Goal: Book appointment/travel/reservation

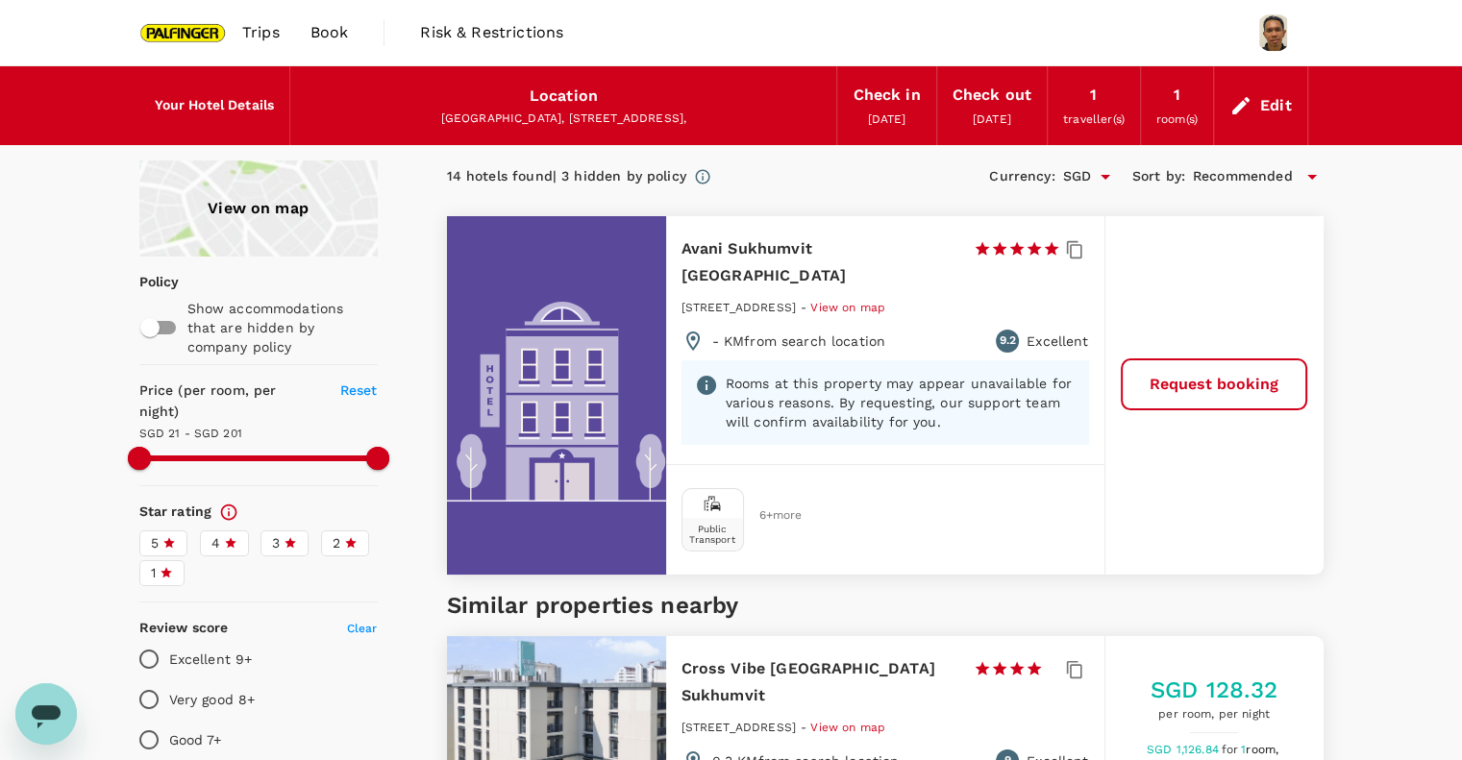
click at [273, 214] on div "View on map" at bounding box center [258, 209] width 238 height 96
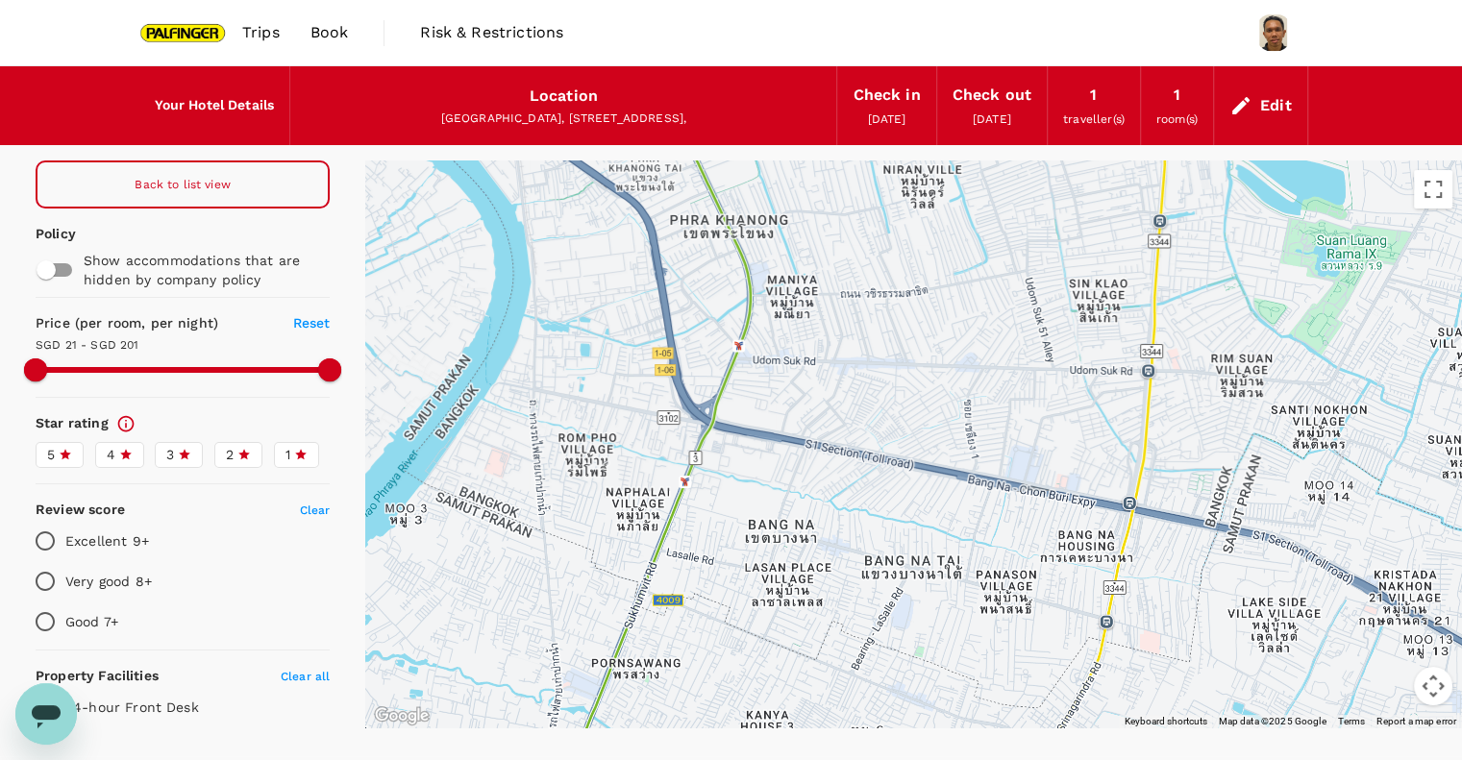
drag, startPoint x: 1114, startPoint y: 612, endPoint x: 831, endPoint y: 206, distance: 495.7
click at [831, 206] on div at bounding box center [1381, 511] width 1477 height 923
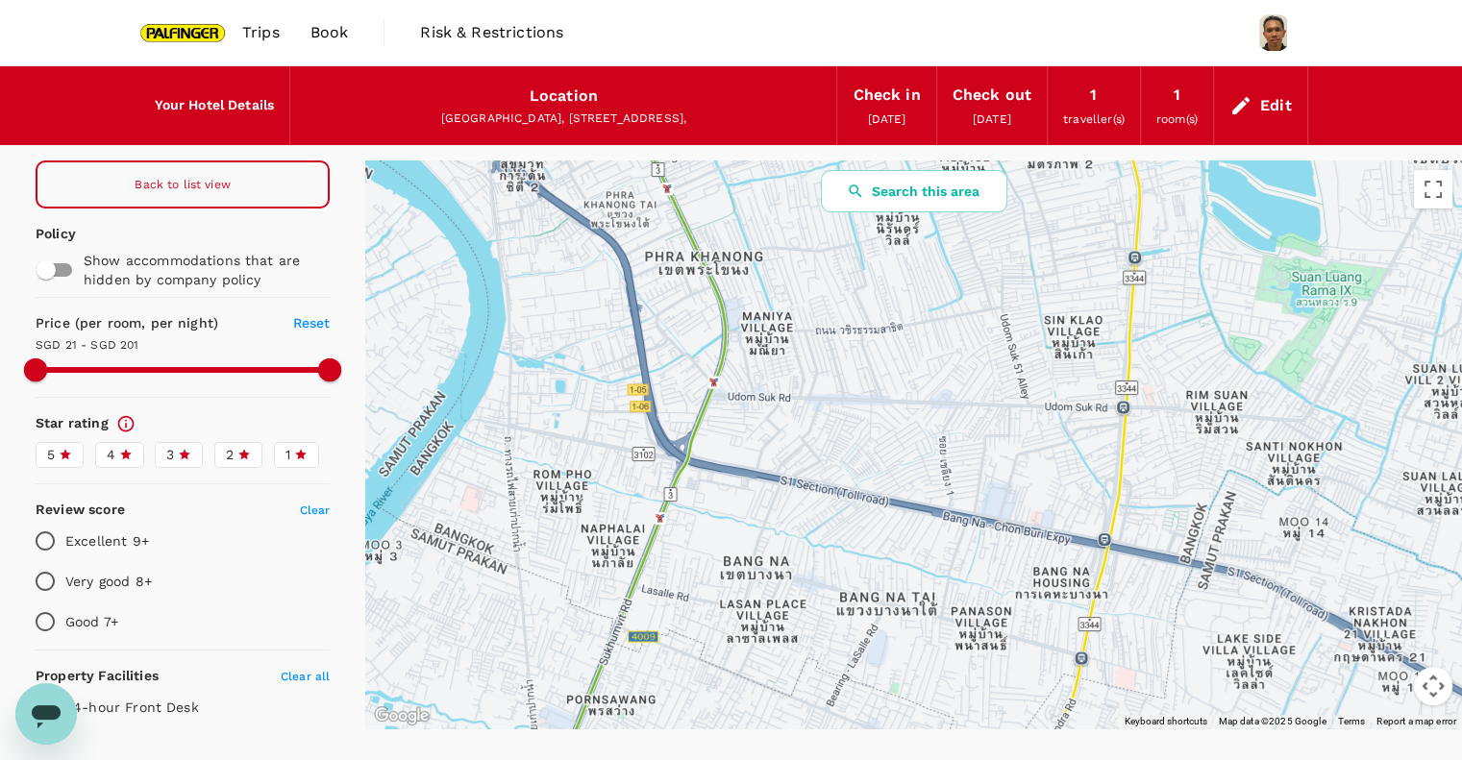
drag, startPoint x: 873, startPoint y: 516, endPoint x: 848, endPoint y: 567, distance: 56.7
click at [848, 568] on div at bounding box center [913, 445] width 1097 height 568
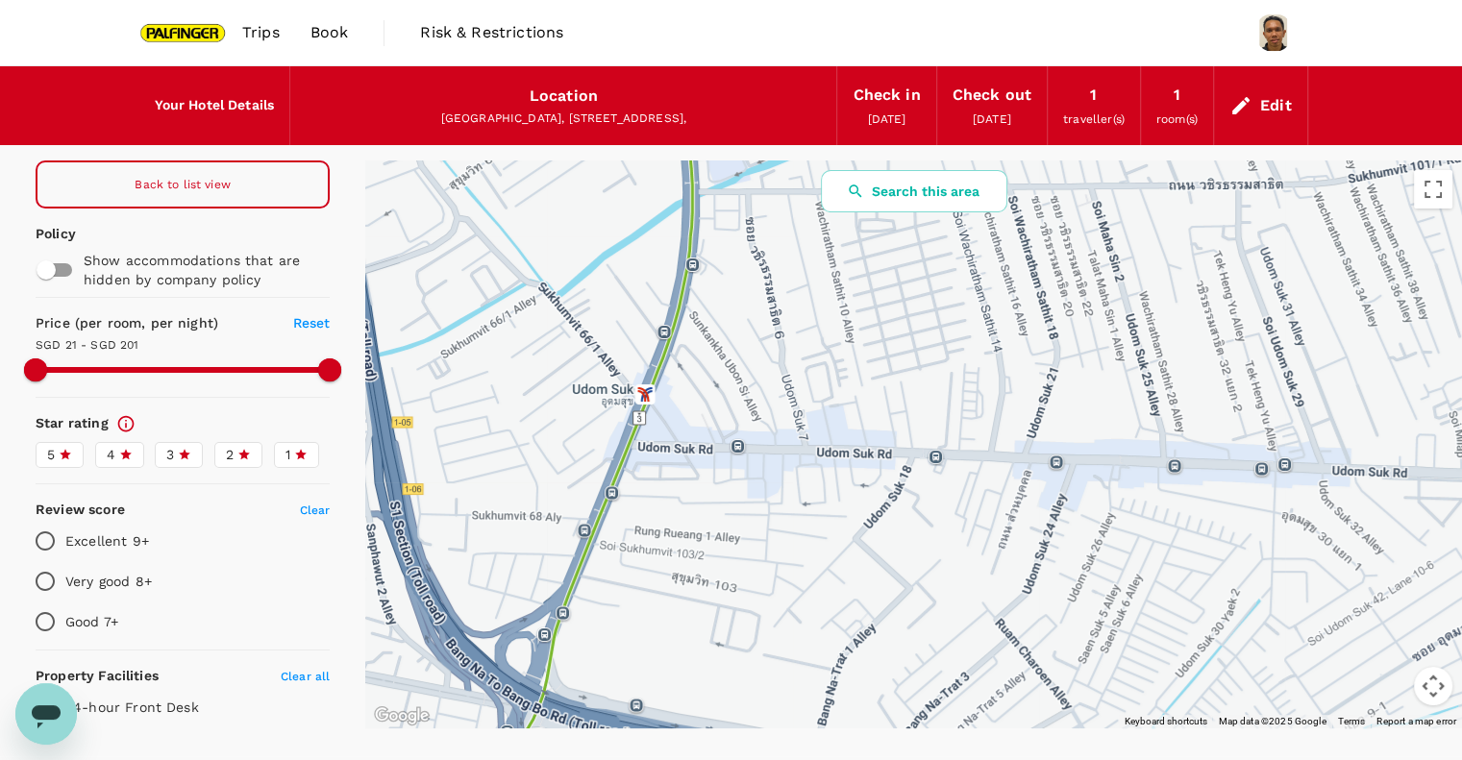
drag, startPoint x: 746, startPoint y: 382, endPoint x: 762, endPoint y: 372, distance: 19.0
click at [762, 372] on div at bounding box center [913, 445] width 1097 height 568
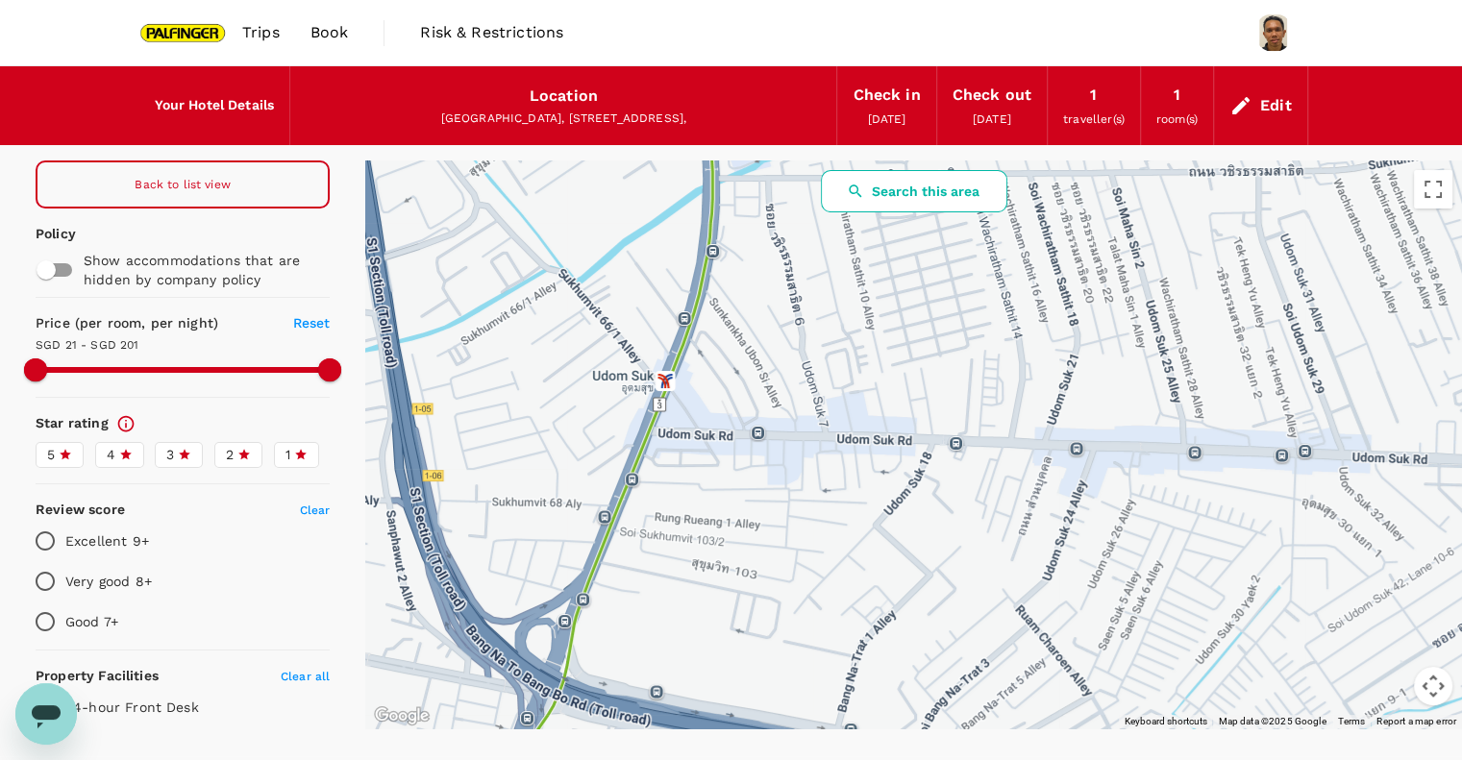
click at [881, 205] on button "Search this area" at bounding box center [914, 191] width 186 height 42
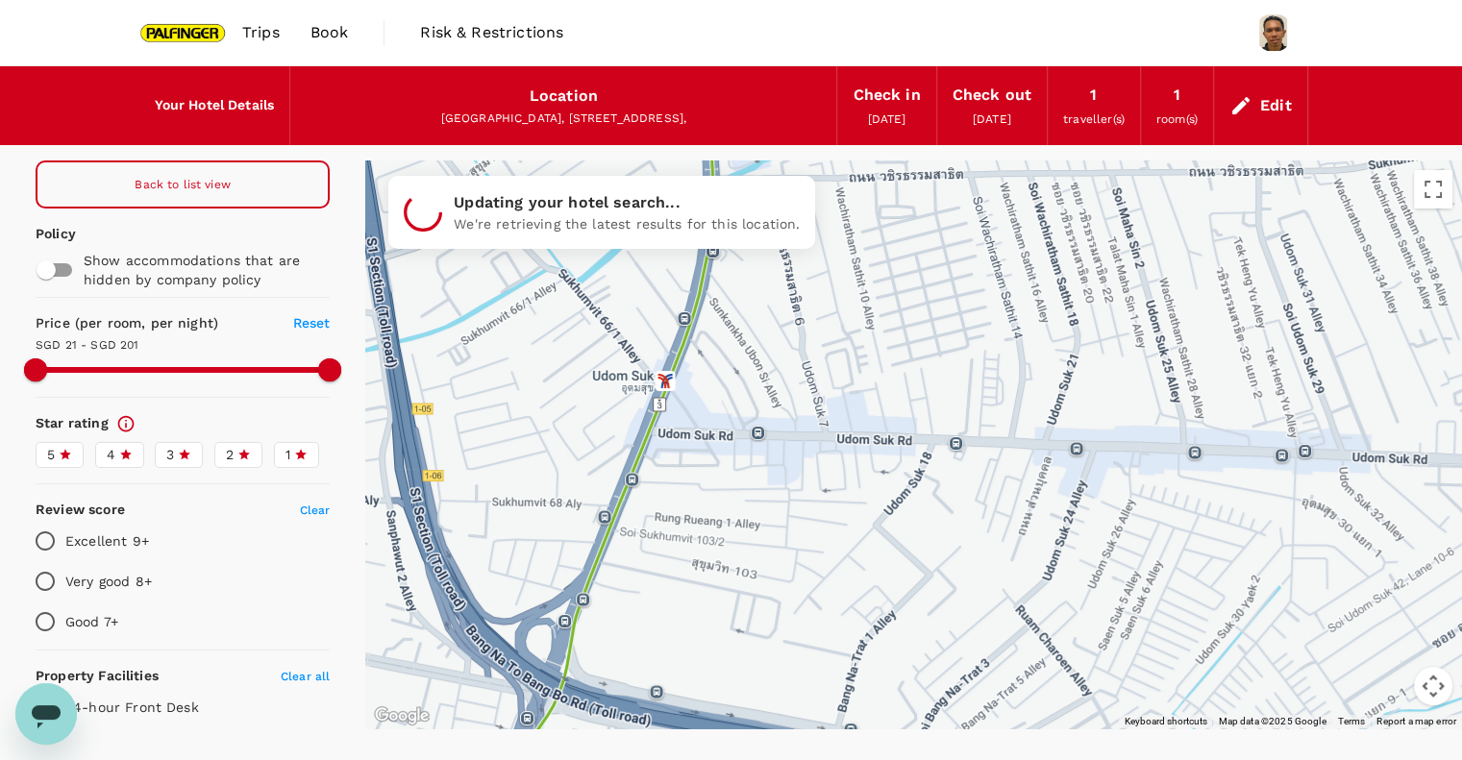
type input "200.48"
type input "21.16"
type input "200.16"
type input "13.16"
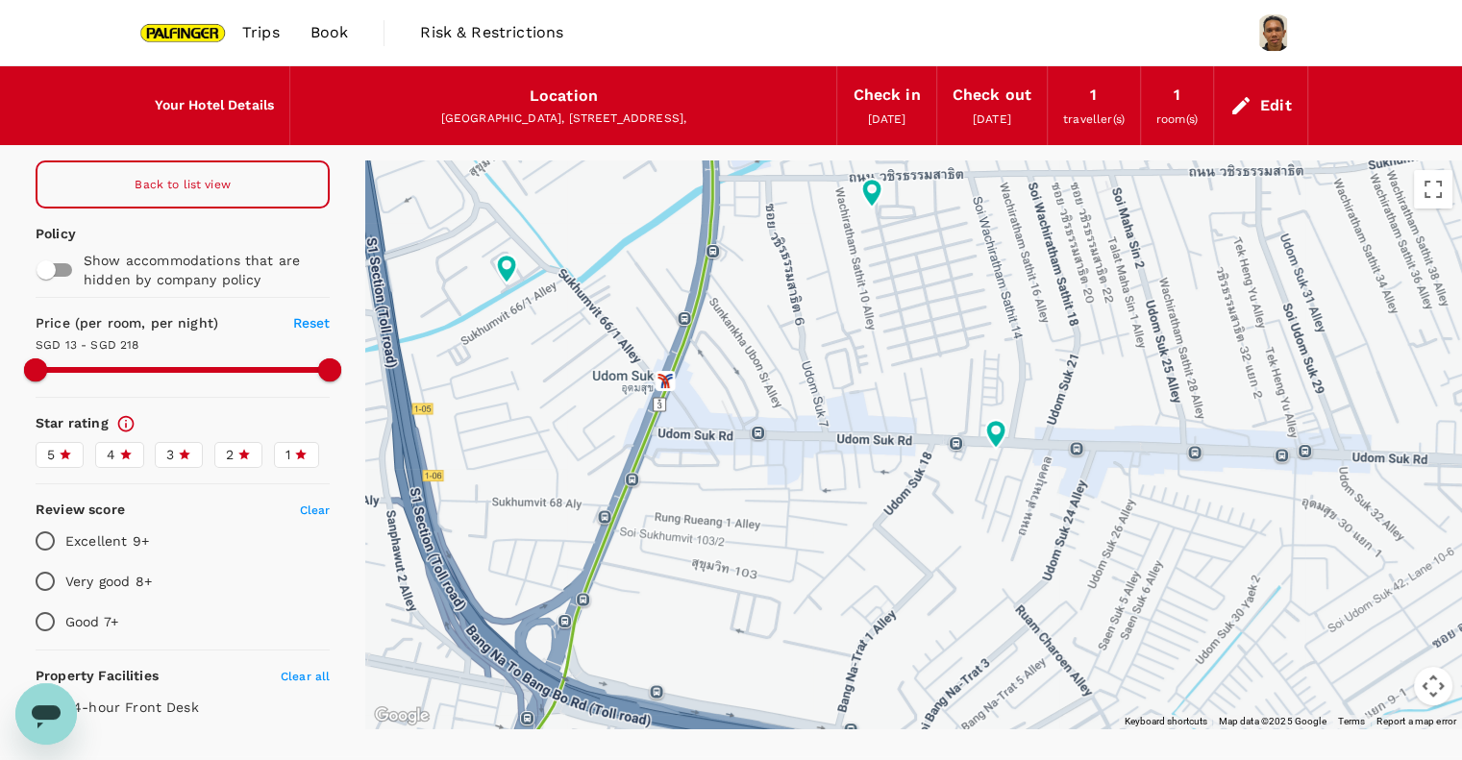
type input "217.16"
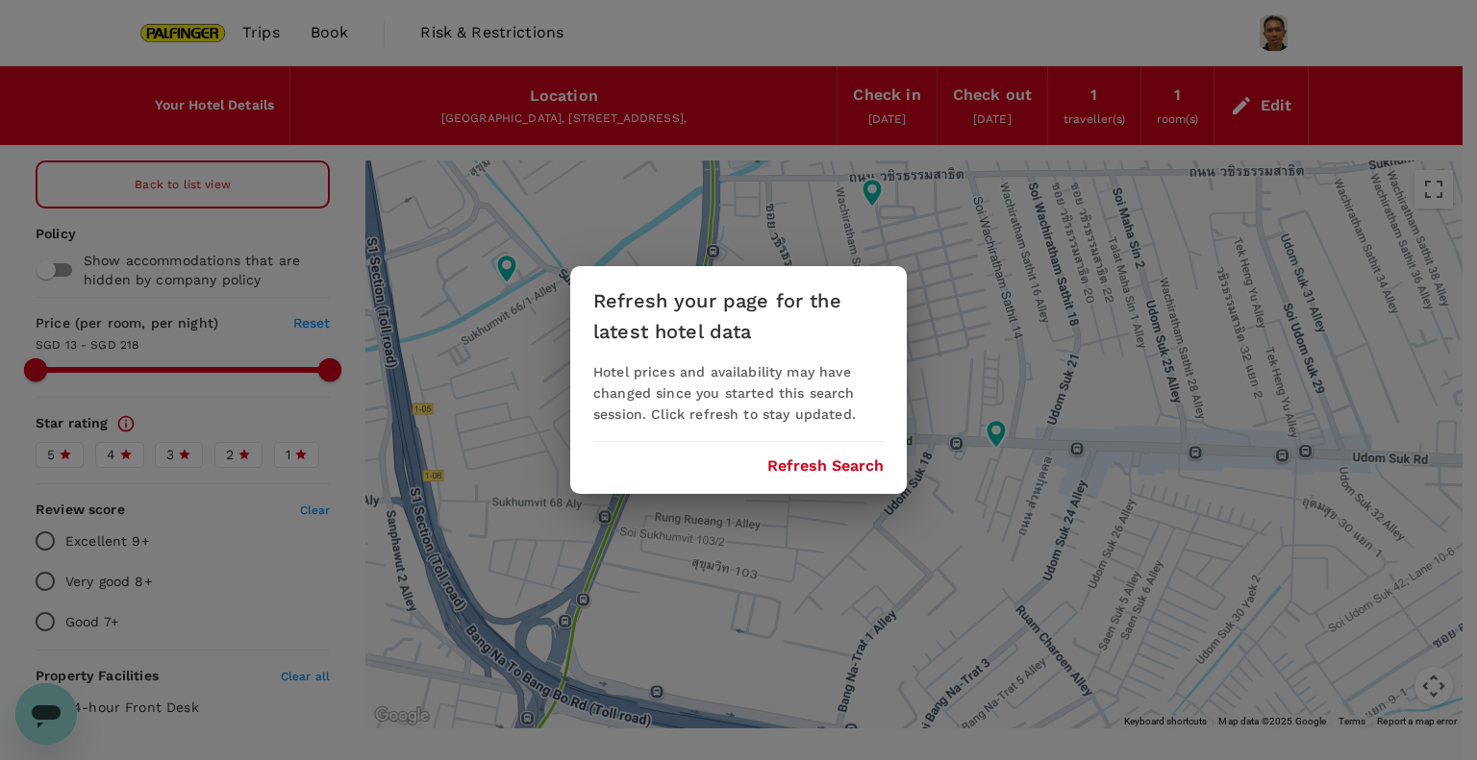
click at [845, 481] on div "Refresh your page for the latest hotel data Hotel prices and availability may h…" at bounding box center [738, 380] width 336 height 228
click at [818, 460] on button "Refresh Search" at bounding box center [825, 466] width 116 height 17
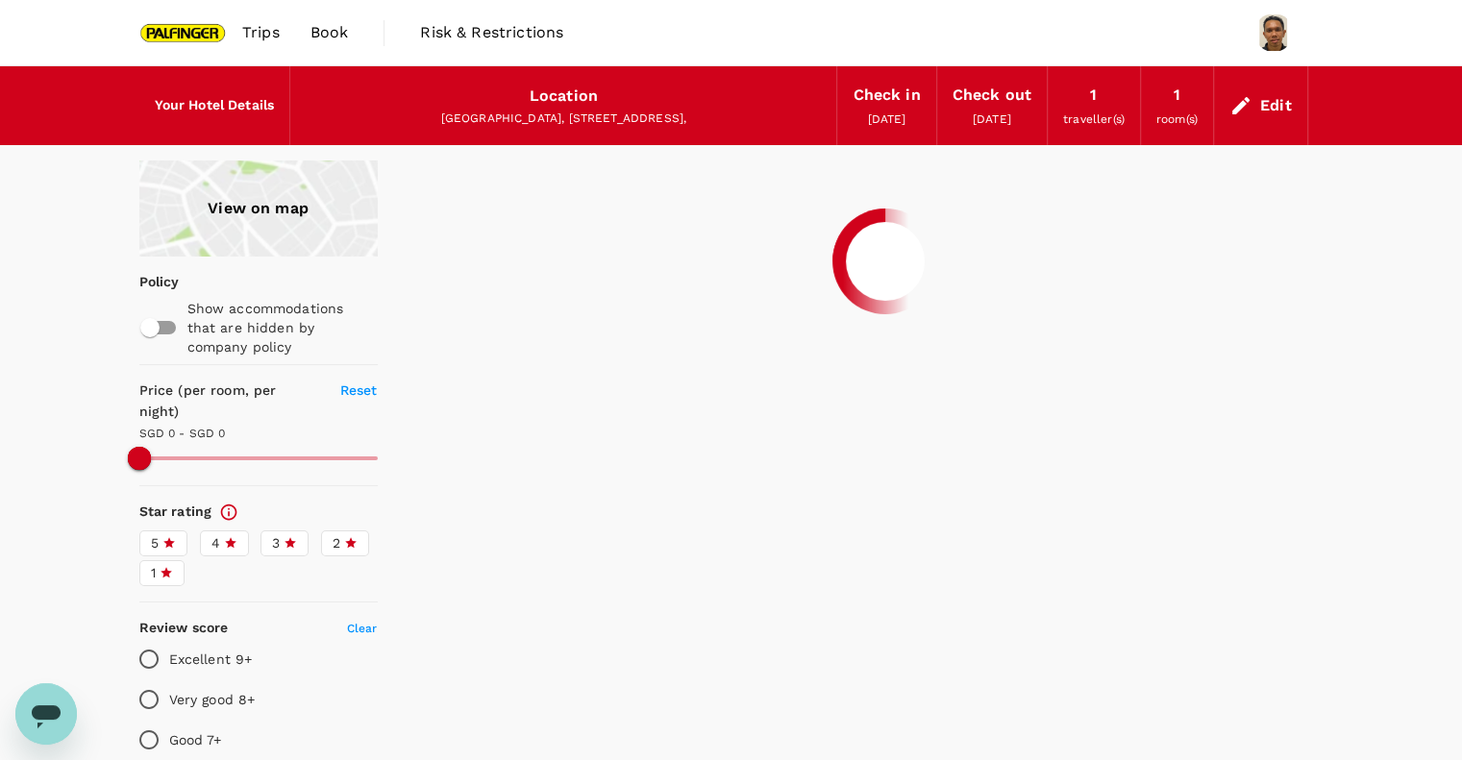
click at [265, 218] on div "View on map" at bounding box center [258, 209] width 238 height 96
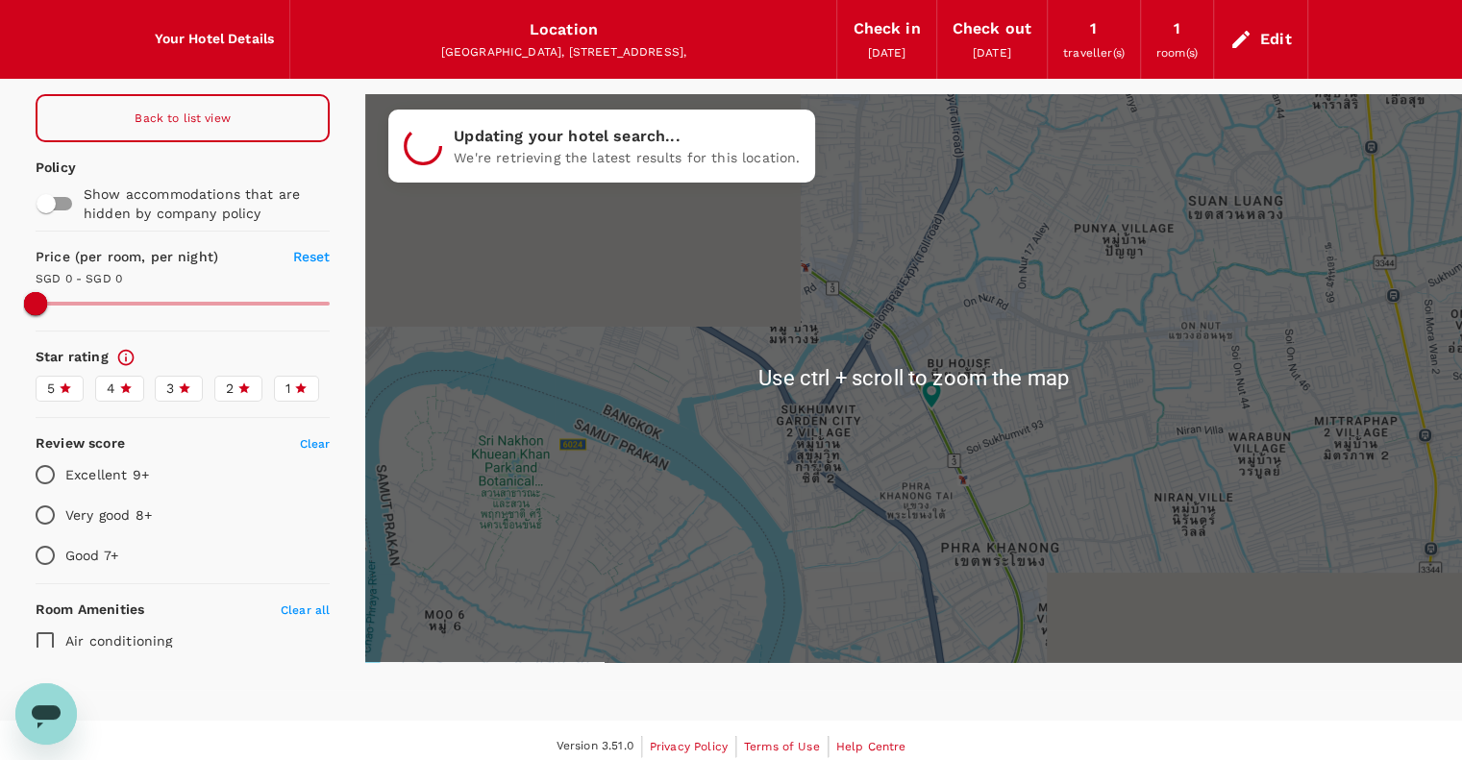
scroll to position [77, 0]
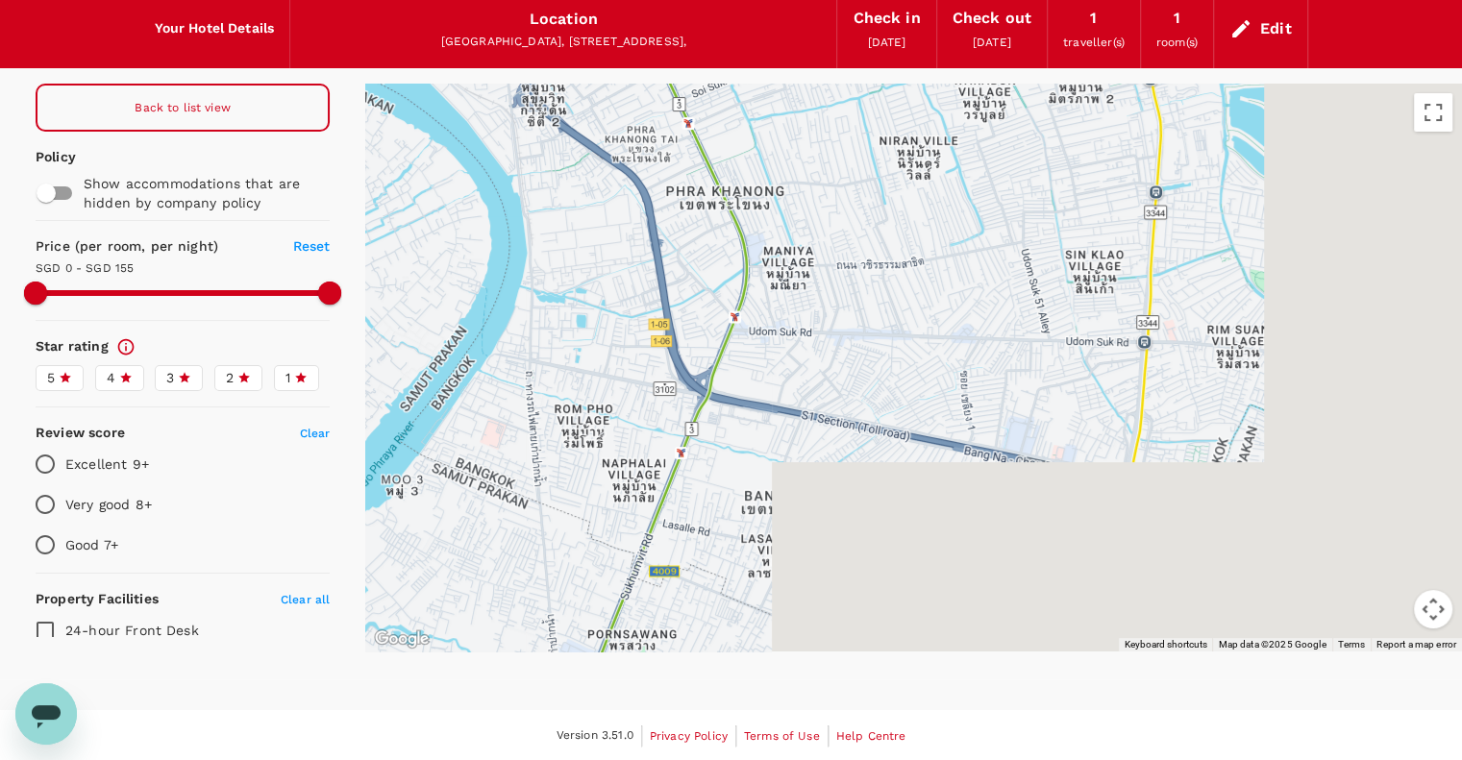
drag, startPoint x: 1035, startPoint y: 498, endPoint x: 753, endPoint y: 151, distance: 447.5
click at [753, 151] on div at bounding box center [1377, 482] width 1477 height 923
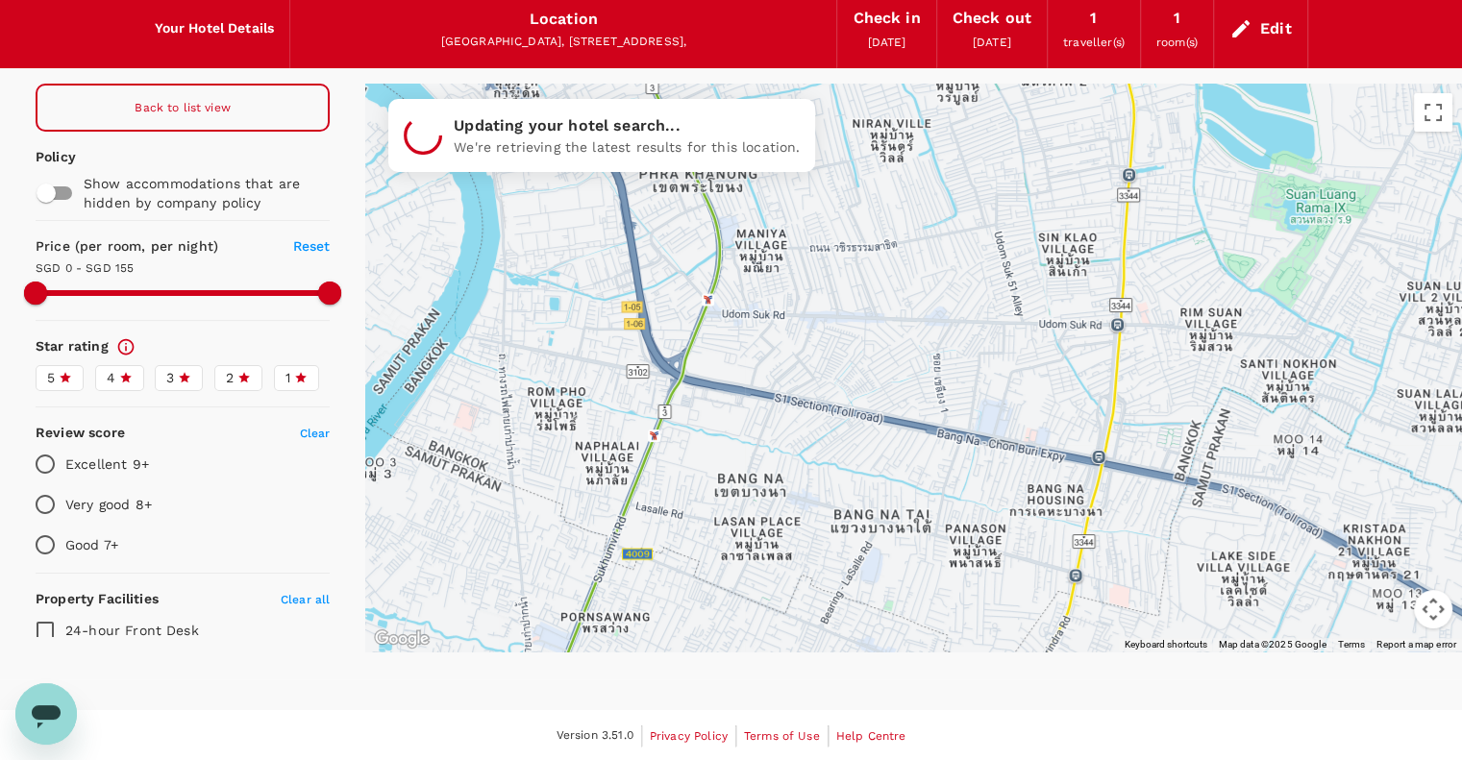
drag, startPoint x: 755, startPoint y: 346, endPoint x: 731, endPoint y: 334, distance: 27.1
click at [731, 334] on div at bounding box center [913, 368] width 1097 height 568
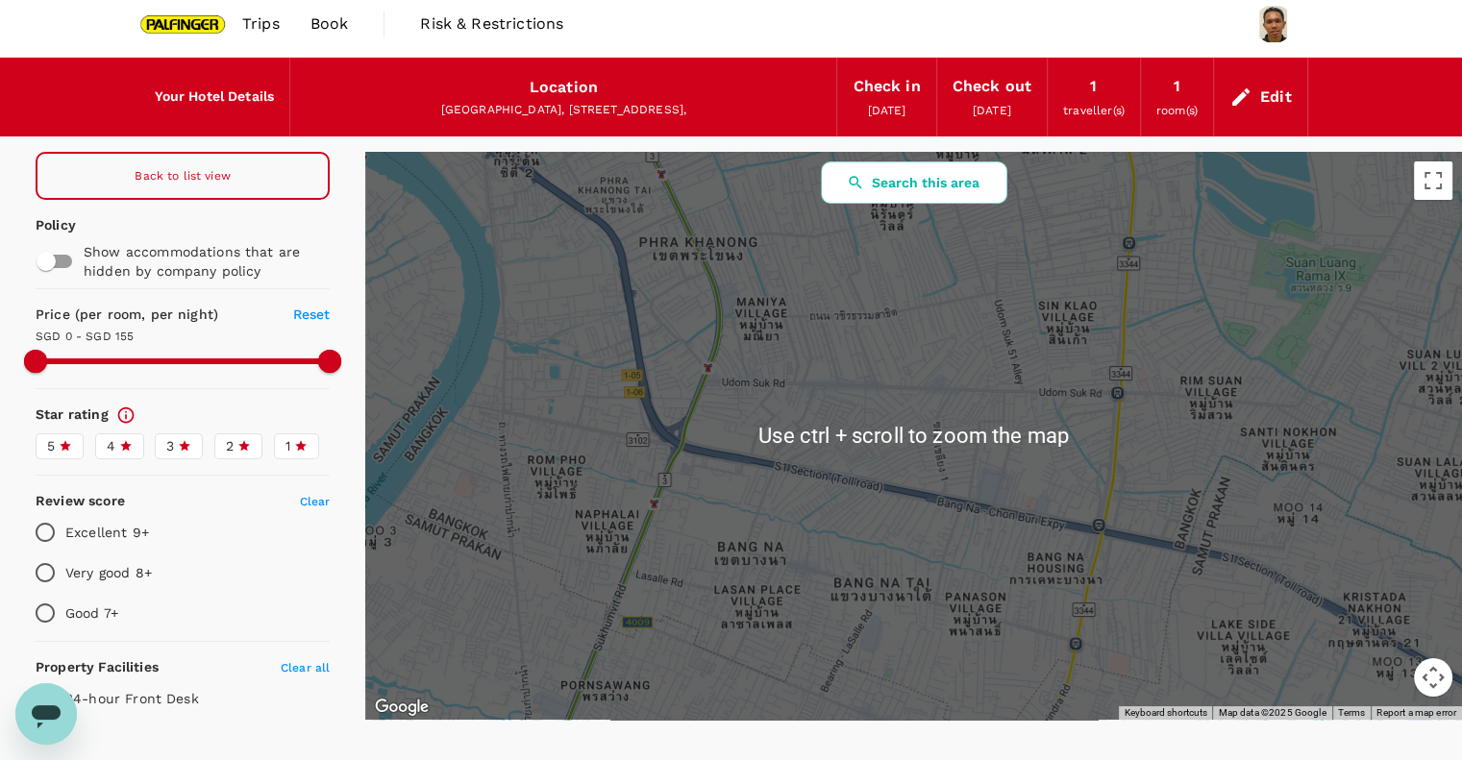
scroll to position [0, 0]
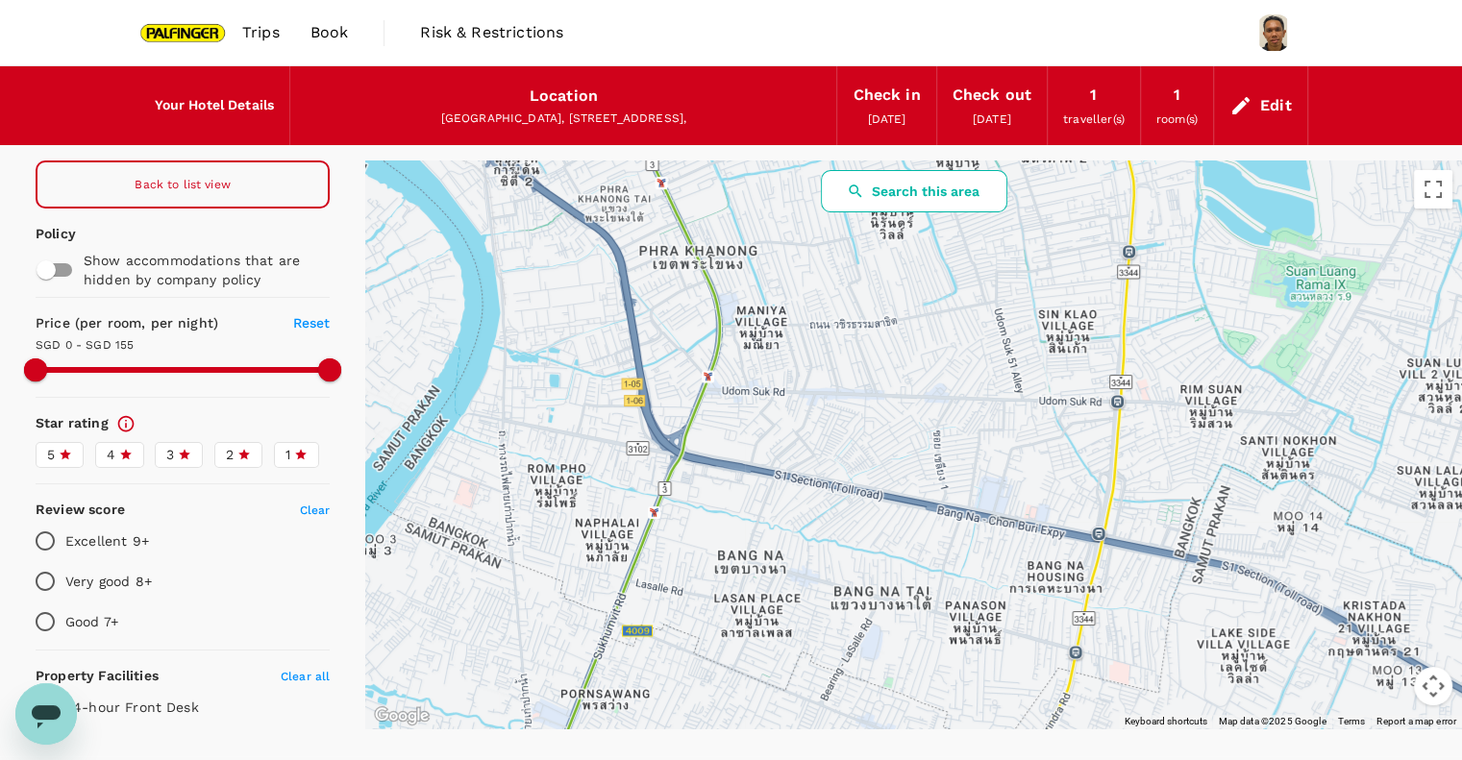
click at [888, 196] on button "Search this area" at bounding box center [914, 191] width 186 height 42
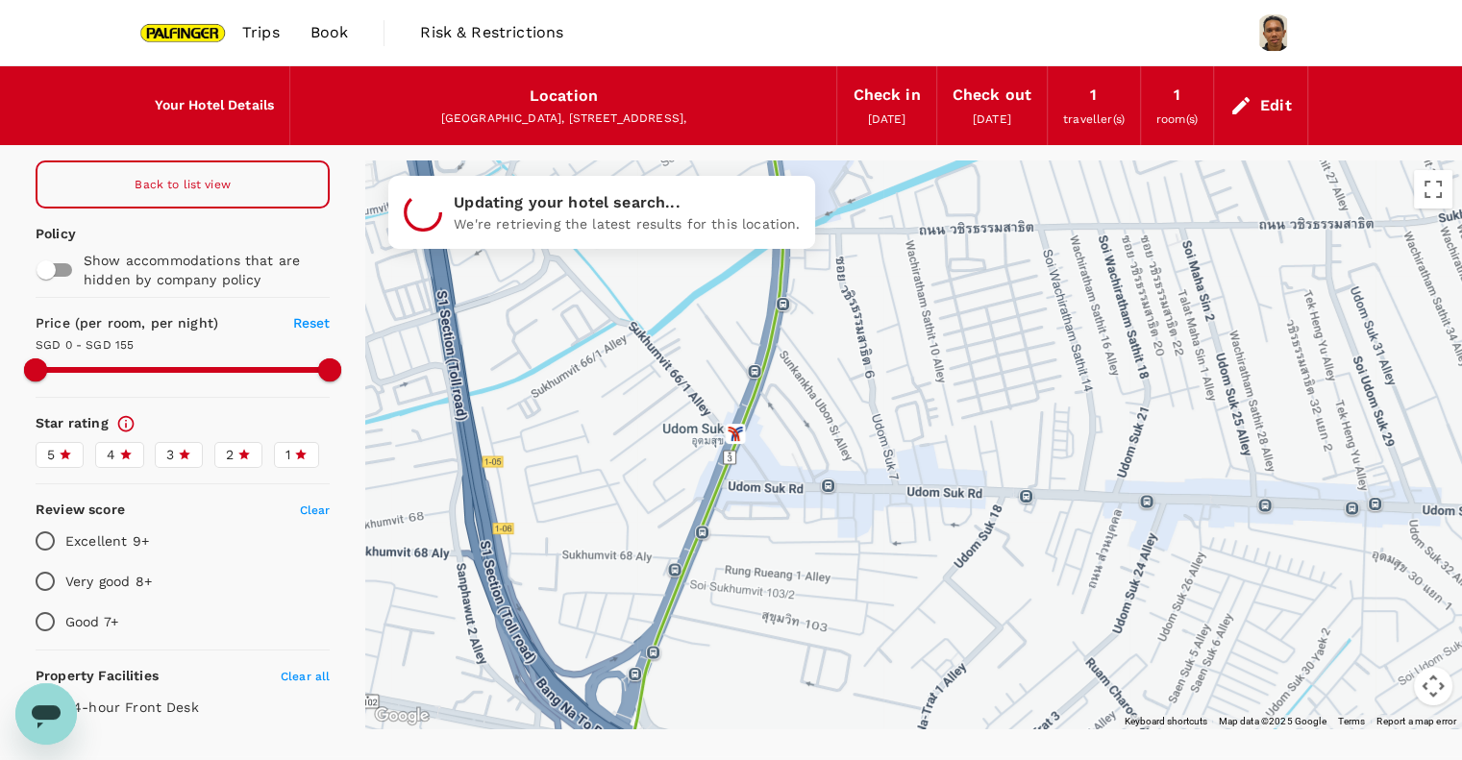
drag, startPoint x: 769, startPoint y: 353, endPoint x: 794, endPoint y: 410, distance: 62.0
click at [794, 410] on div at bounding box center [913, 445] width 1097 height 568
type input "216.76"
type input "22.16"
type input "217.16"
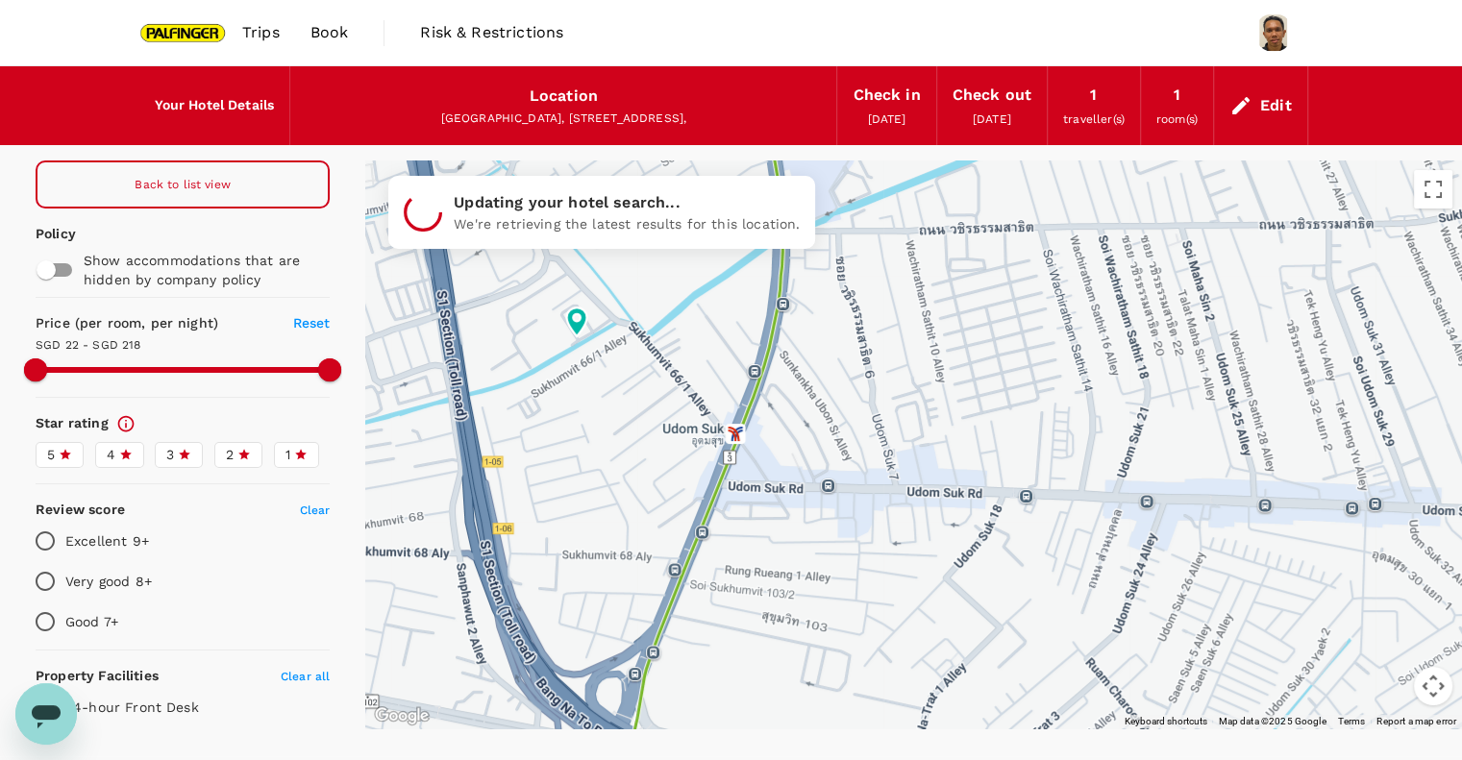
type input "13.16"
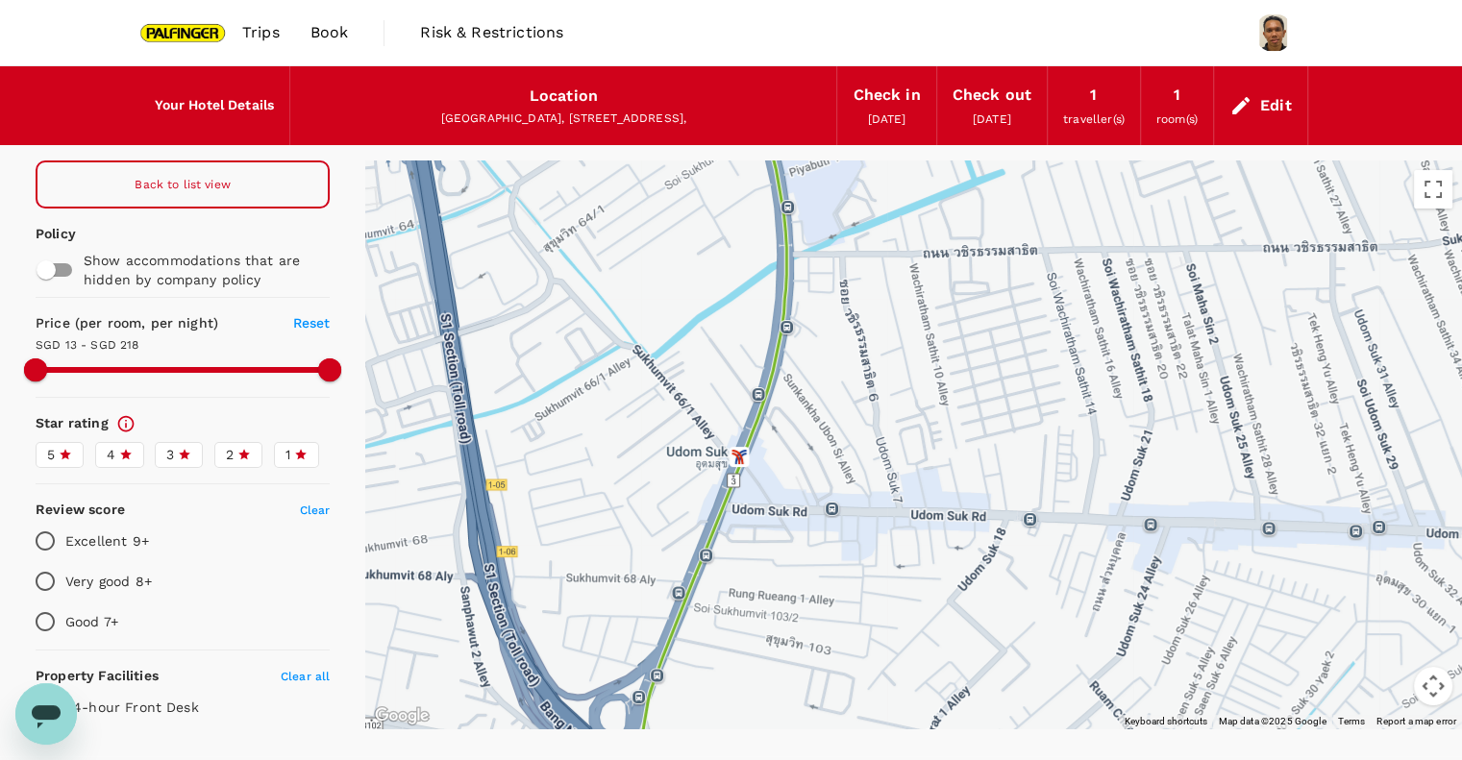
drag, startPoint x: 843, startPoint y: 490, endPoint x: 846, endPoint y: 511, distance: 21.3
click at [846, 511] on div at bounding box center [913, 445] width 1097 height 568
type input "217.16"
click at [55, 266] on input "checkbox" at bounding box center [46, 270] width 110 height 37
checkbox input "true"
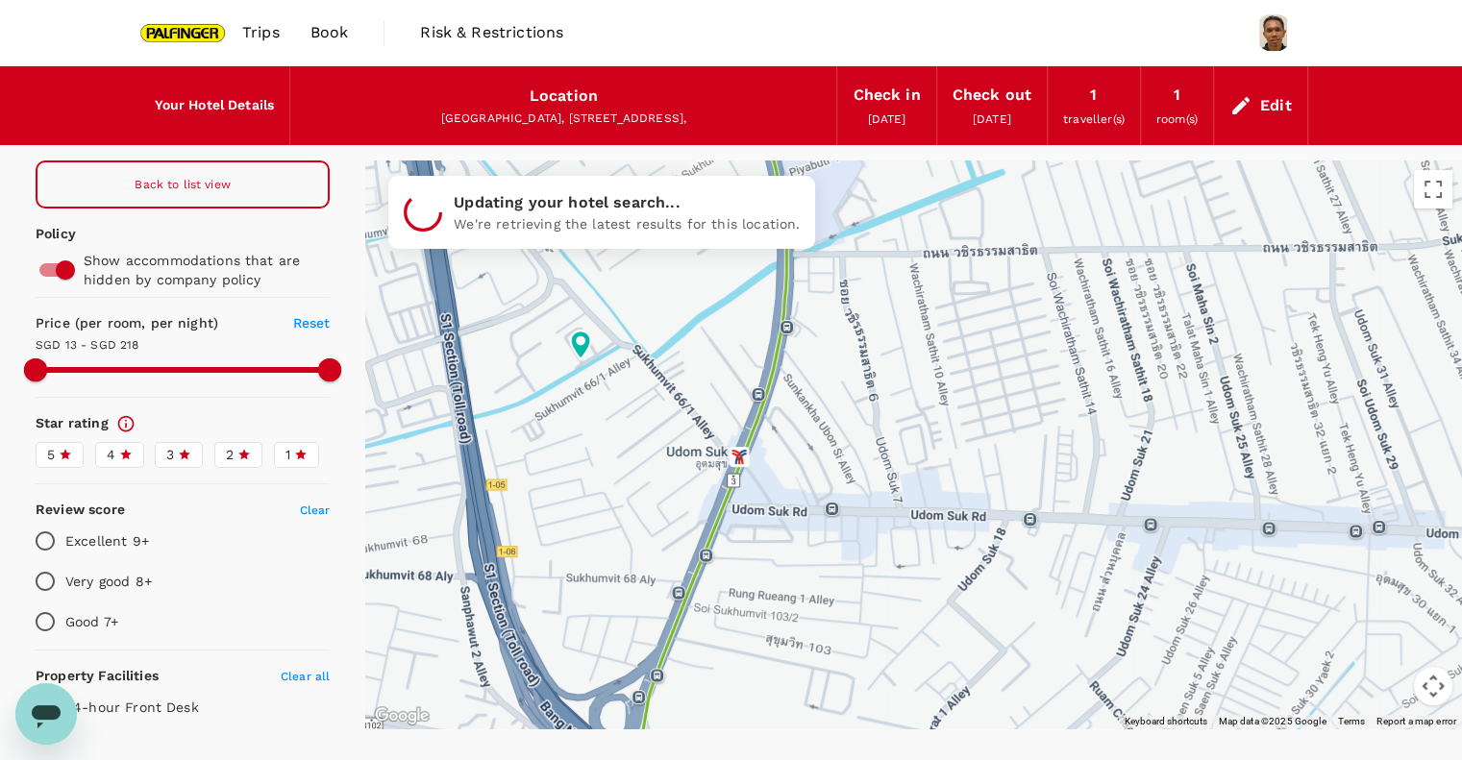
type input "217.16"
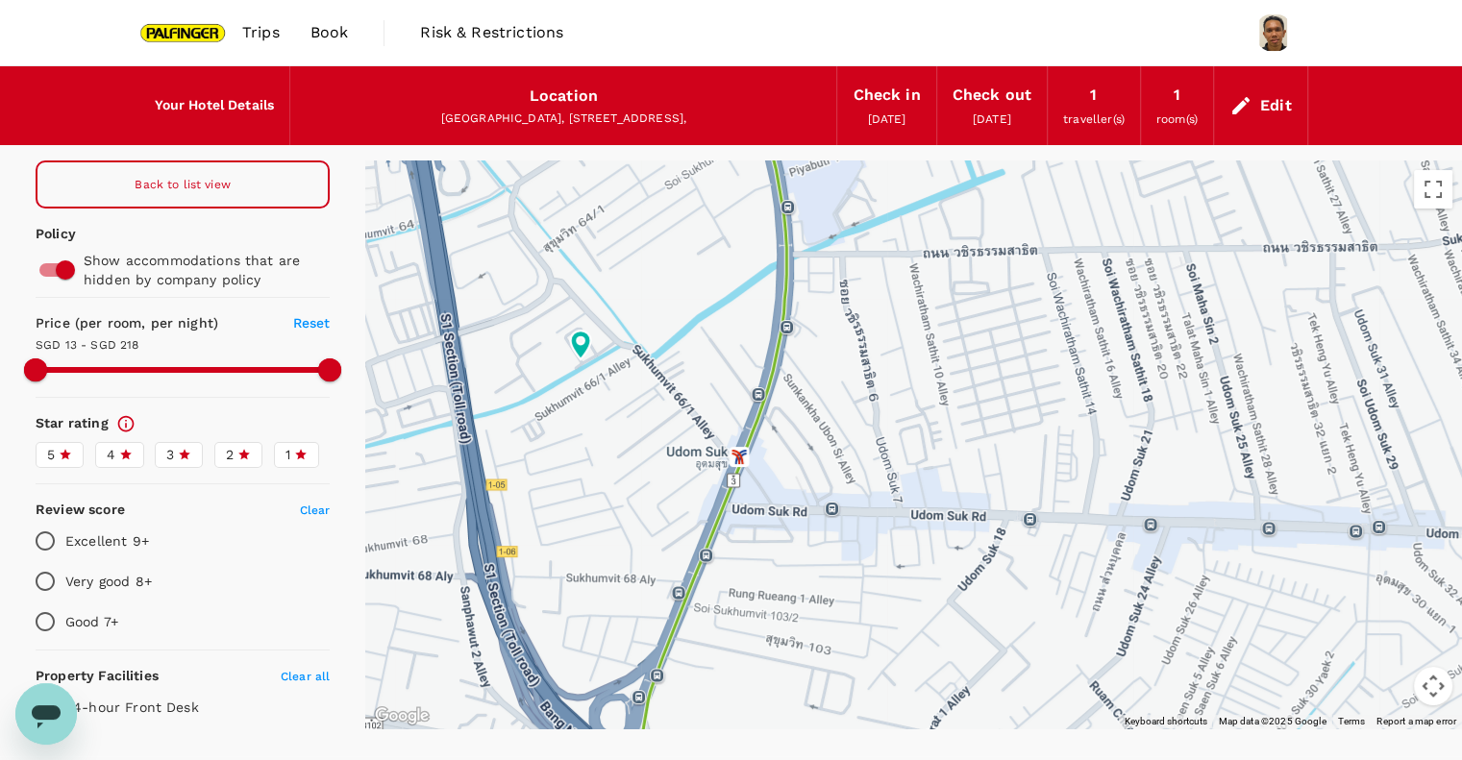
click at [791, 495] on div at bounding box center [913, 445] width 1097 height 568
click at [1282, 101] on div "Edit" at bounding box center [1276, 105] width 32 height 27
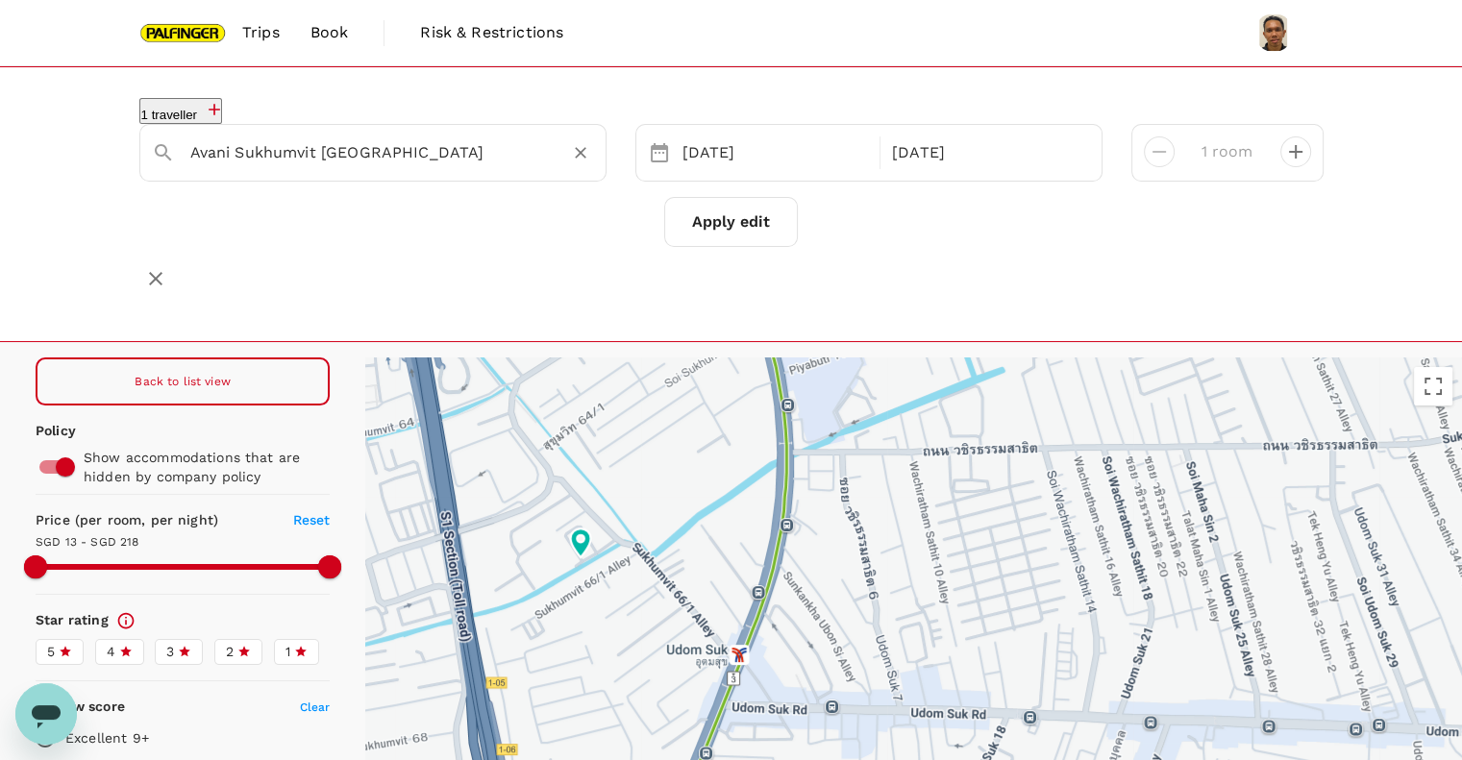
click at [381, 154] on input "Avani Sukhumvit [GEOGRAPHIC_DATA]" at bounding box center [365, 152] width 350 height 30
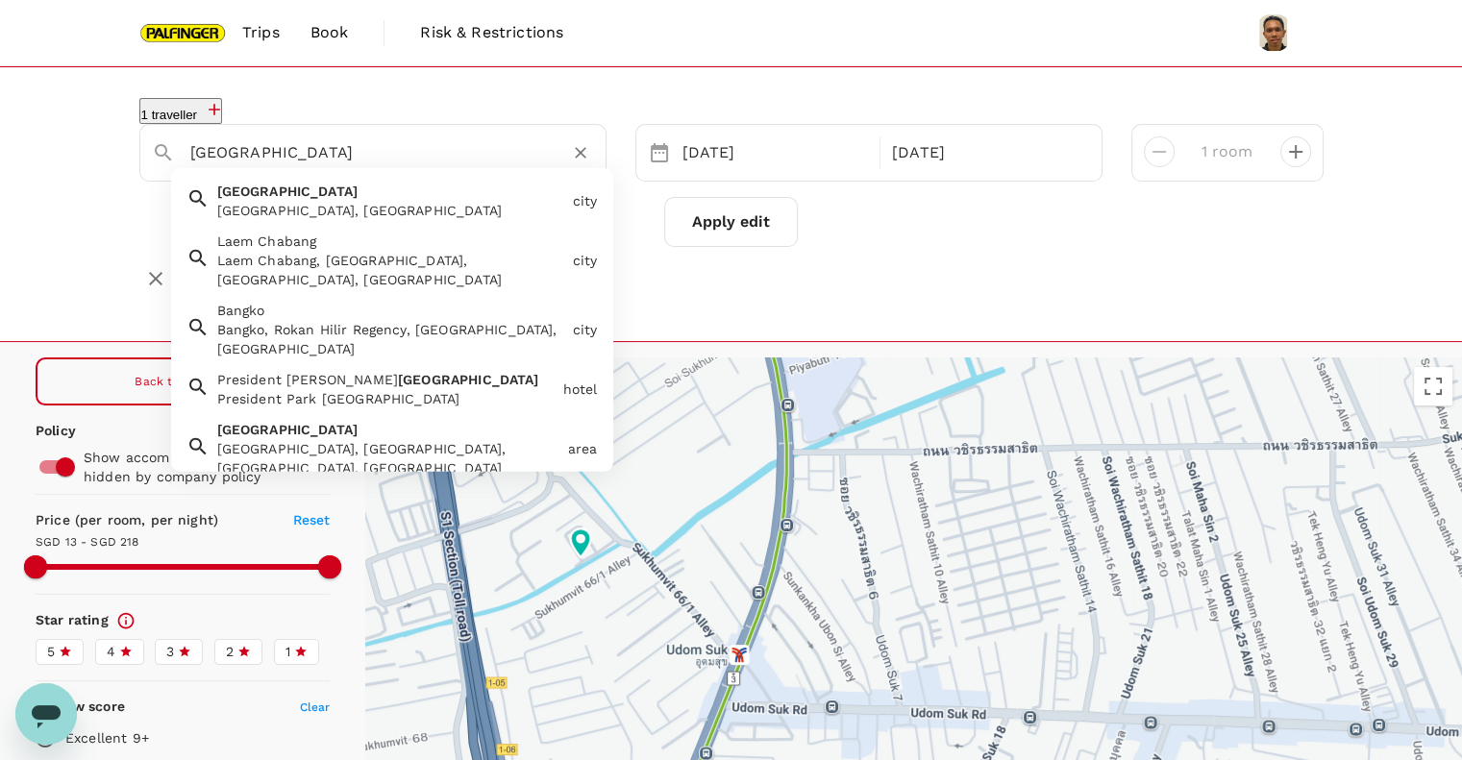
click at [448, 190] on div "[GEOGRAPHIC_DATA] [GEOGRAPHIC_DATA], [GEOGRAPHIC_DATA]" at bounding box center [388, 197] width 356 height 46
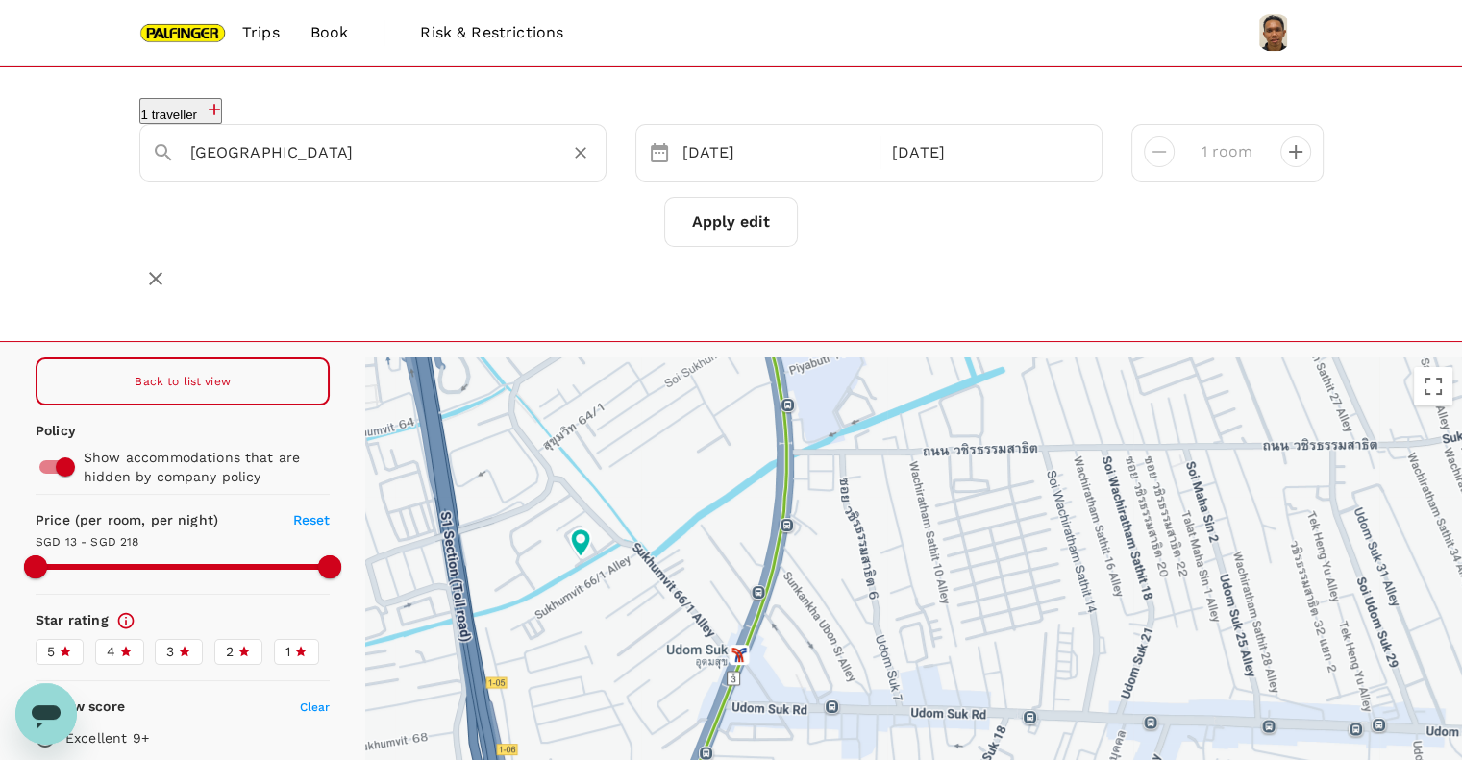
type input "[GEOGRAPHIC_DATA]"
click at [730, 212] on button "Apply edit" at bounding box center [731, 222] width 134 height 50
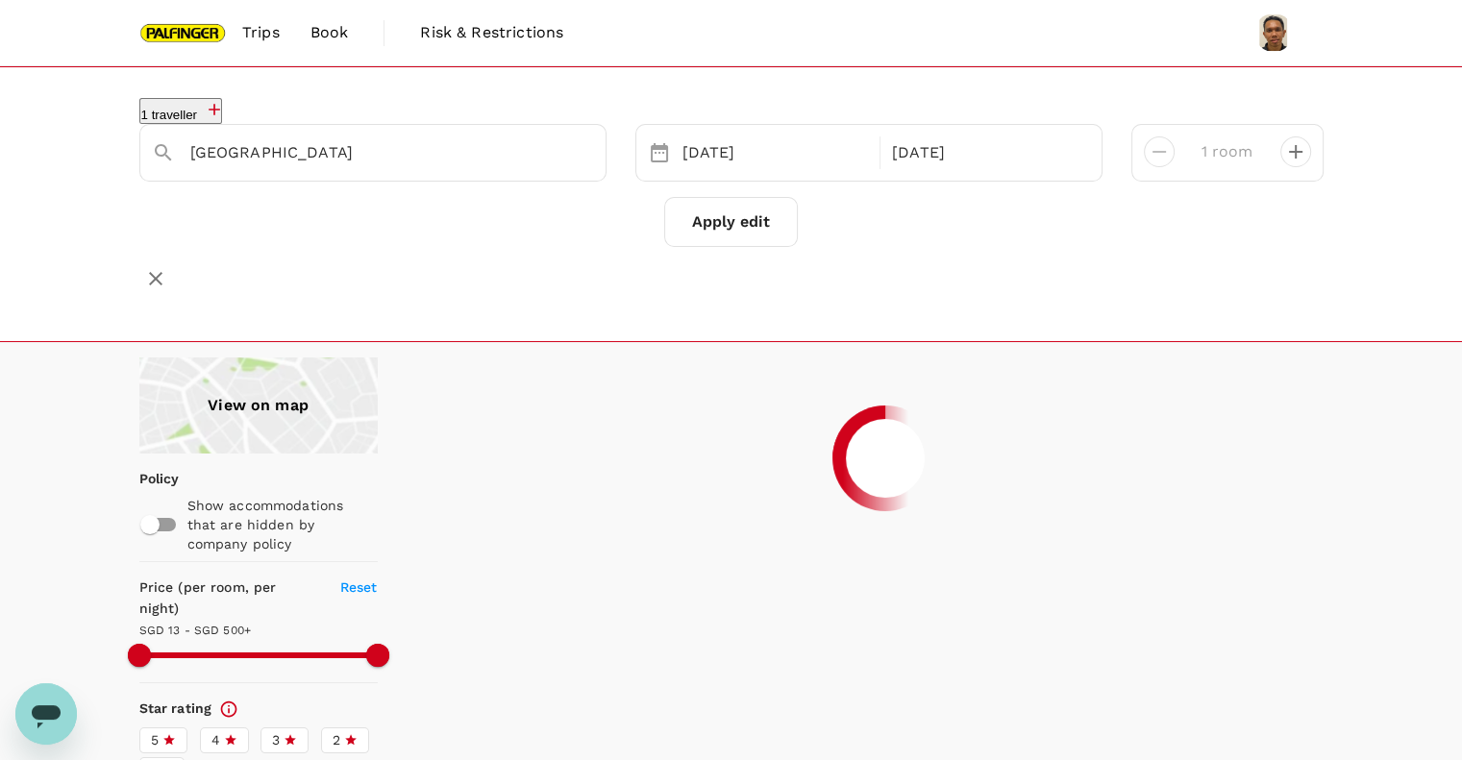
type input "499.81"
type input "7.81"
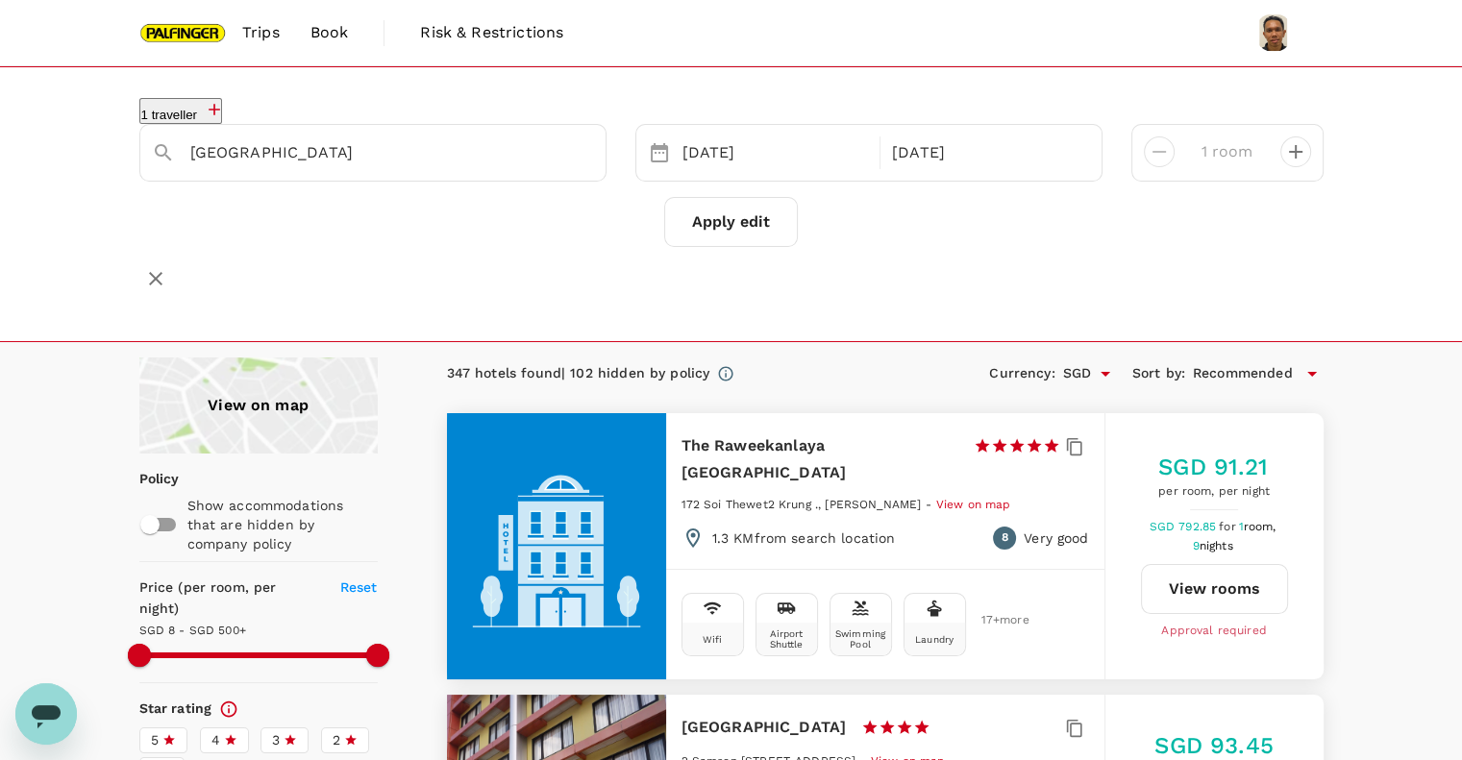
type input "499.81"
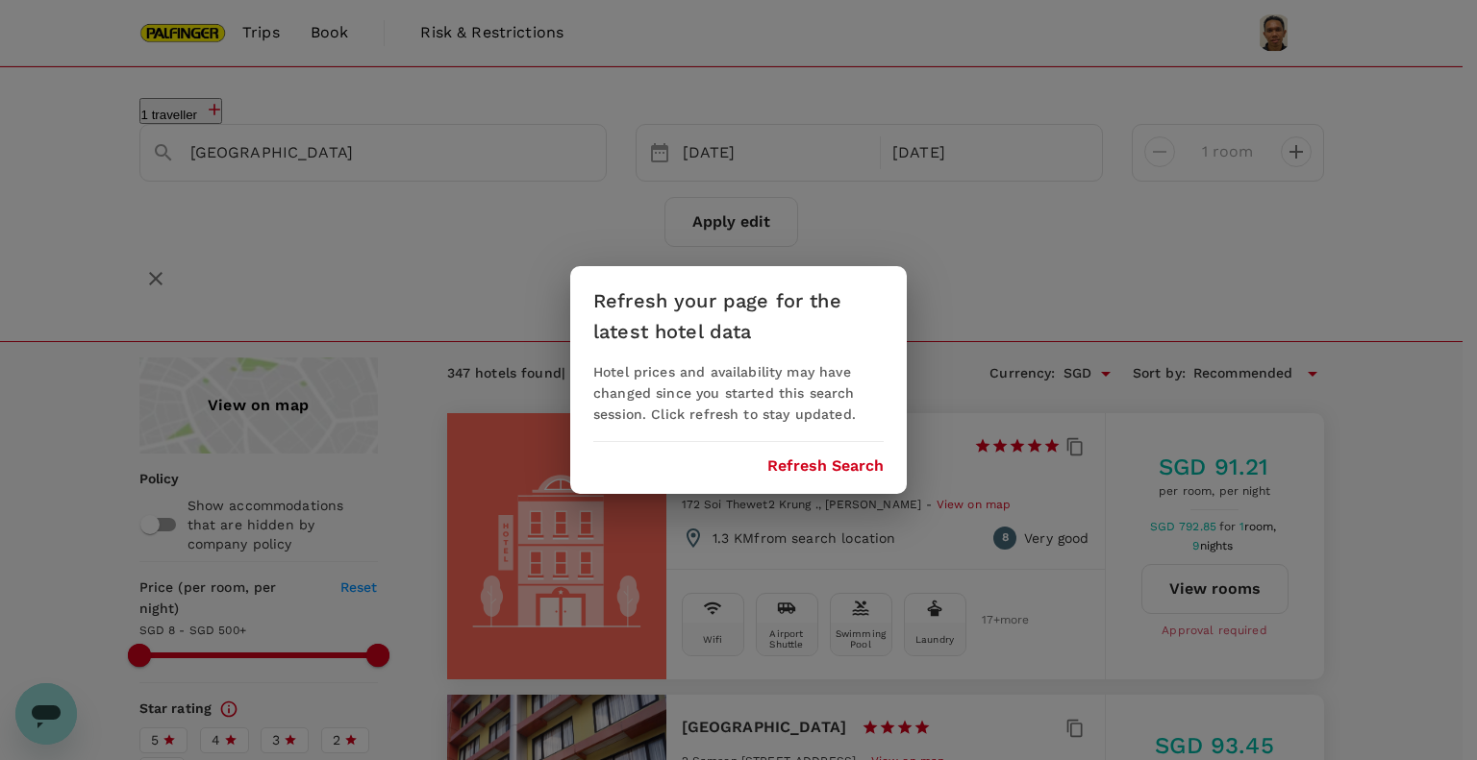
click at [310, 353] on div "Refresh your page for the latest hotel data Hotel prices and availability may h…" at bounding box center [738, 380] width 1477 height 760
click at [457, 241] on div "Refresh your page for the latest hotel data Hotel prices and availability may h…" at bounding box center [738, 380] width 1477 height 760
click at [859, 459] on button "Refresh Search" at bounding box center [825, 466] width 116 height 17
click at [846, 469] on button "Refresh Search" at bounding box center [825, 466] width 116 height 17
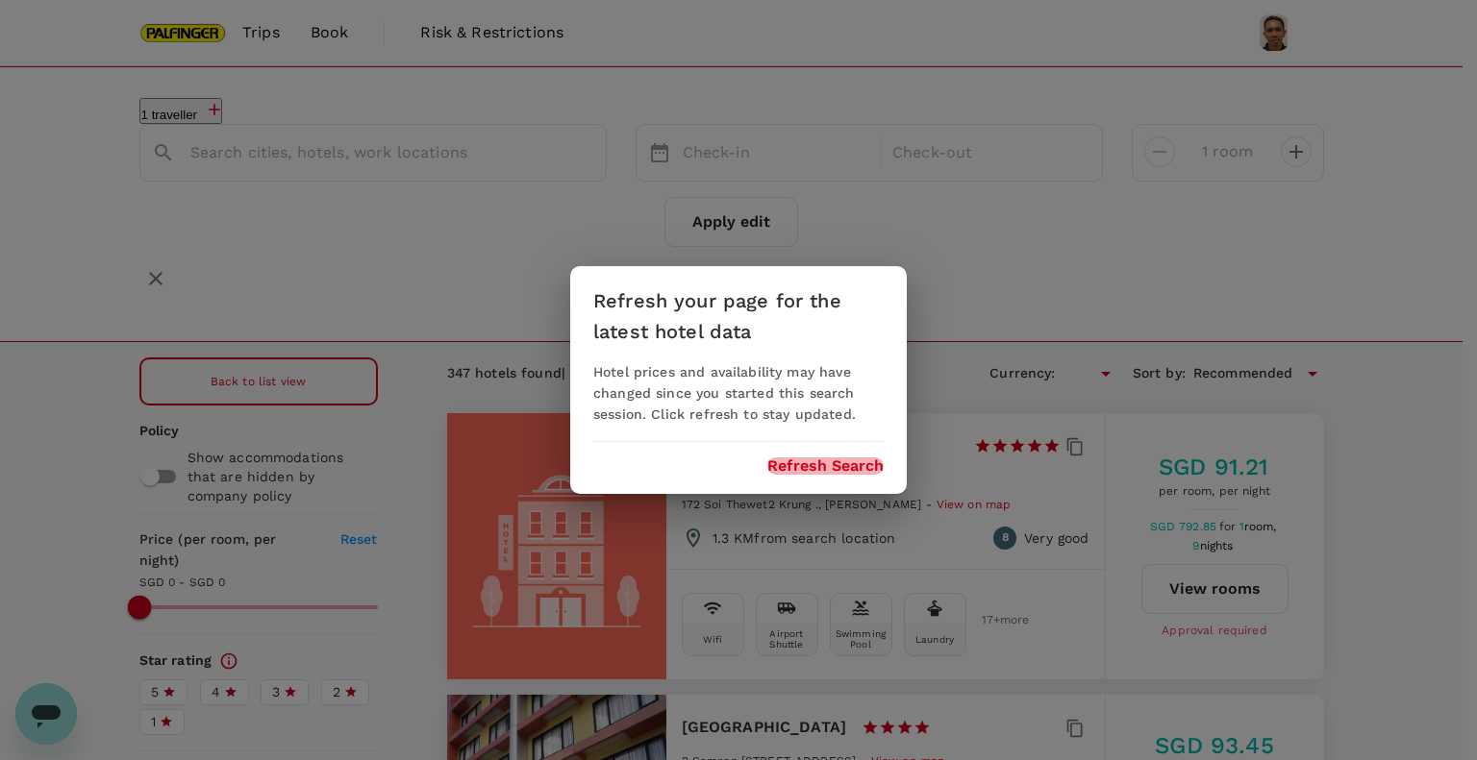
click at [846, 468] on button "Refresh Search" at bounding box center [825, 466] width 116 height 17
click at [843, 465] on button "Refresh Search" at bounding box center [825, 466] width 116 height 17
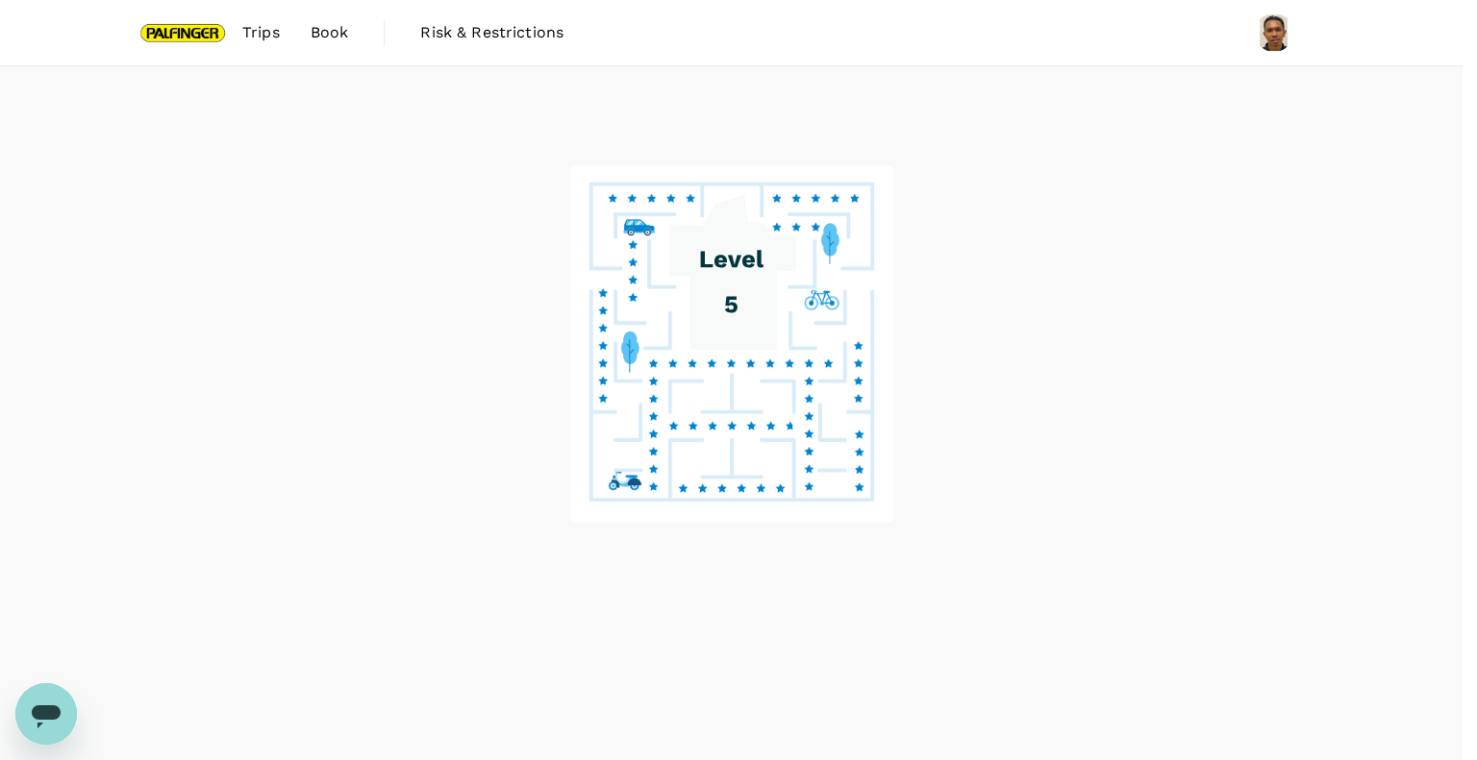
click at [838, 465] on button "Refresh Search" at bounding box center [825, 466] width 116 height 17
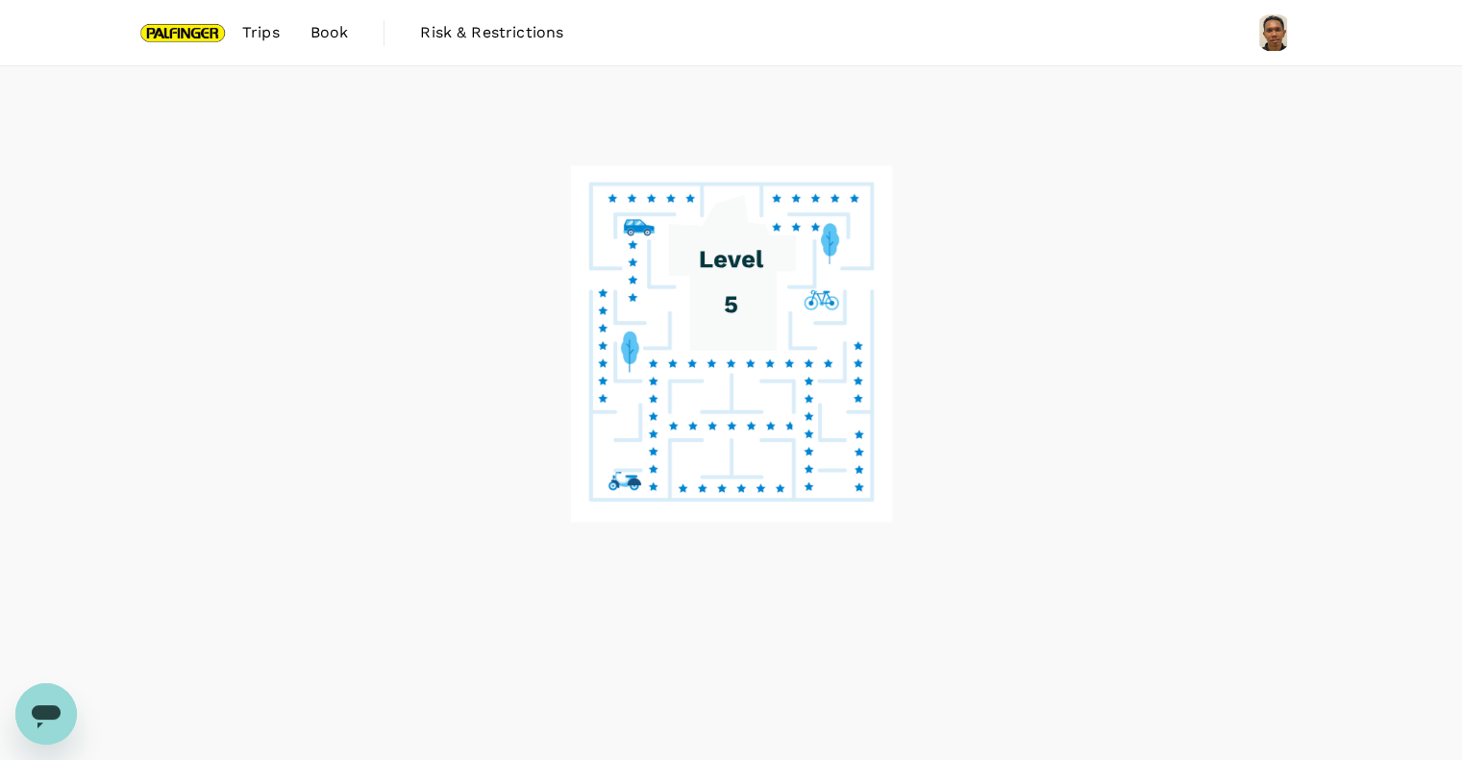
click at [835, 462] on image at bounding box center [731, 344] width 322 height 357
click at [845, 325] on image at bounding box center [731, 344] width 322 height 357
click at [842, 324] on image at bounding box center [731, 344] width 322 height 357
click at [828, 334] on image at bounding box center [731, 344] width 322 height 357
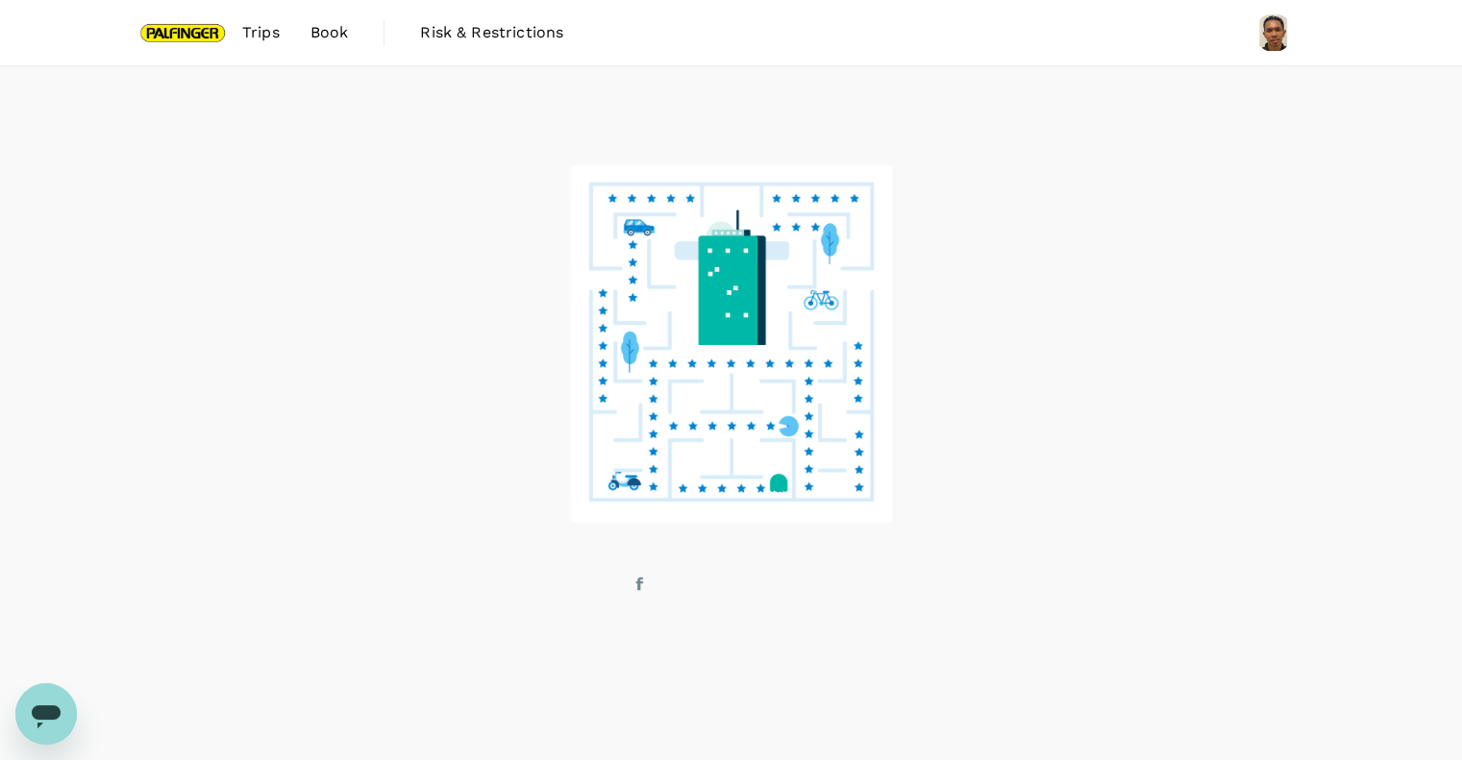
click at [323, 20] on link "Book" at bounding box center [329, 32] width 69 height 65
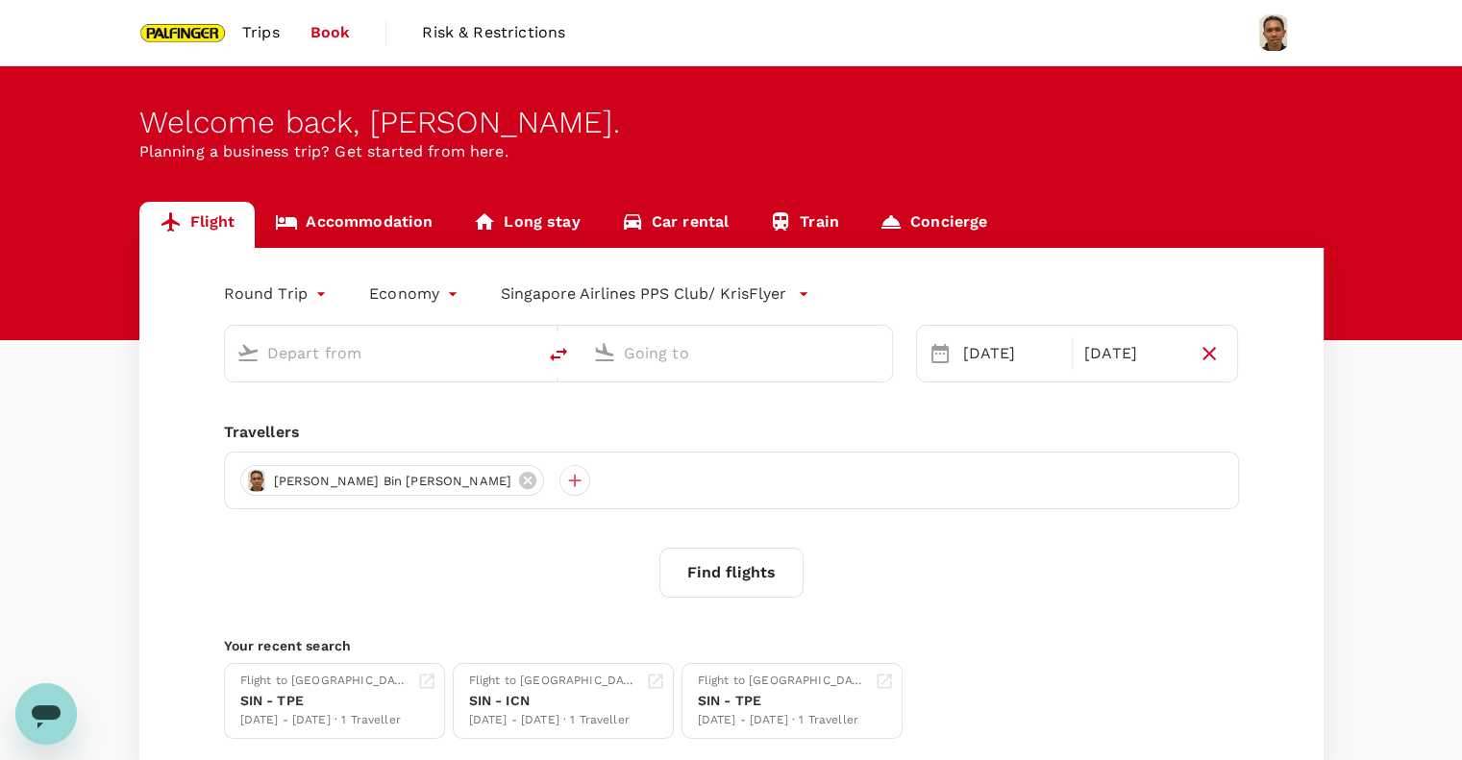
type input "Singapore Changi (SIN)"
type input "Suvarnabhumi Intl (BKK)"
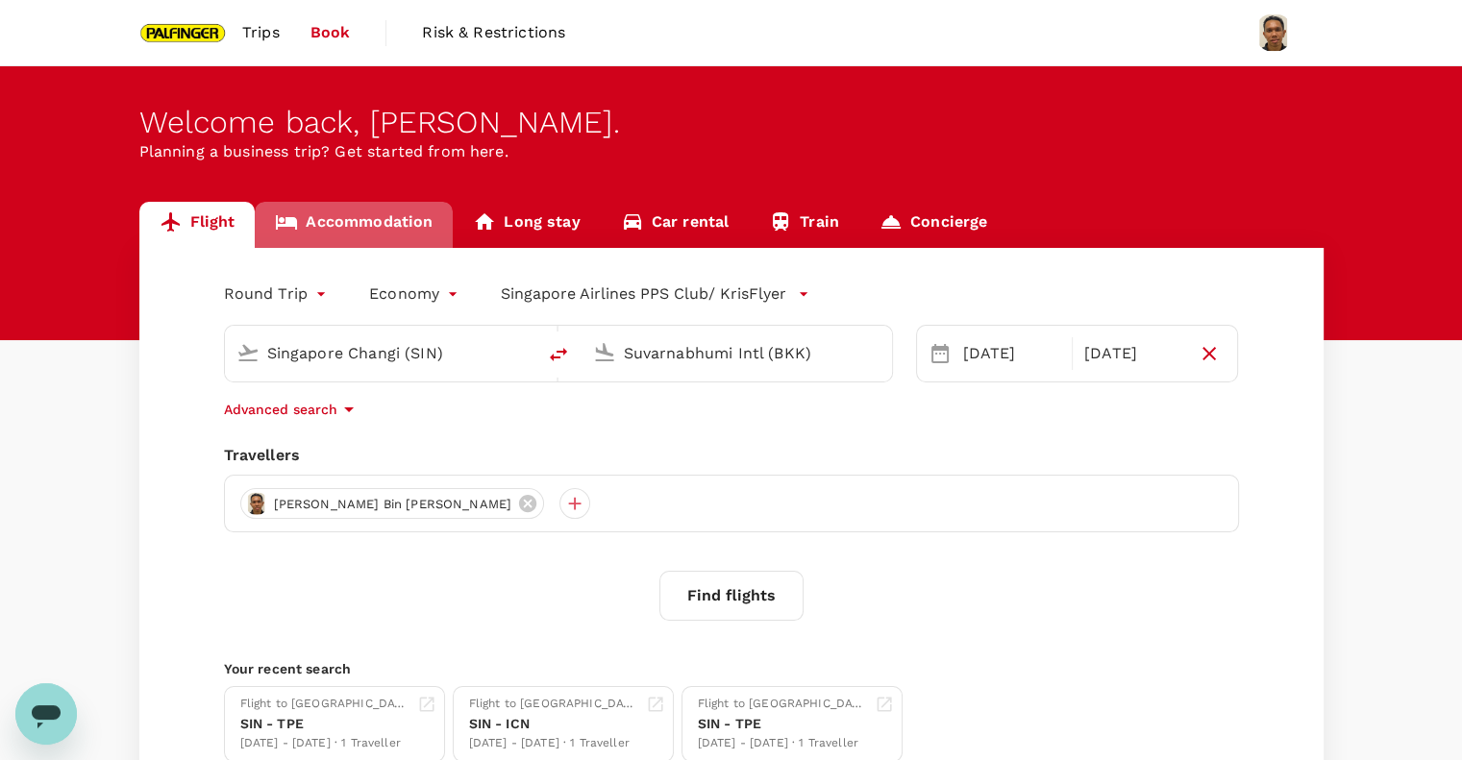
click at [327, 203] on link "Accommodation" at bounding box center [354, 225] width 198 height 46
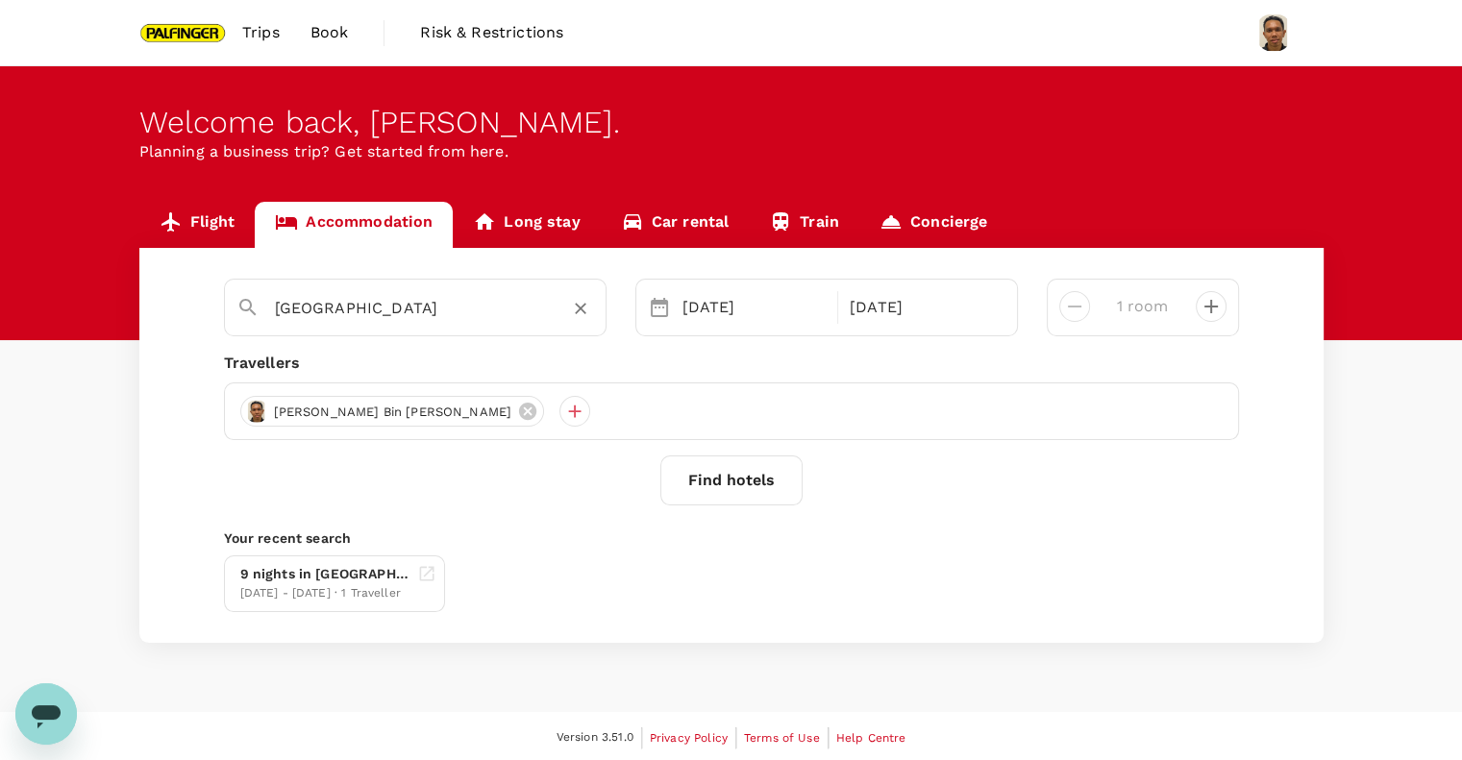
click at [375, 321] on input "[GEOGRAPHIC_DATA]" at bounding box center [407, 308] width 265 height 30
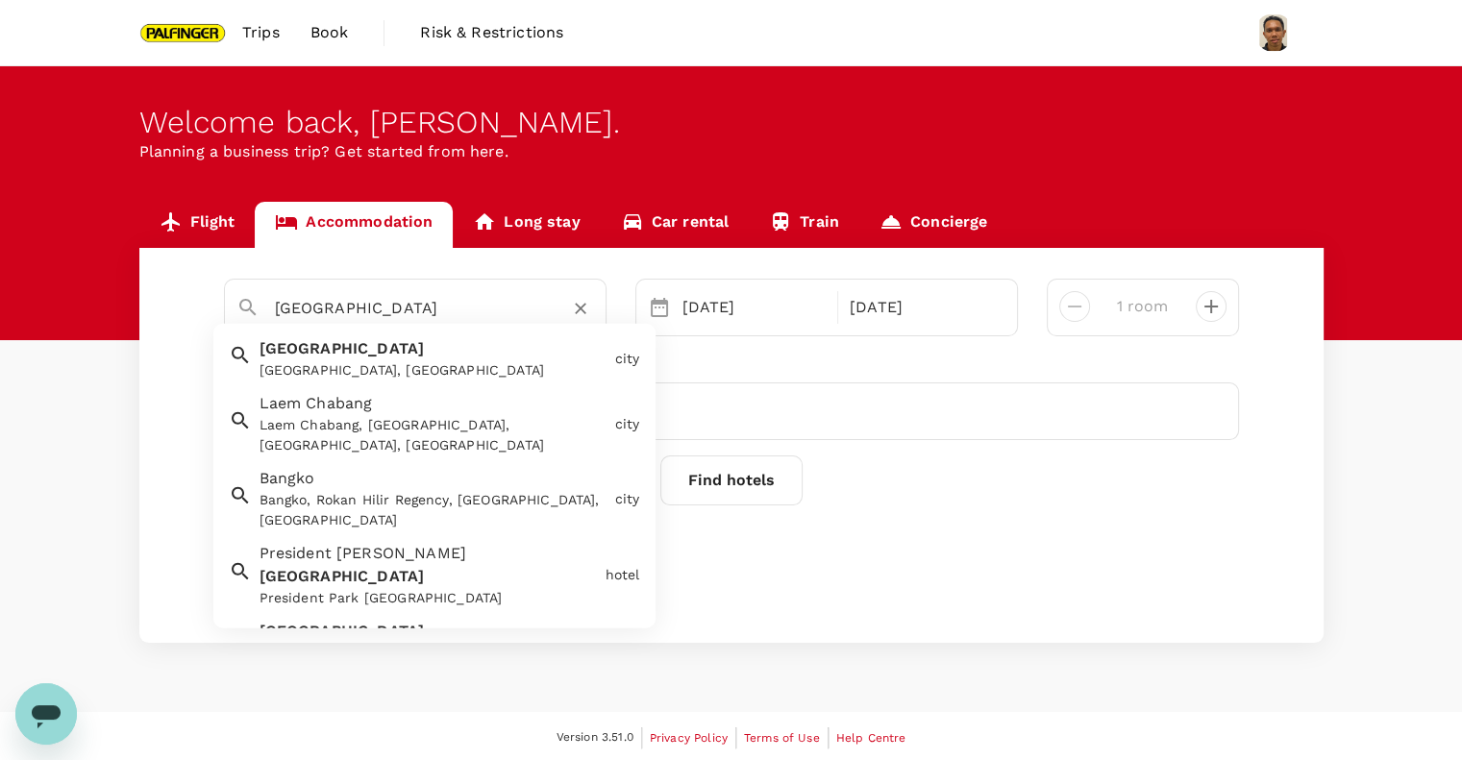
click at [399, 319] on input "[GEOGRAPHIC_DATA]" at bounding box center [407, 308] width 265 height 30
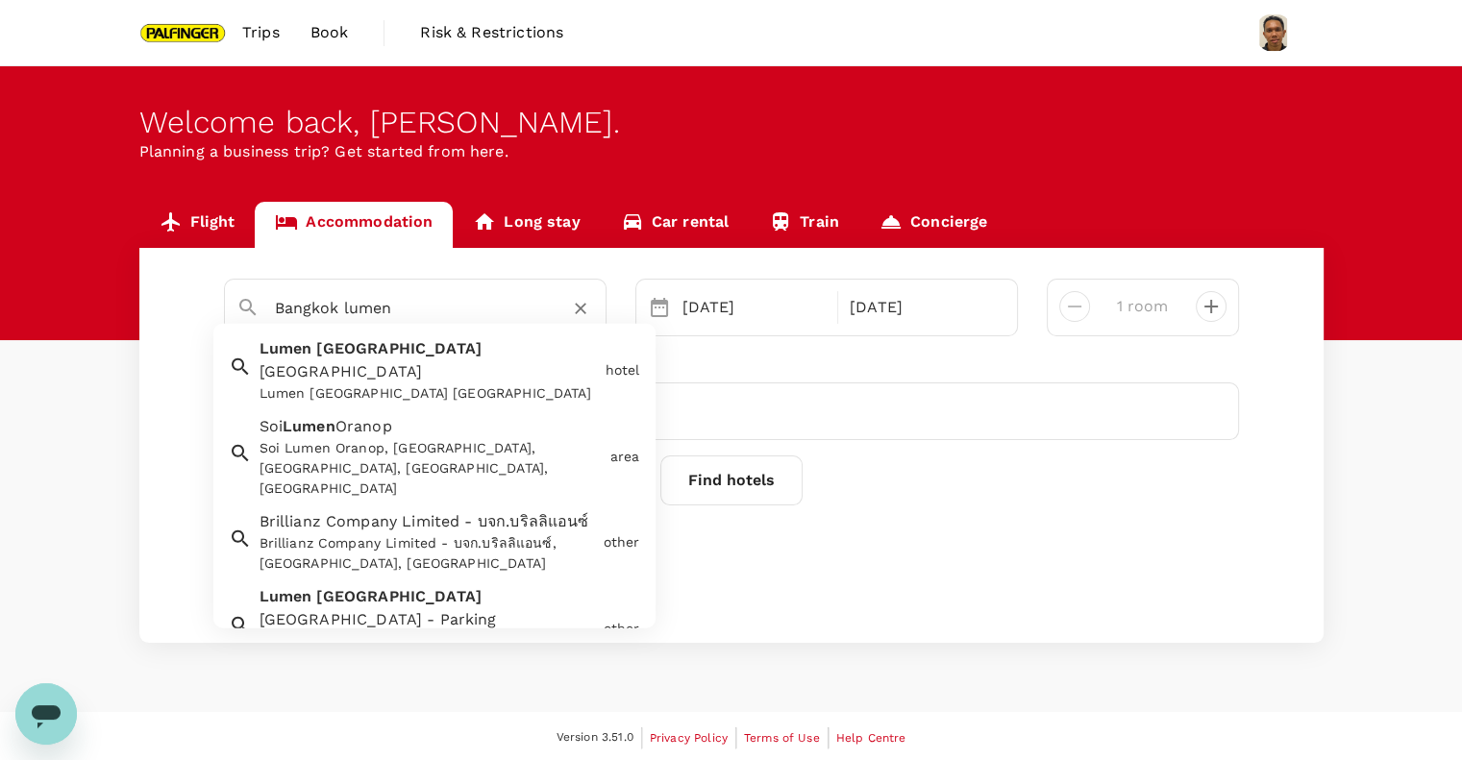
click at [410, 362] on span "[GEOGRAPHIC_DATA]" at bounding box center [341, 371] width 163 height 18
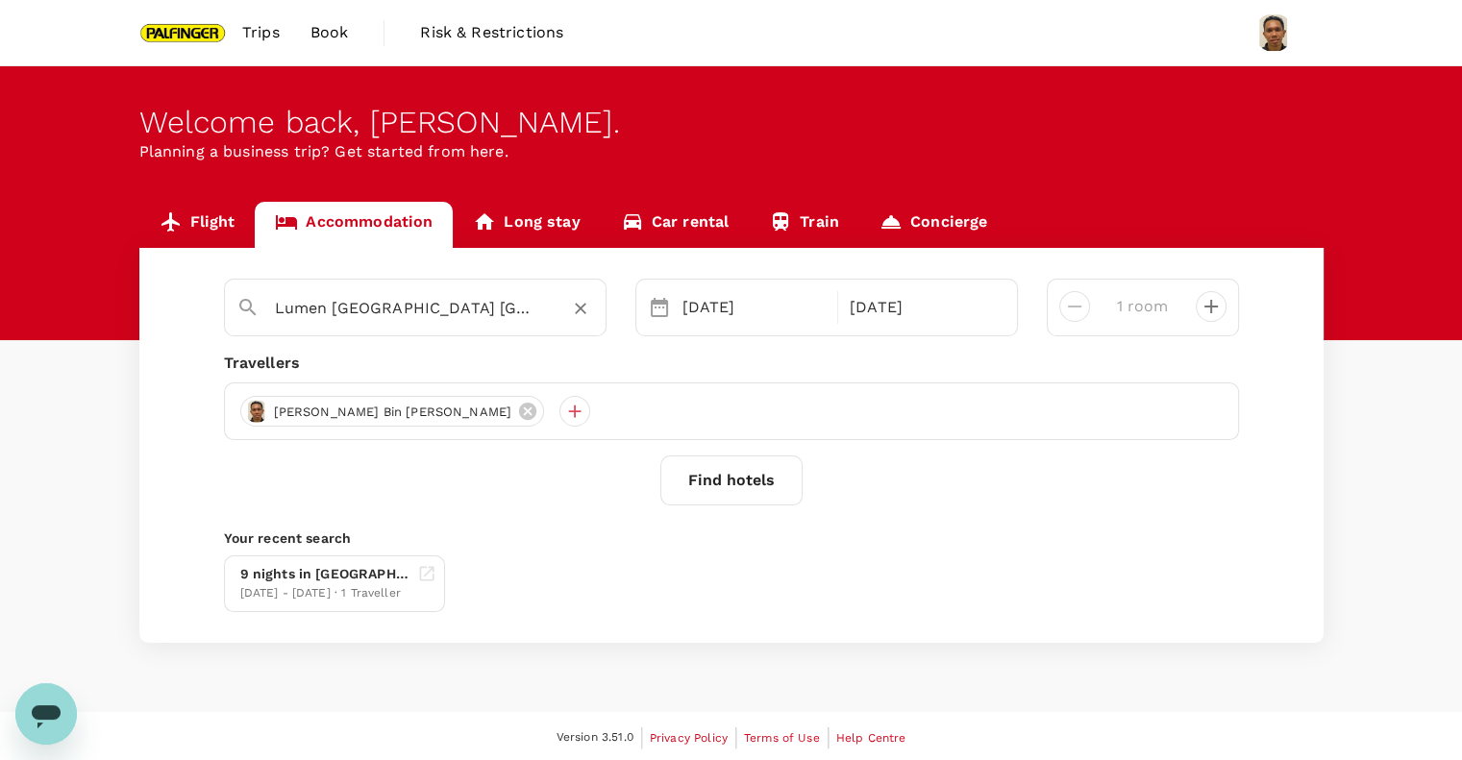
type input "Lumen [GEOGRAPHIC_DATA] [GEOGRAPHIC_DATA]"
click at [748, 472] on button "Find hotels" at bounding box center [731, 481] width 142 height 50
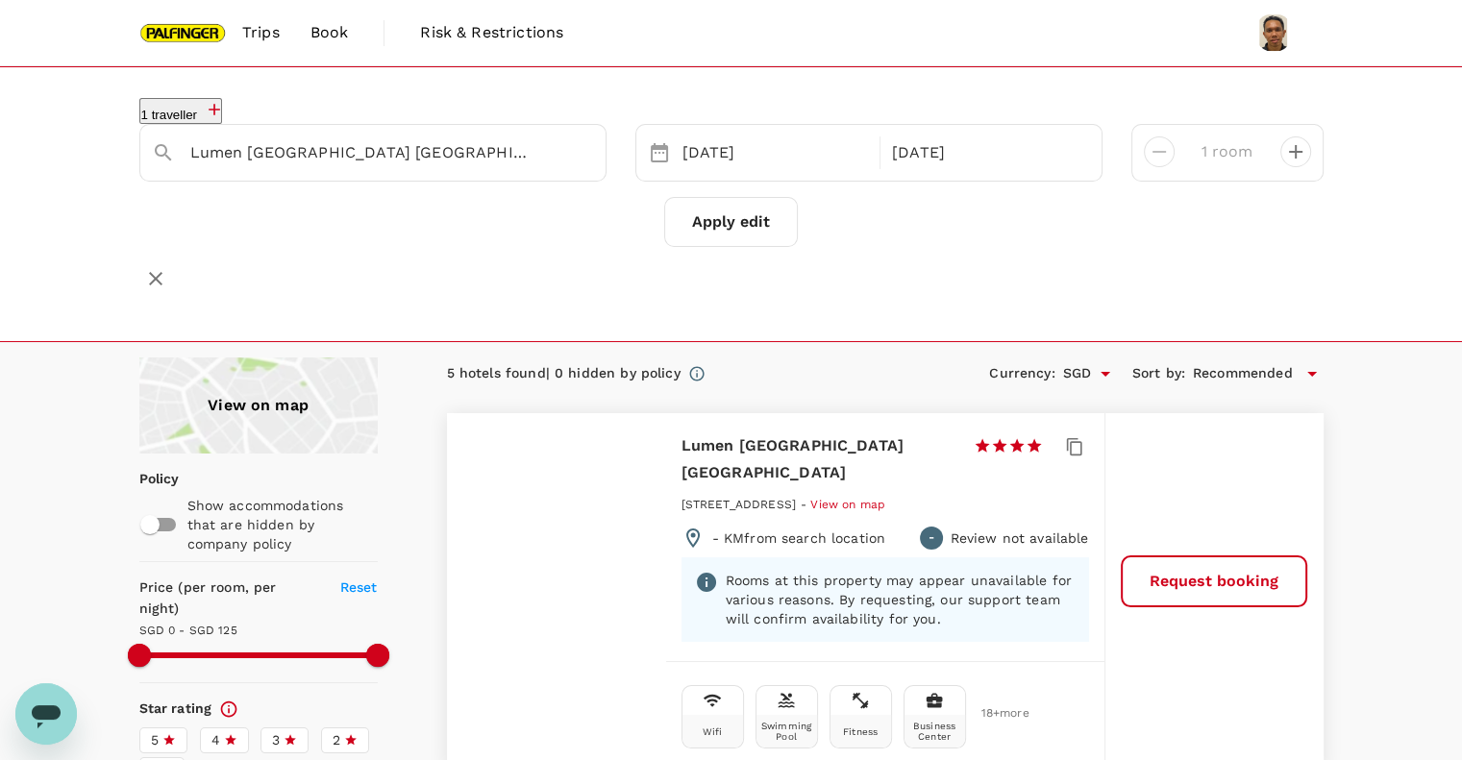
type input "125"
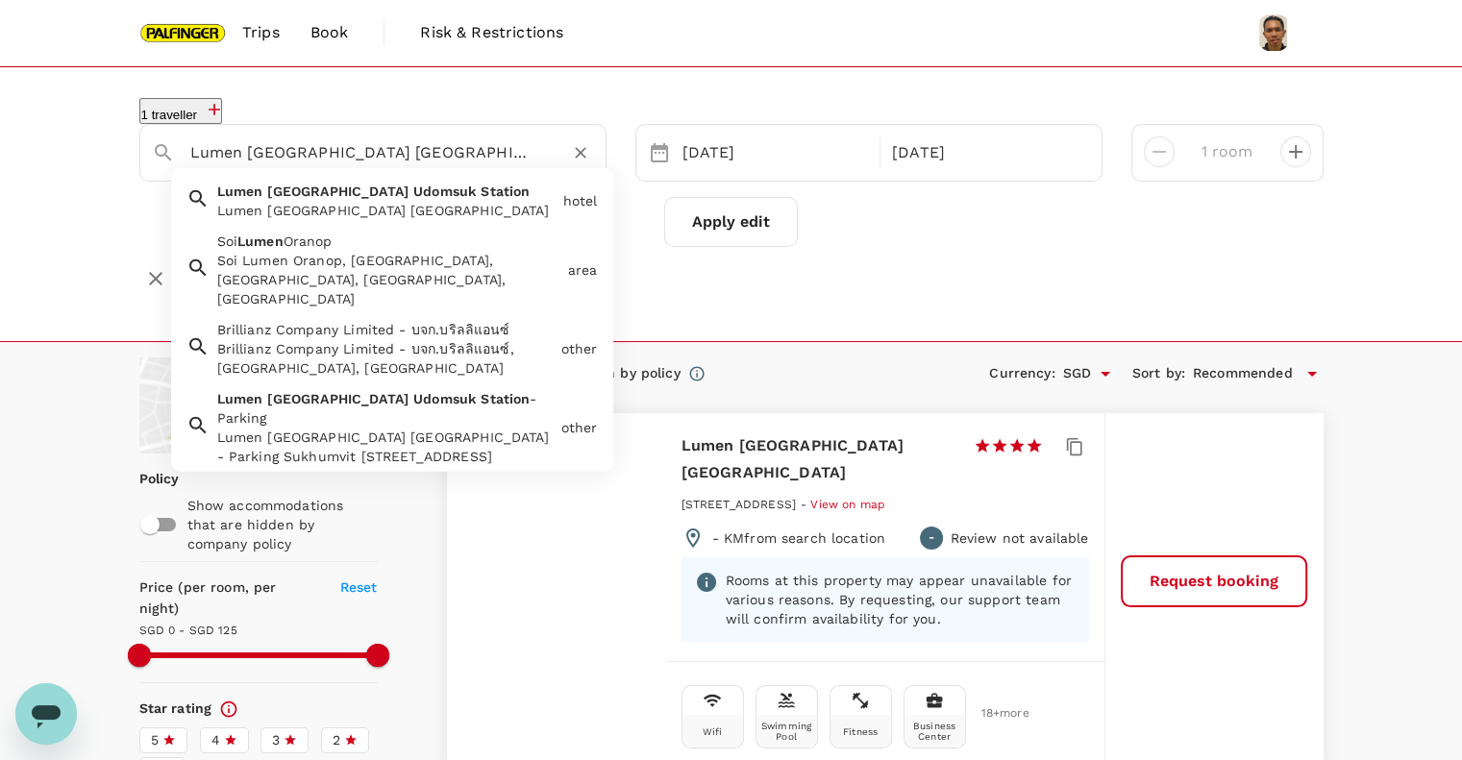
click at [331, 163] on input "Lumen [GEOGRAPHIC_DATA] [GEOGRAPHIC_DATA]" at bounding box center [365, 152] width 350 height 30
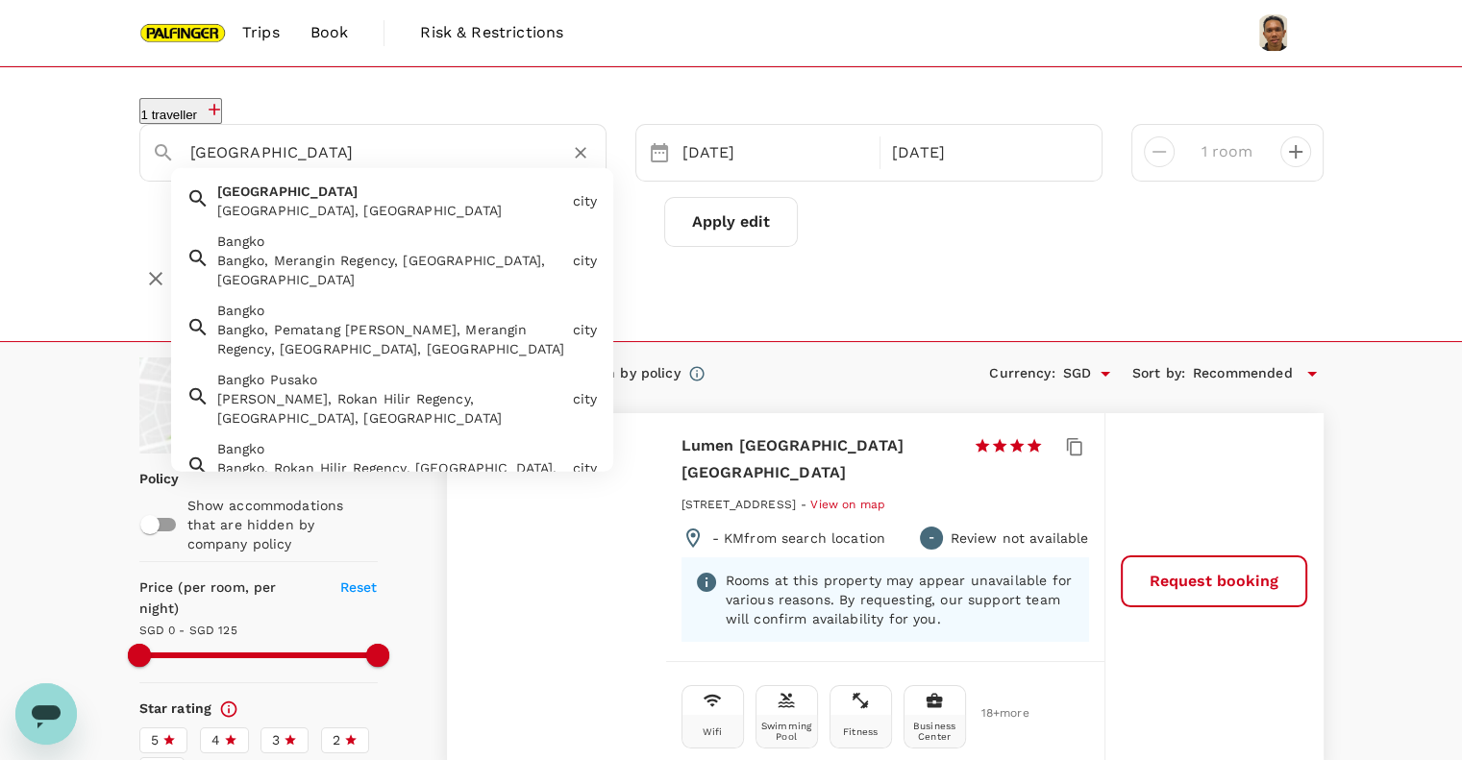
click at [404, 177] on div "[GEOGRAPHIC_DATA] [GEOGRAPHIC_DATA], [GEOGRAPHIC_DATA]" at bounding box center [388, 197] width 356 height 46
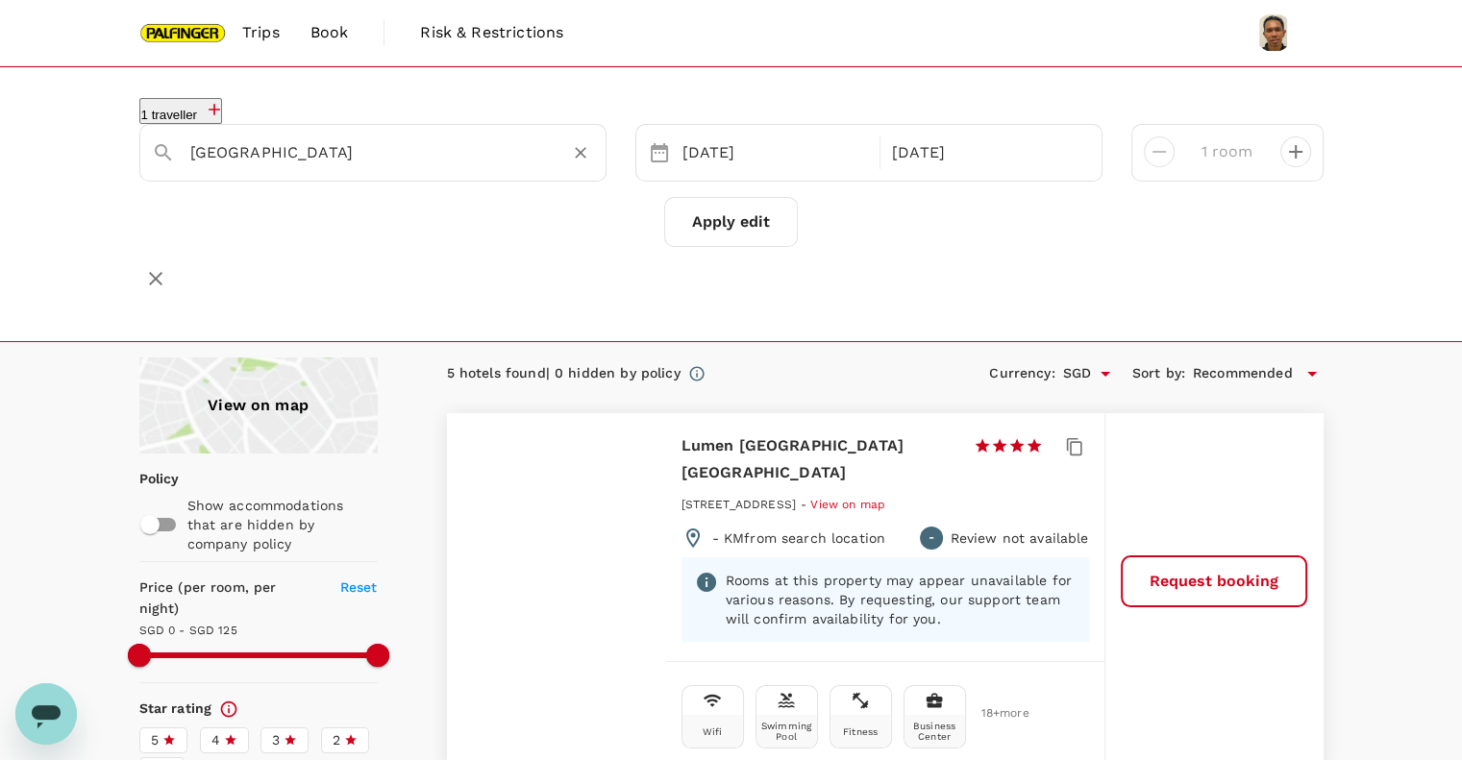
type input "[GEOGRAPHIC_DATA]"
click at [784, 197] on button "Apply edit" at bounding box center [731, 222] width 134 height 50
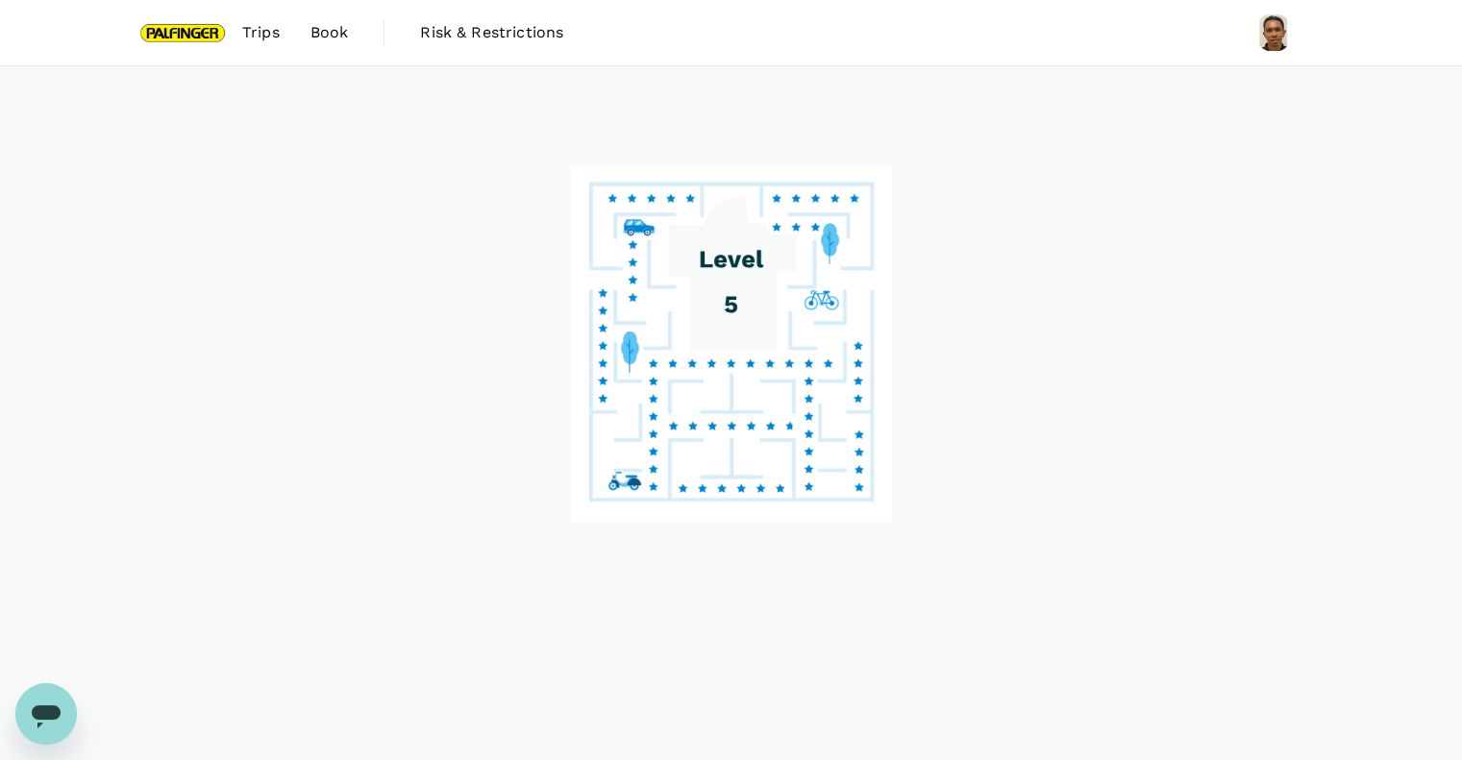
scroll to position [82, 0]
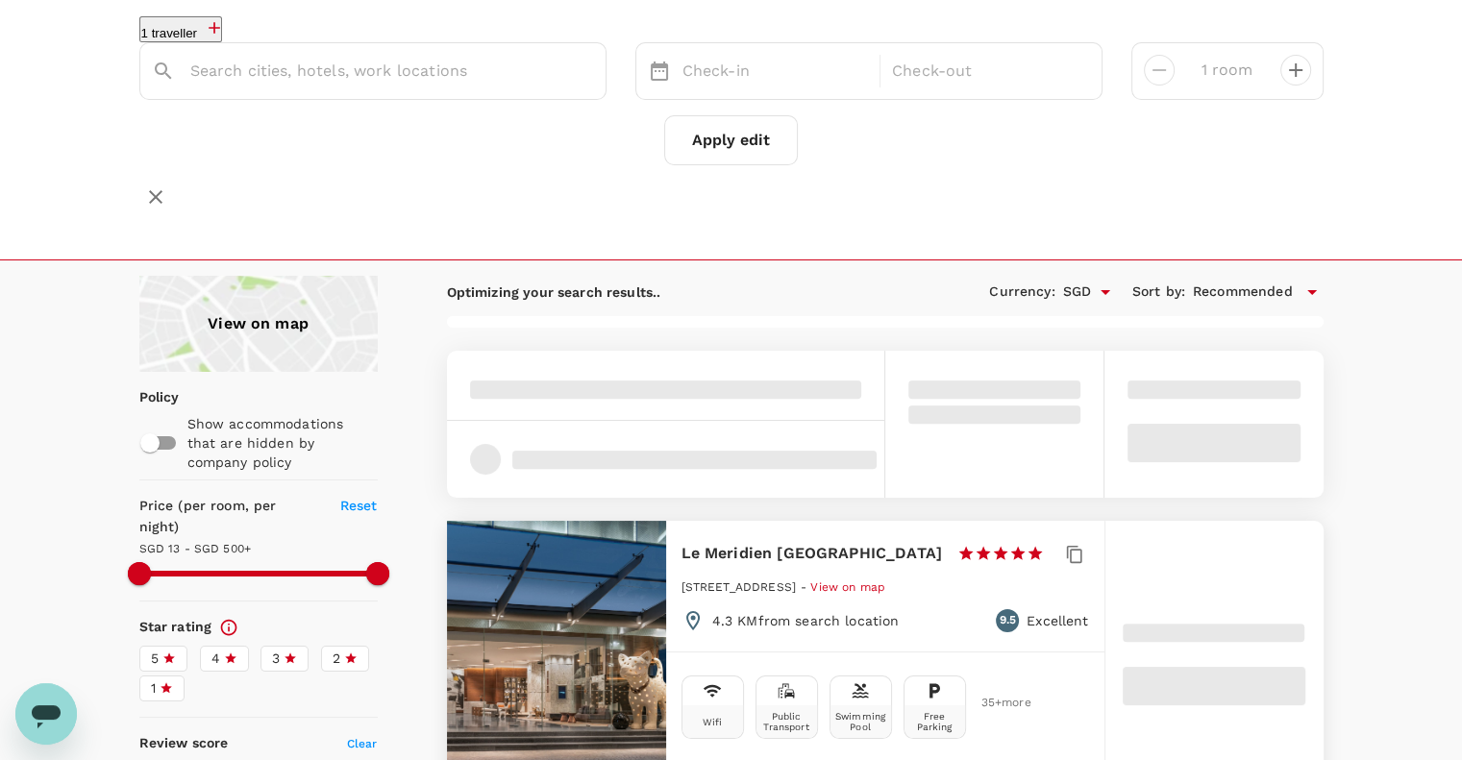
type input "[GEOGRAPHIC_DATA]"
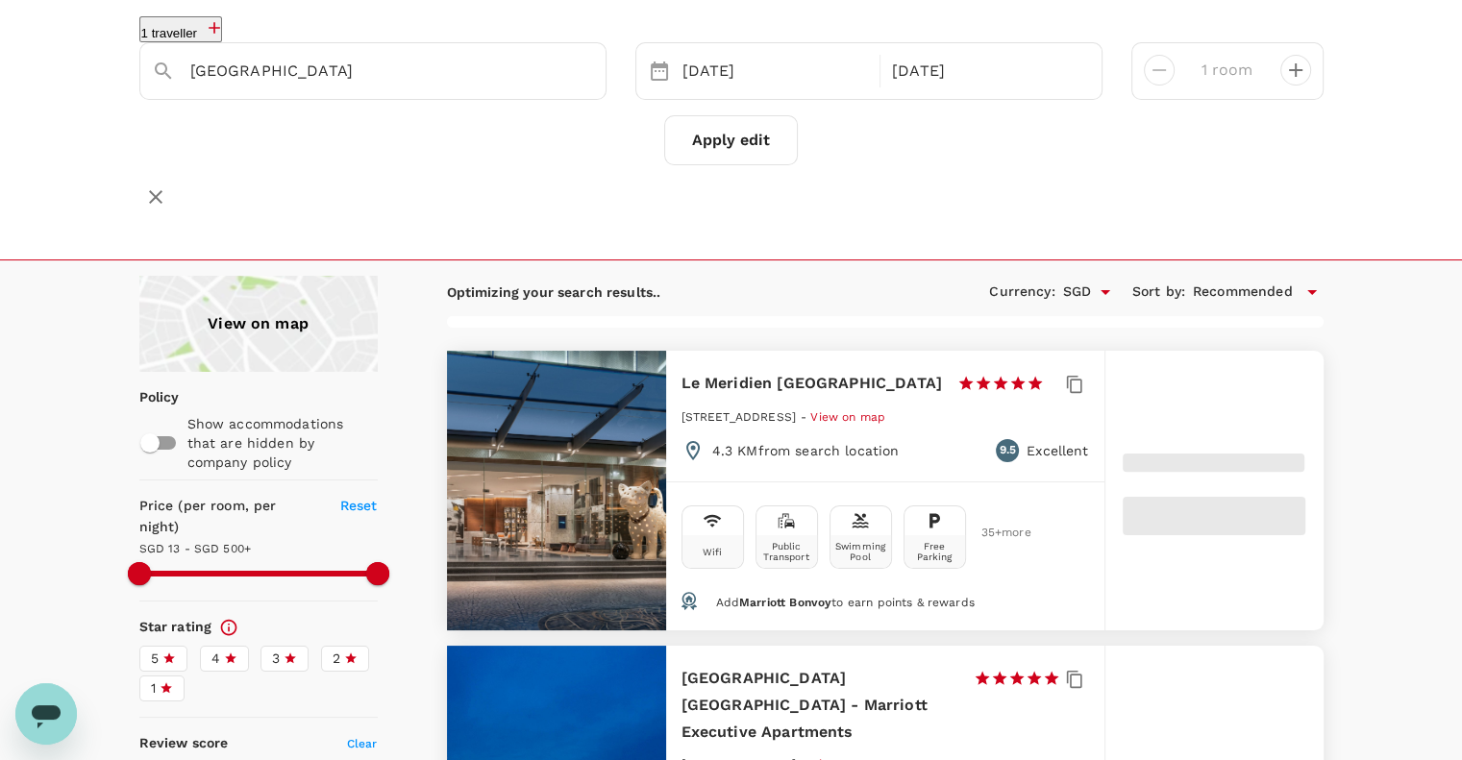
type input "499.8"
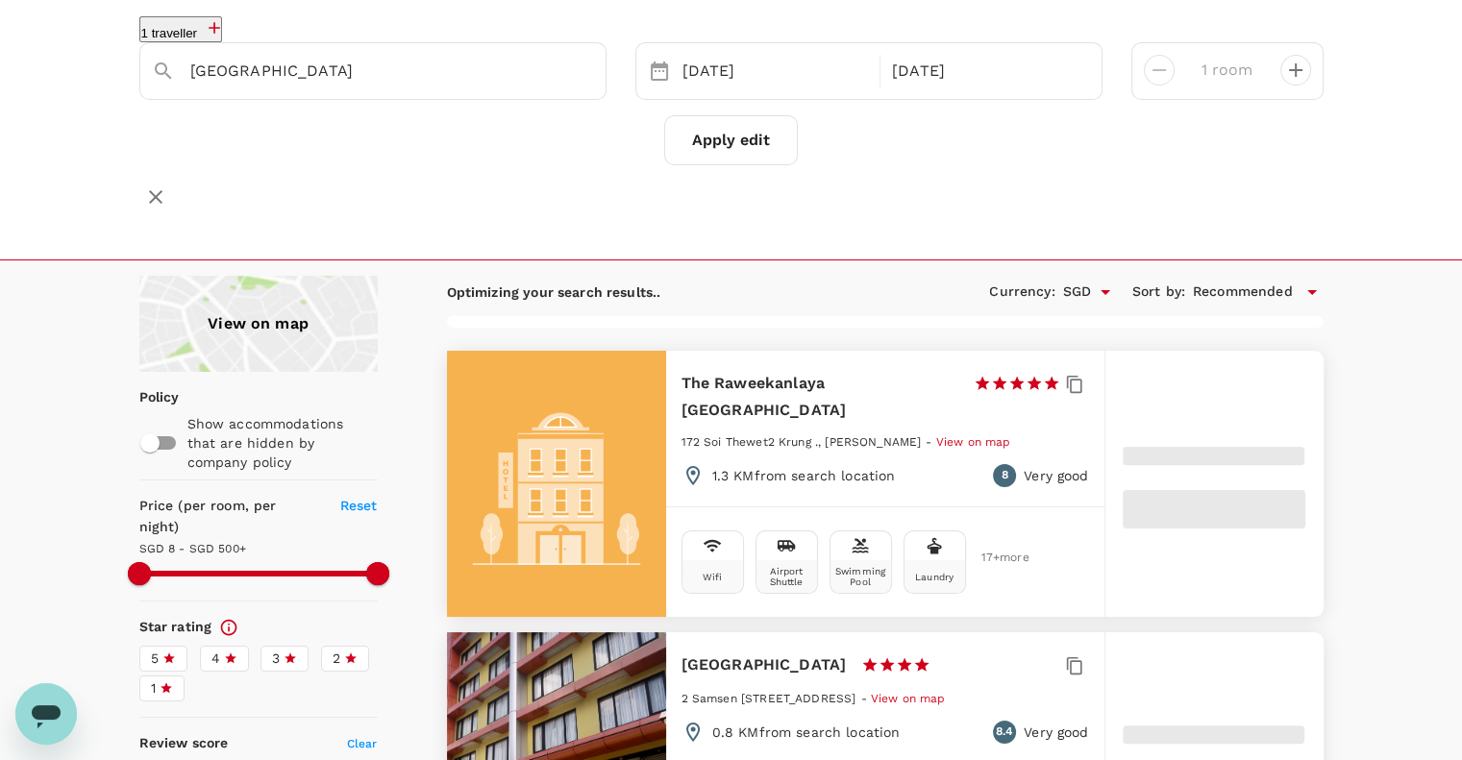
type input "7.8"
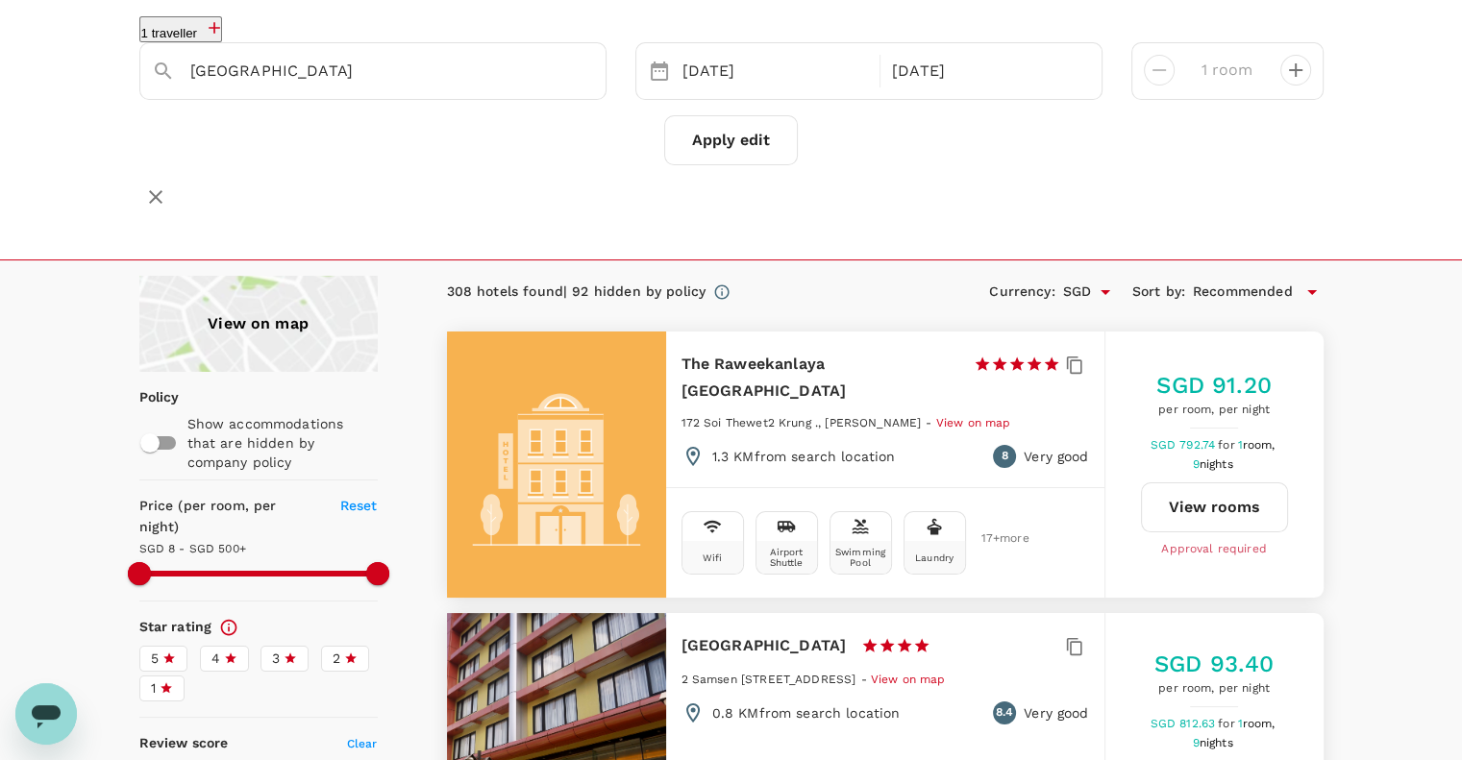
click at [246, 276] on div "View on map" at bounding box center [258, 324] width 238 height 96
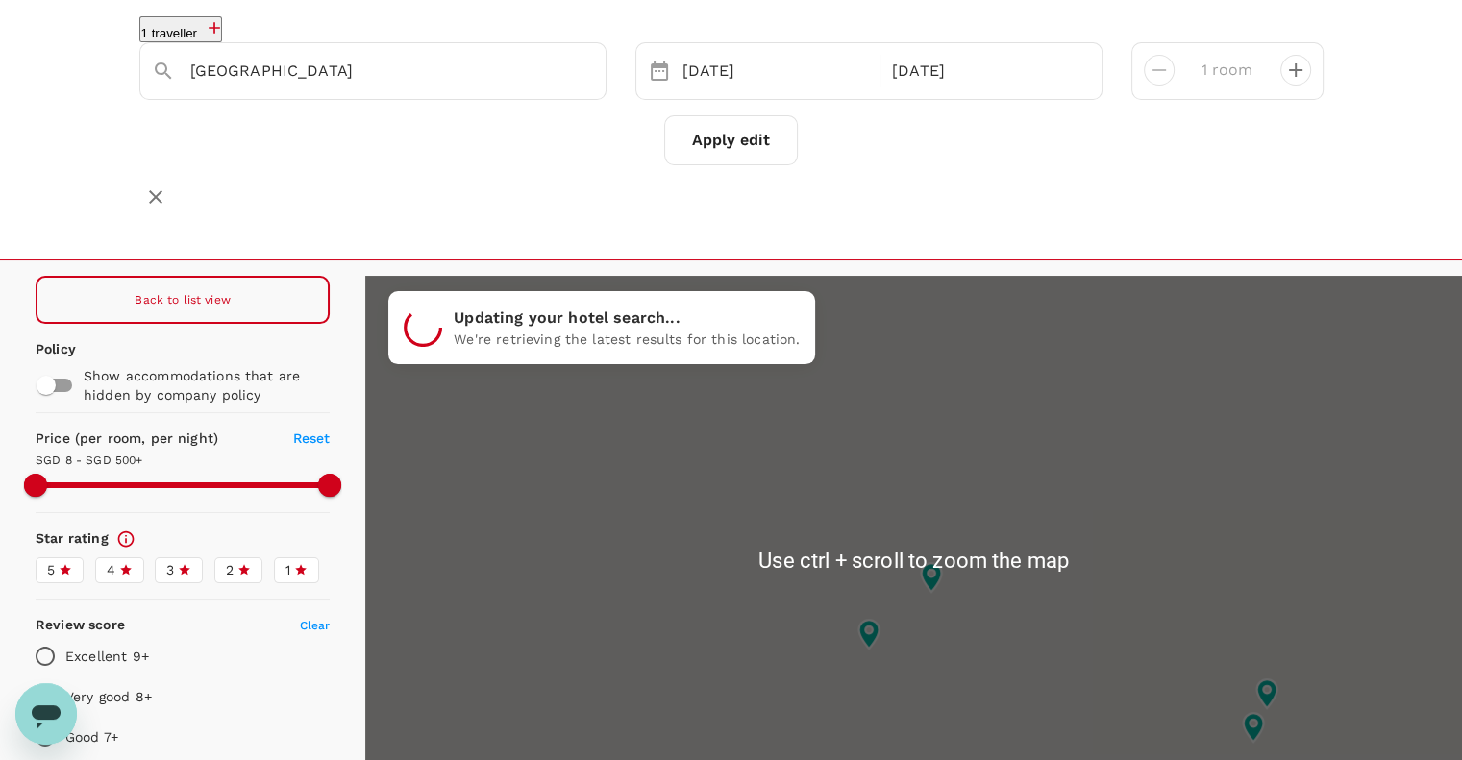
scroll to position [210, 0]
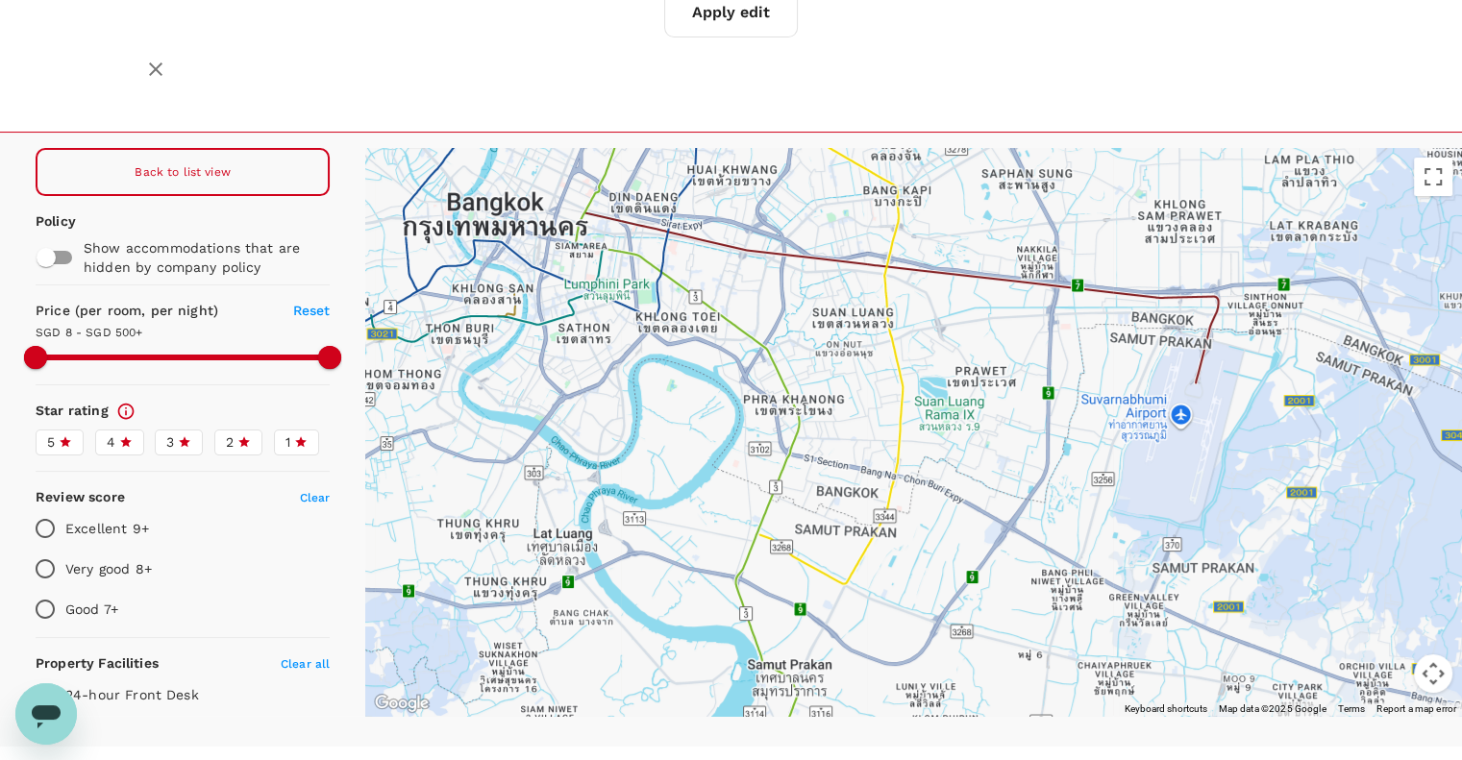
drag, startPoint x: 1112, startPoint y: 521, endPoint x: 629, endPoint y: 257, distance: 551.1
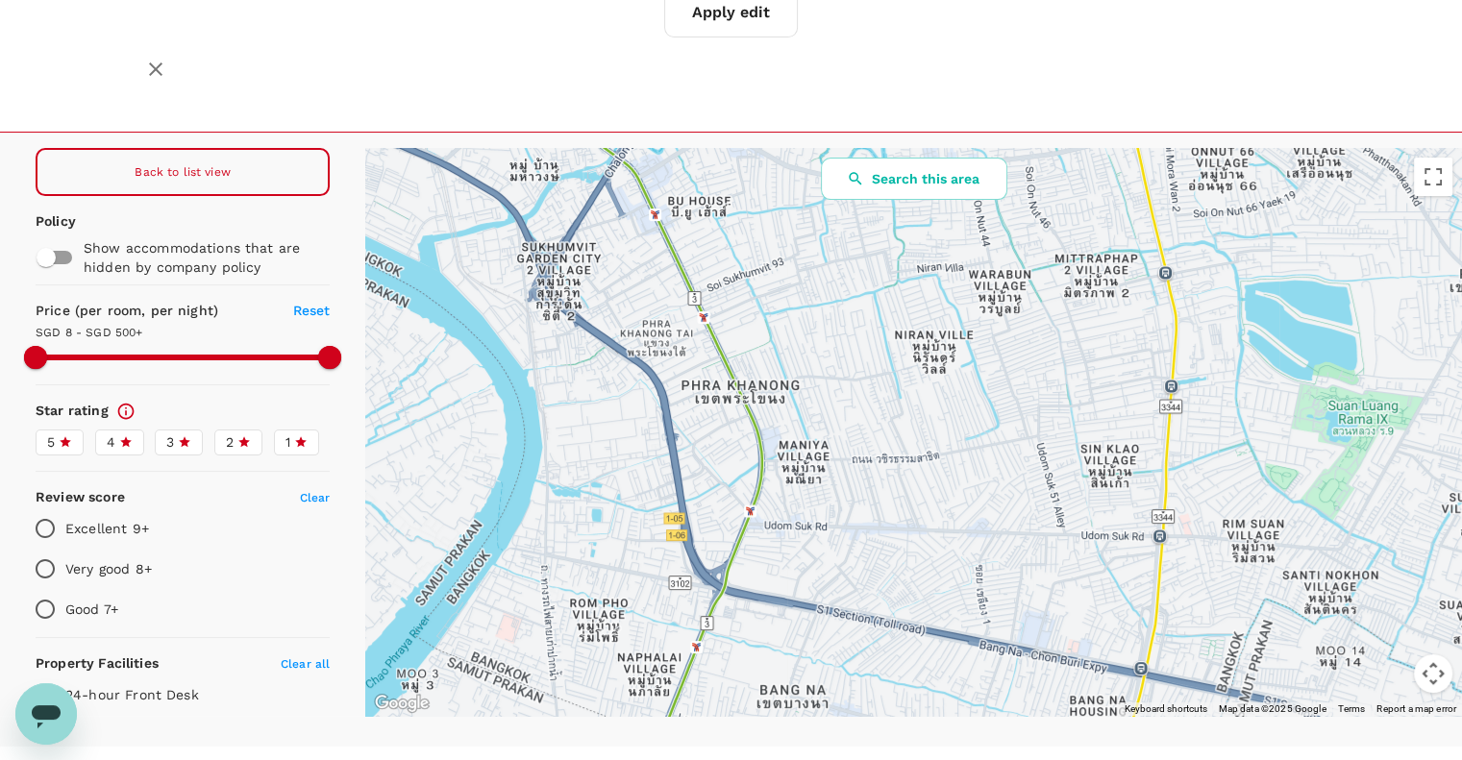
drag, startPoint x: 737, startPoint y: 278, endPoint x: 761, endPoint y: 318, distance: 47.0
click at [761, 318] on div at bounding box center [913, 432] width 1097 height 568
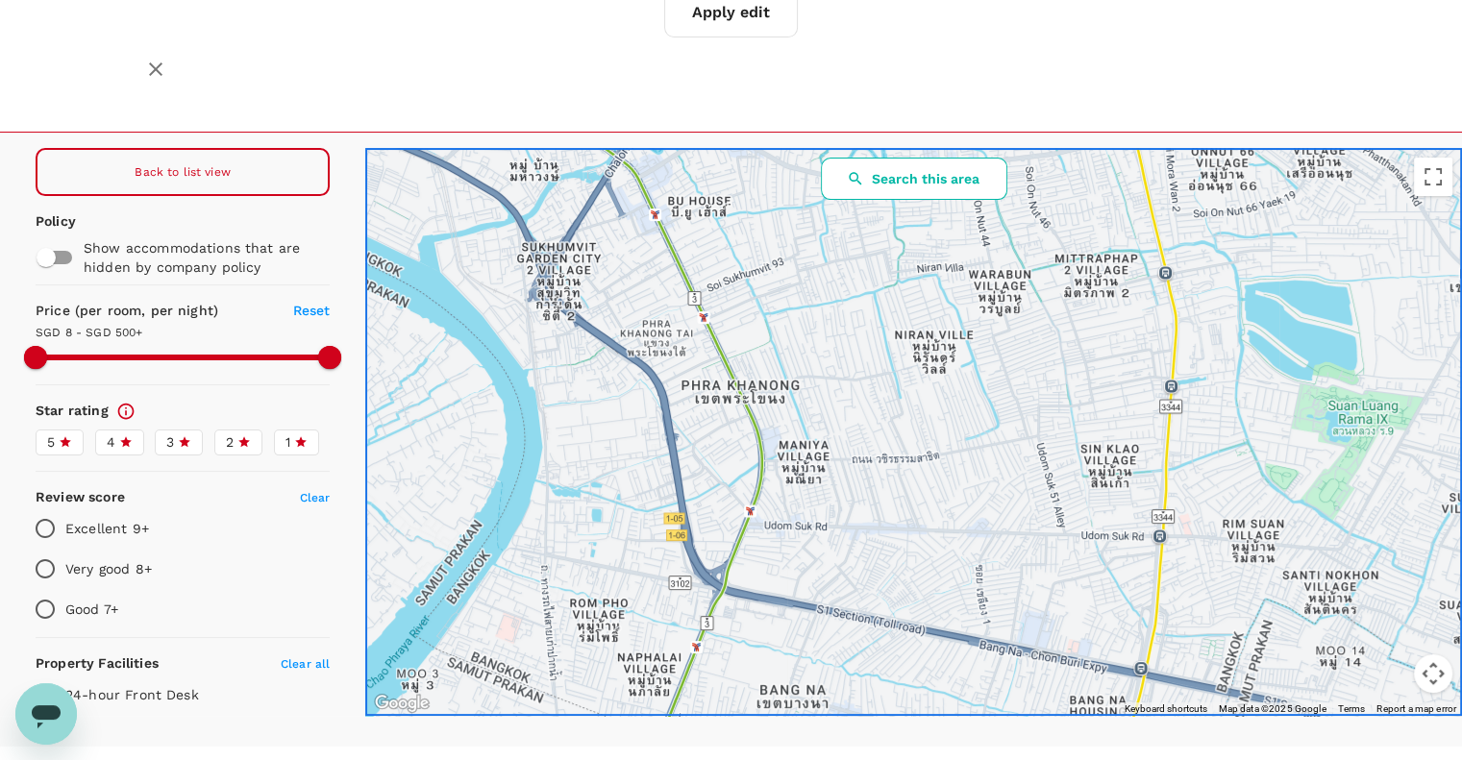
click at [973, 158] on button "Search this area" at bounding box center [914, 179] width 186 height 42
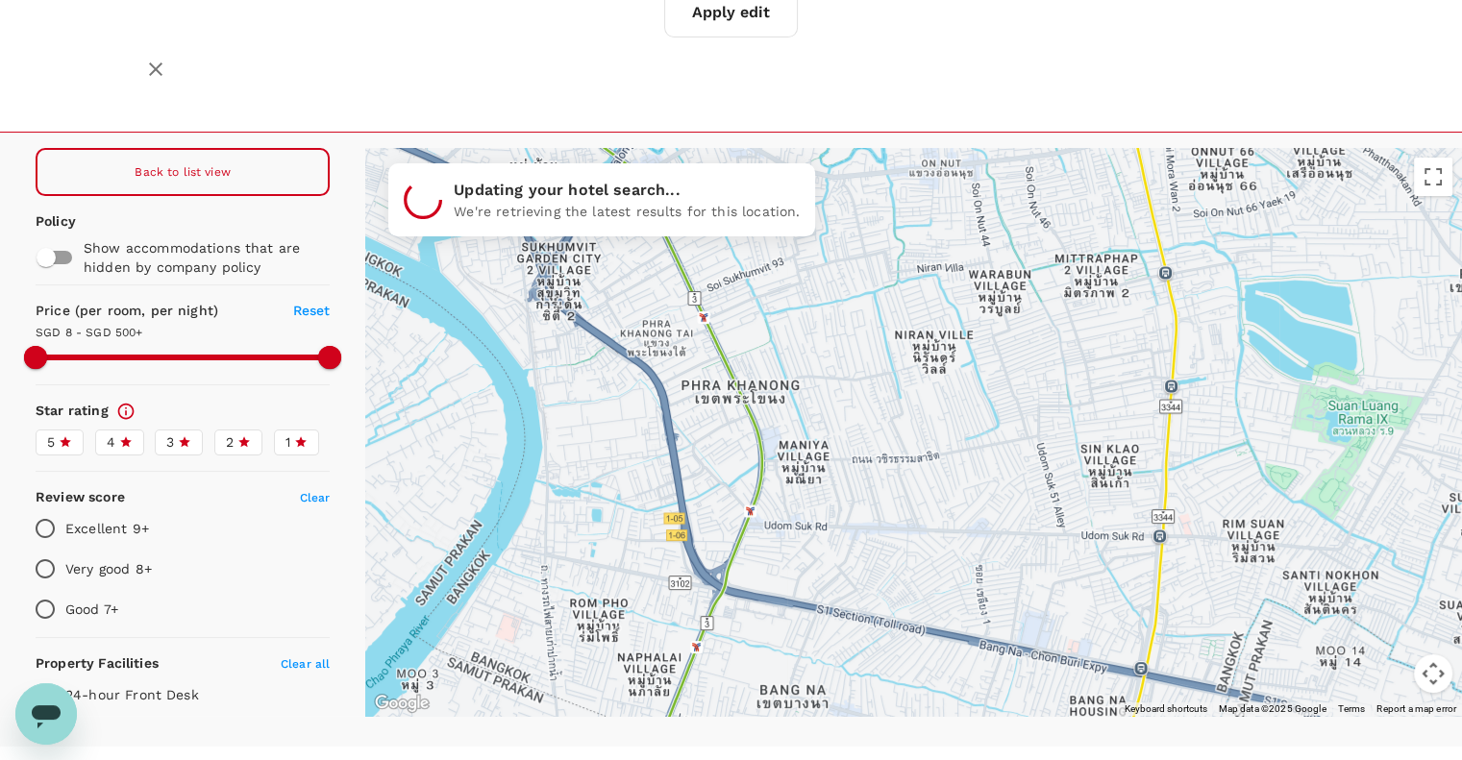
type input "499.8"
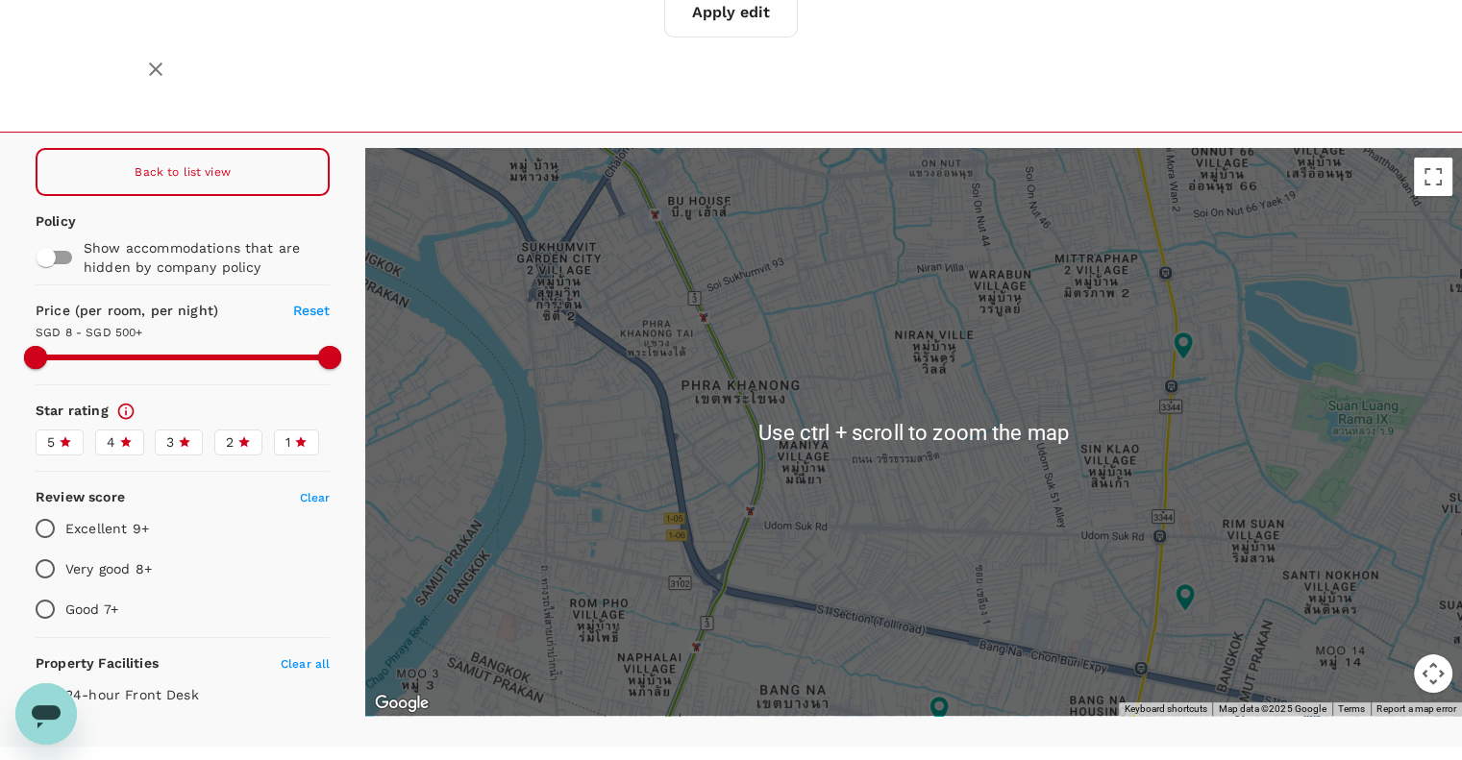
scroll to position [0, 0]
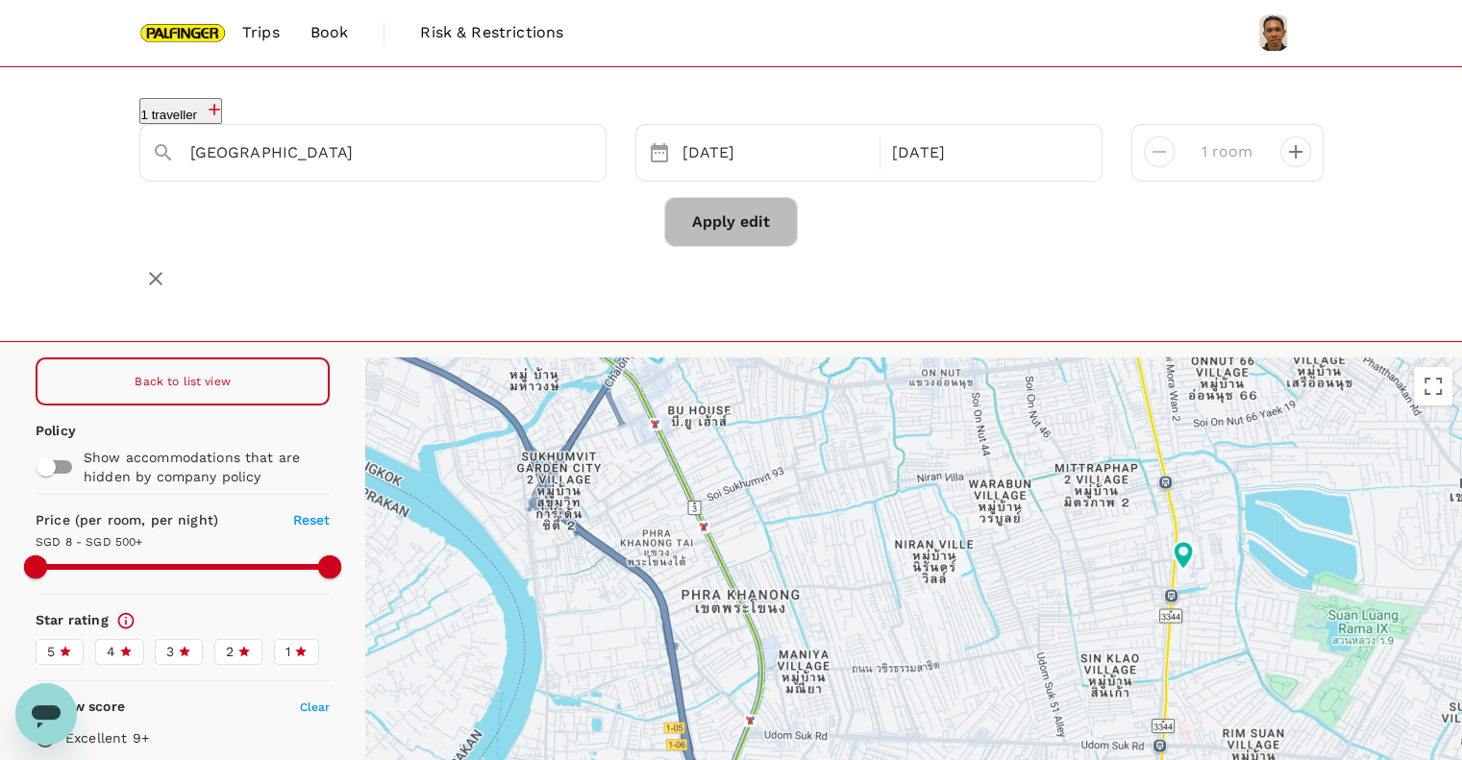
click at [709, 224] on button "Apply edit" at bounding box center [731, 222] width 134 height 50
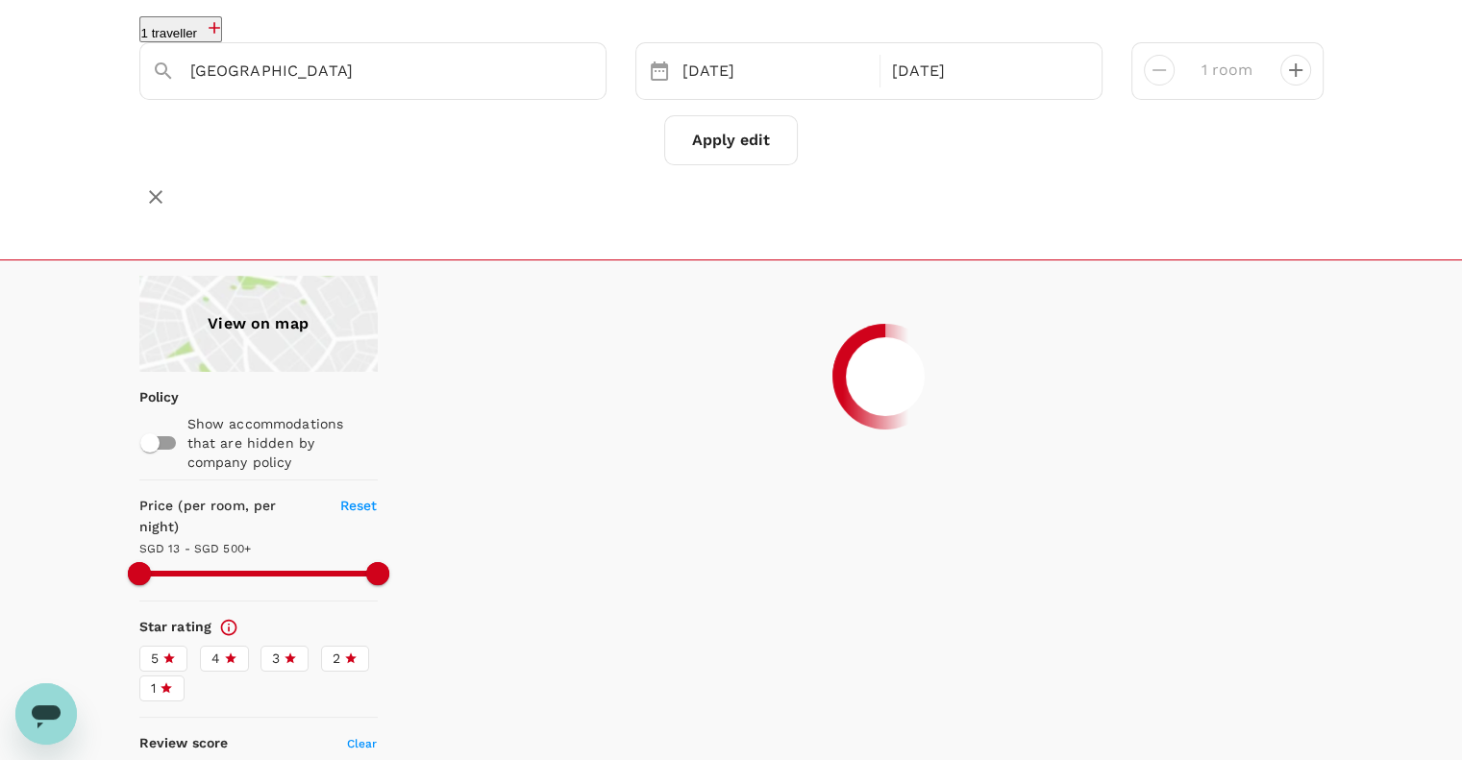
scroll to position [209, 0]
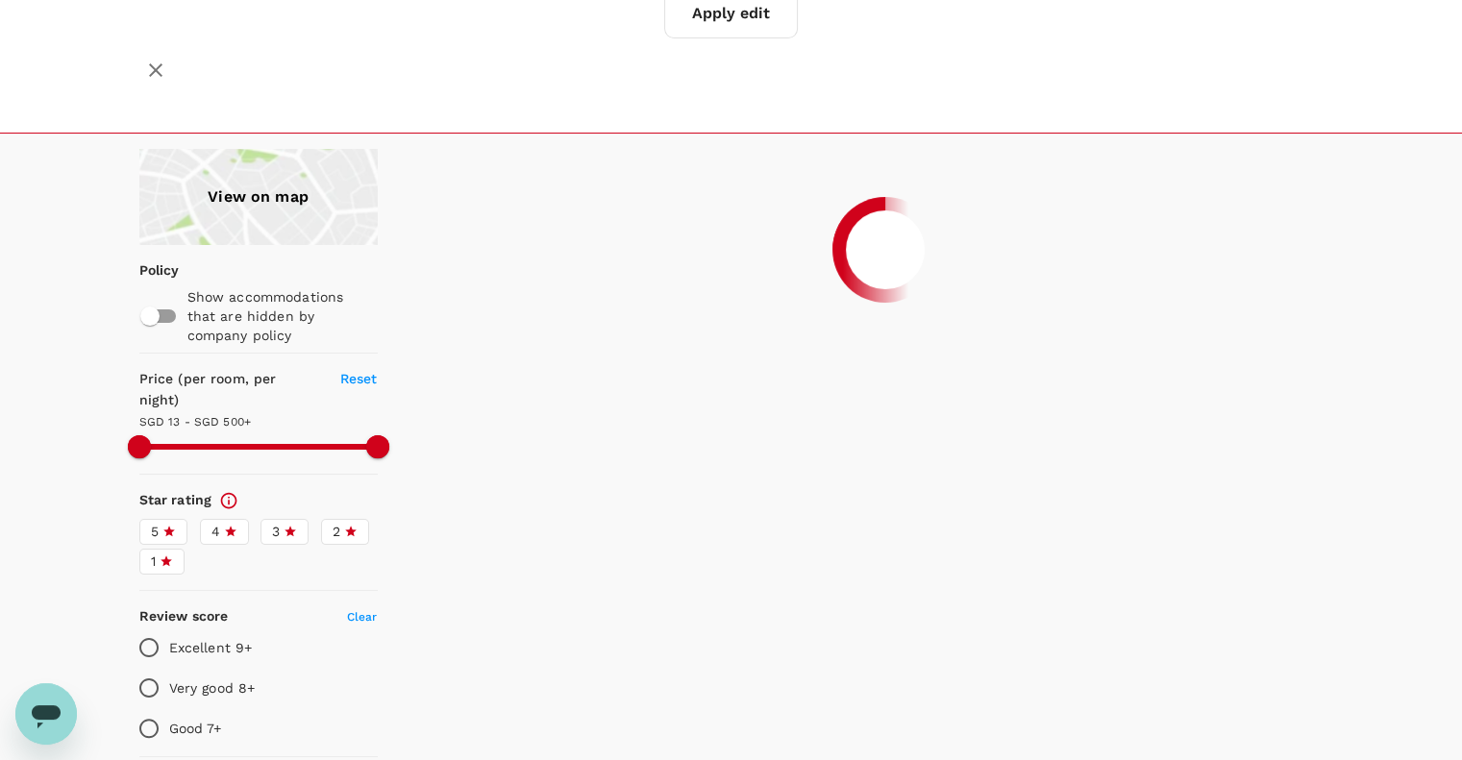
type input "499.8"
type input "7.8"
click at [265, 170] on div "View on map" at bounding box center [258, 197] width 238 height 96
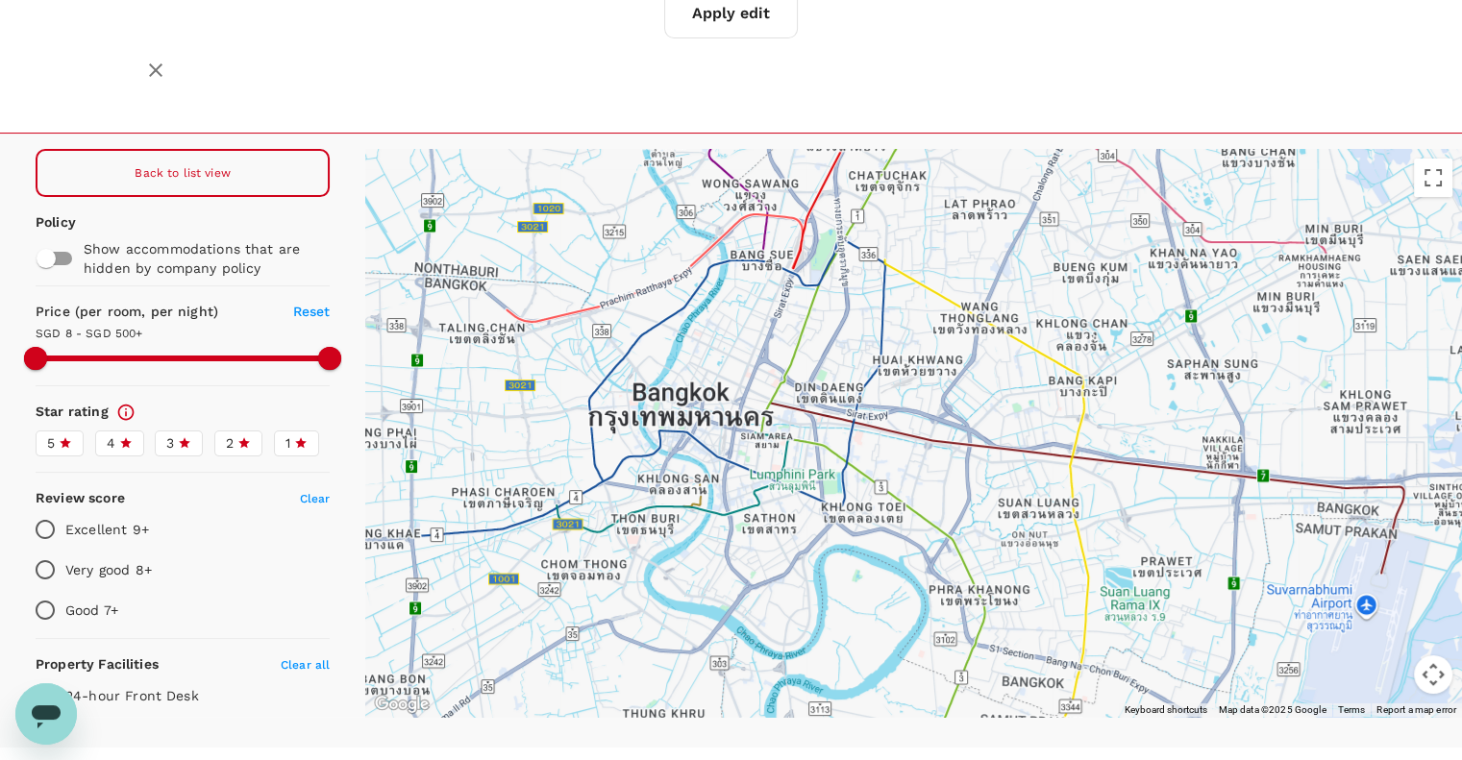
drag, startPoint x: 927, startPoint y: 499, endPoint x: 681, endPoint y: 385, distance: 271.4
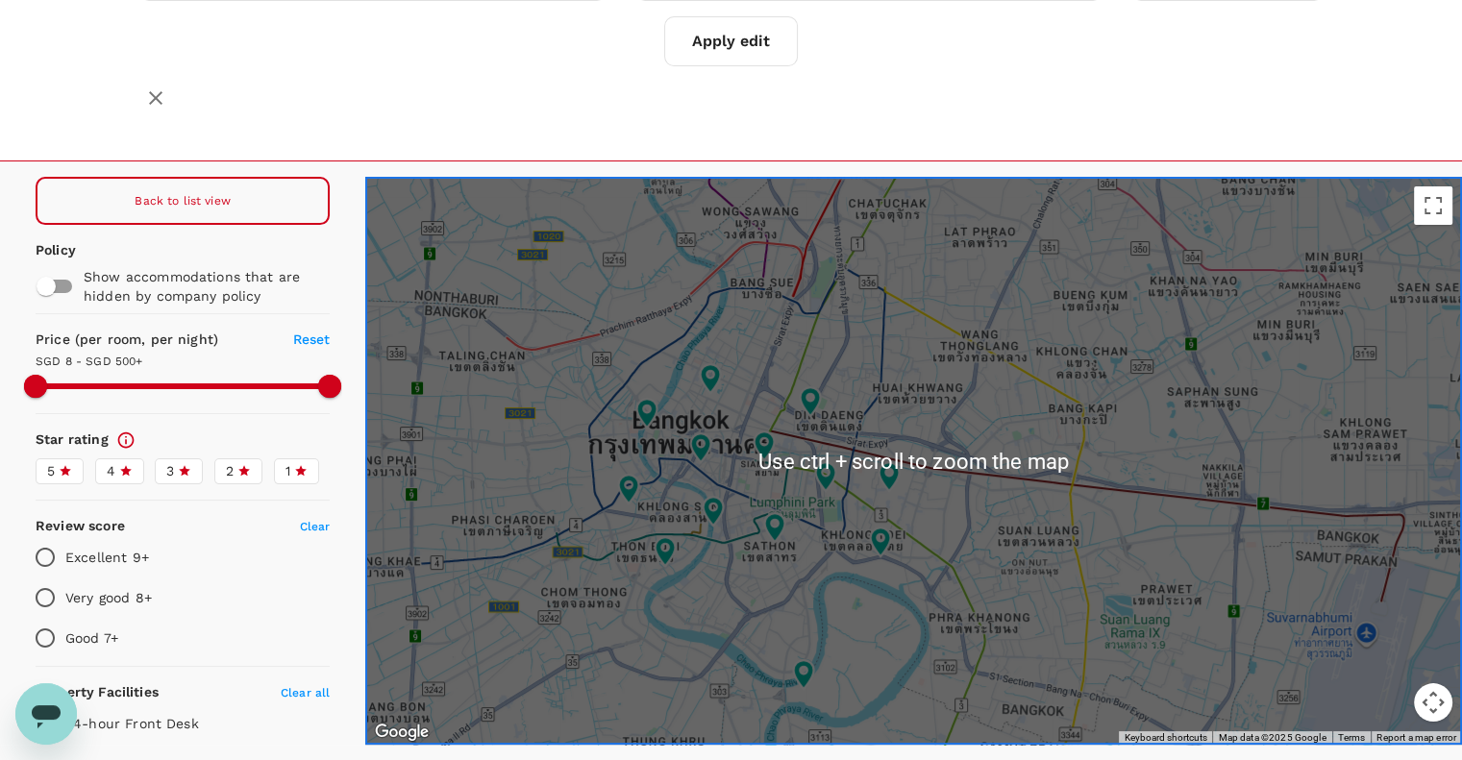
scroll to position [209, 0]
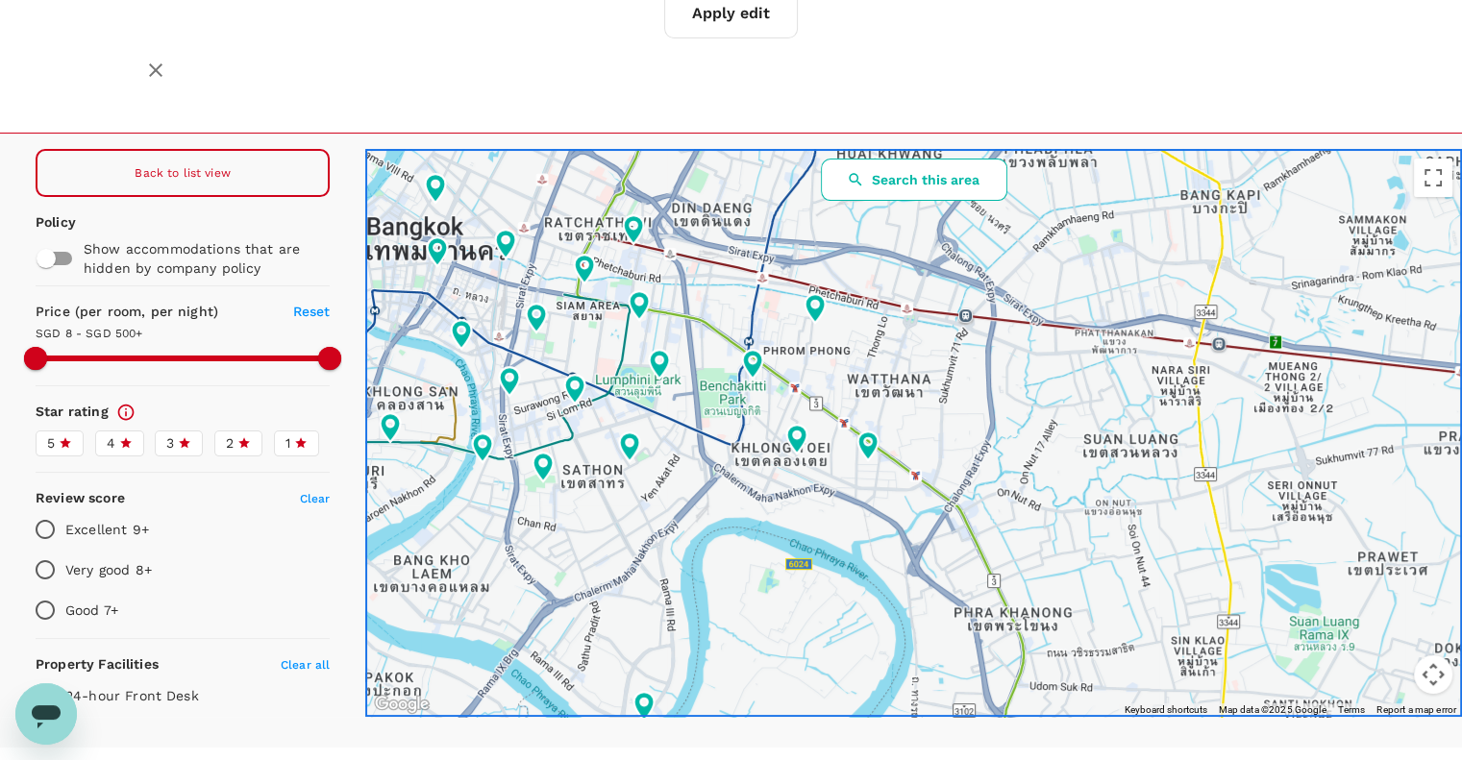
click at [906, 159] on button "Search this area" at bounding box center [914, 180] width 186 height 42
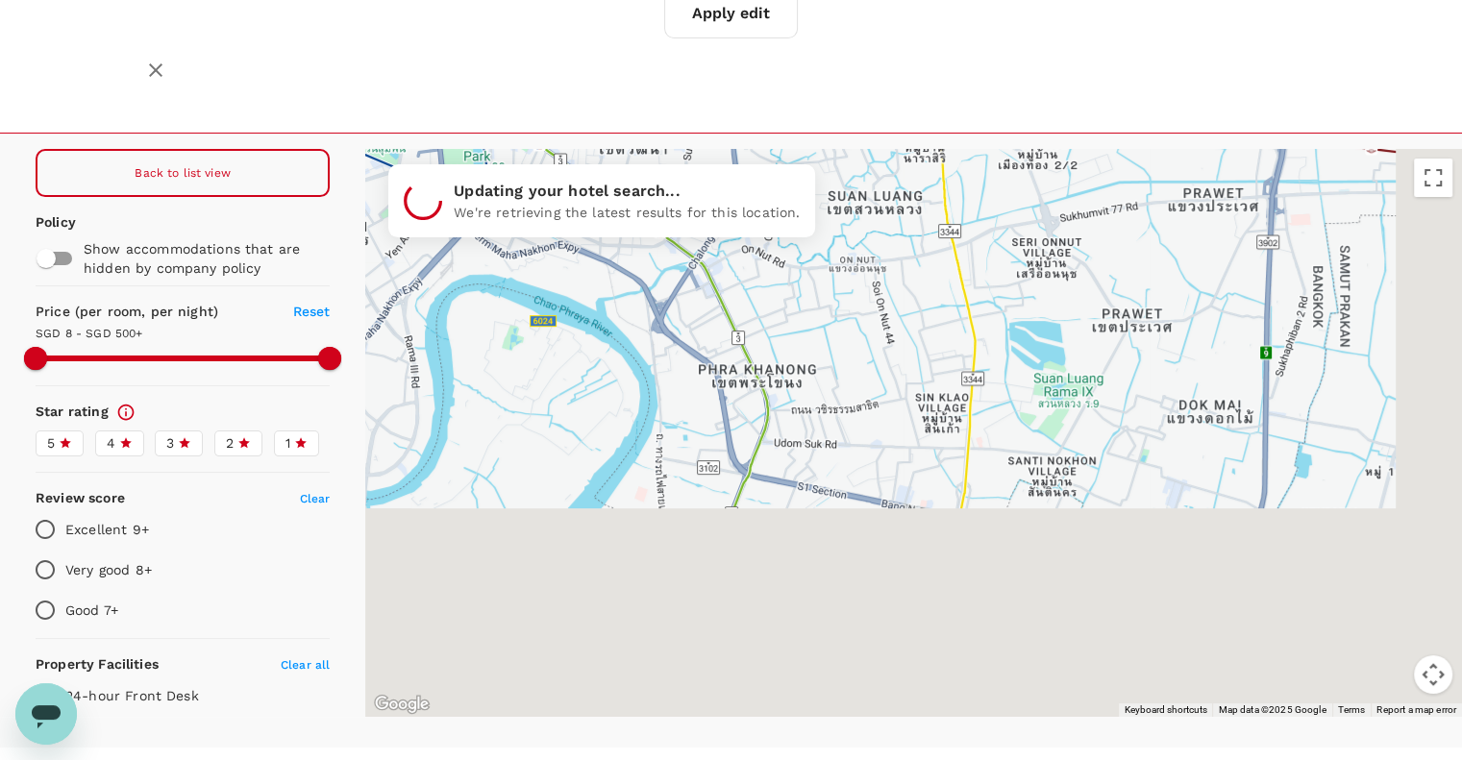
drag, startPoint x: 1034, startPoint y: 606, endPoint x: 778, endPoint y: 360, distance: 354.9
click at [778, 360] on div at bounding box center [1396, 651] width 1477 height 923
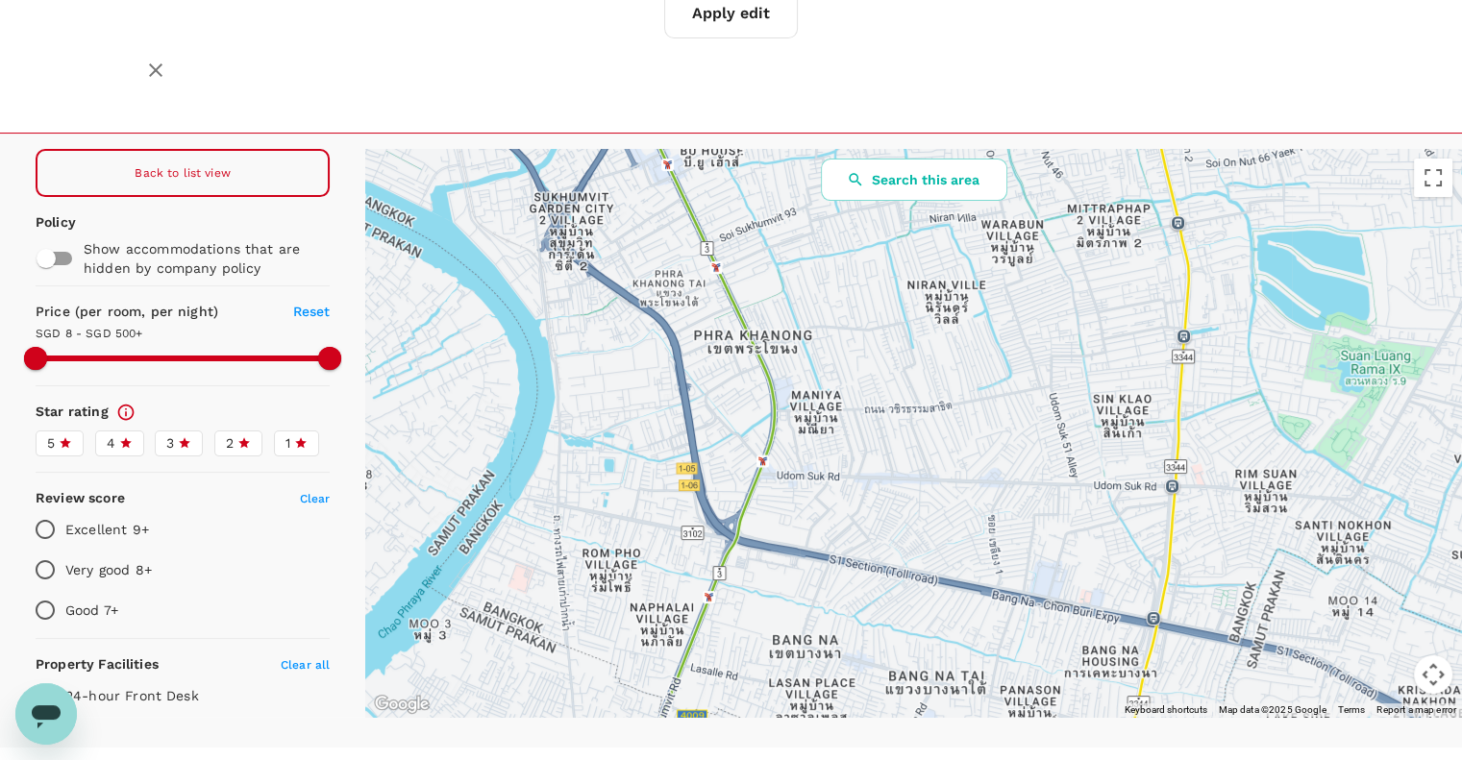
drag, startPoint x: 755, startPoint y: 384, endPoint x: 782, endPoint y: 377, distance: 28.7
click at [775, 400] on div at bounding box center [913, 433] width 1097 height 568
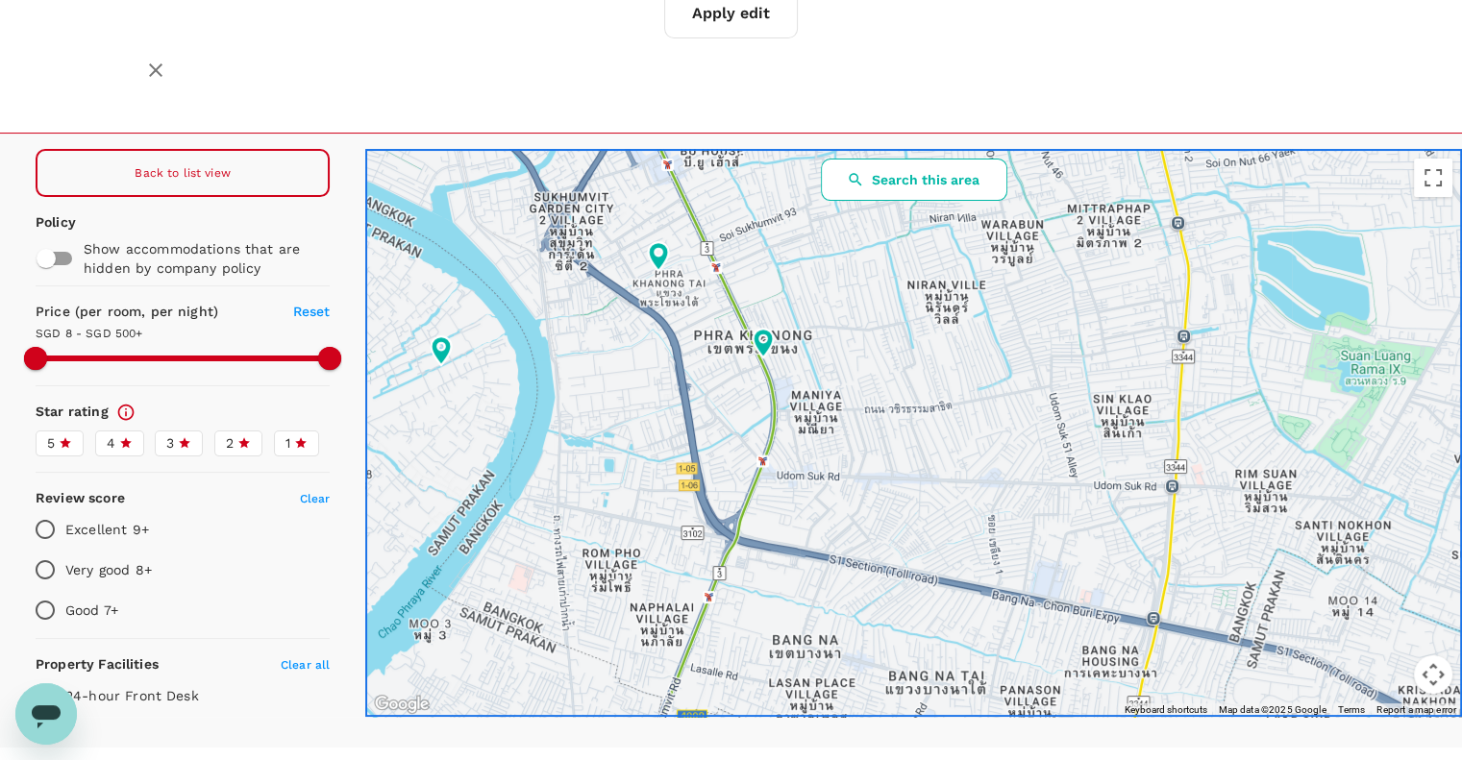
click at [911, 159] on button "Search this area" at bounding box center [914, 180] width 186 height 42
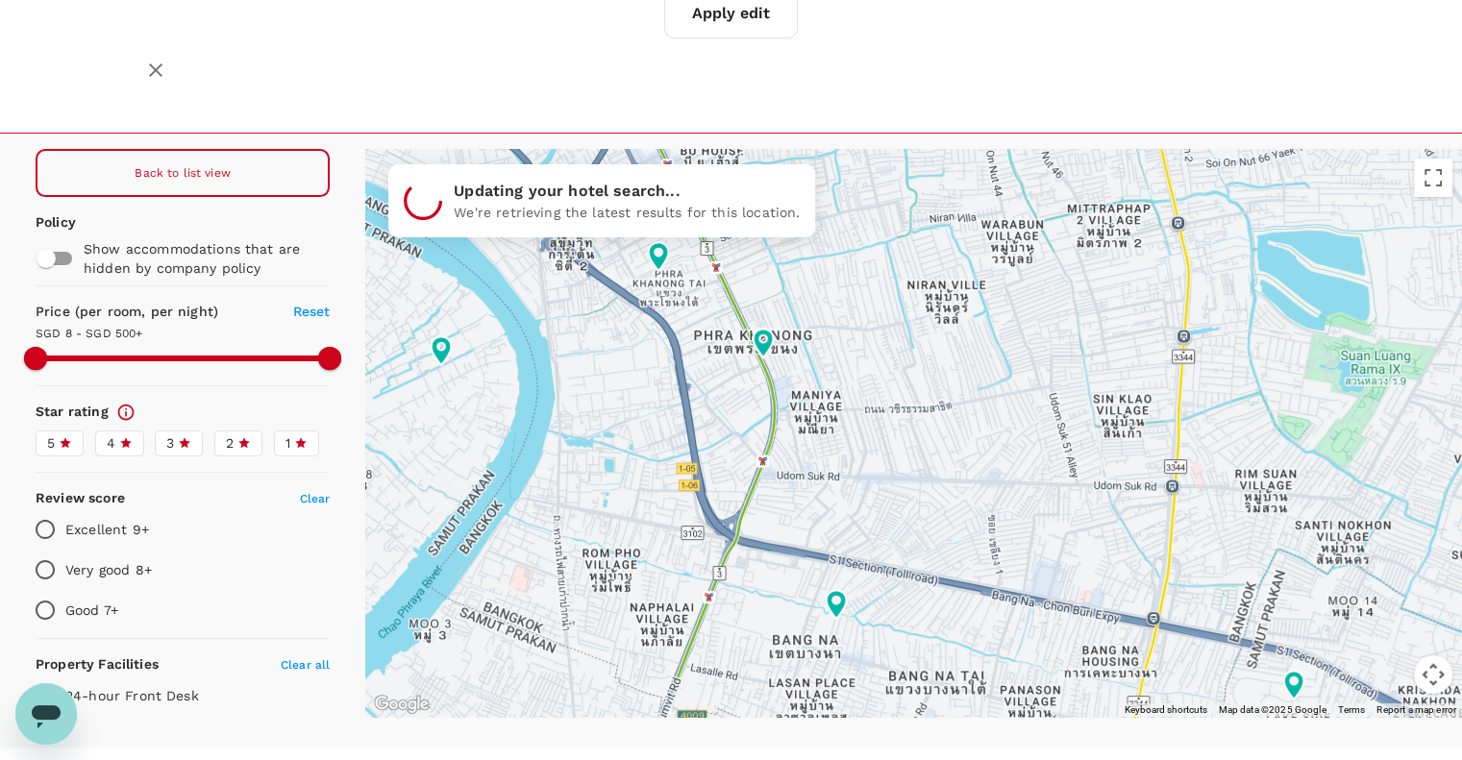
type input "499.8"
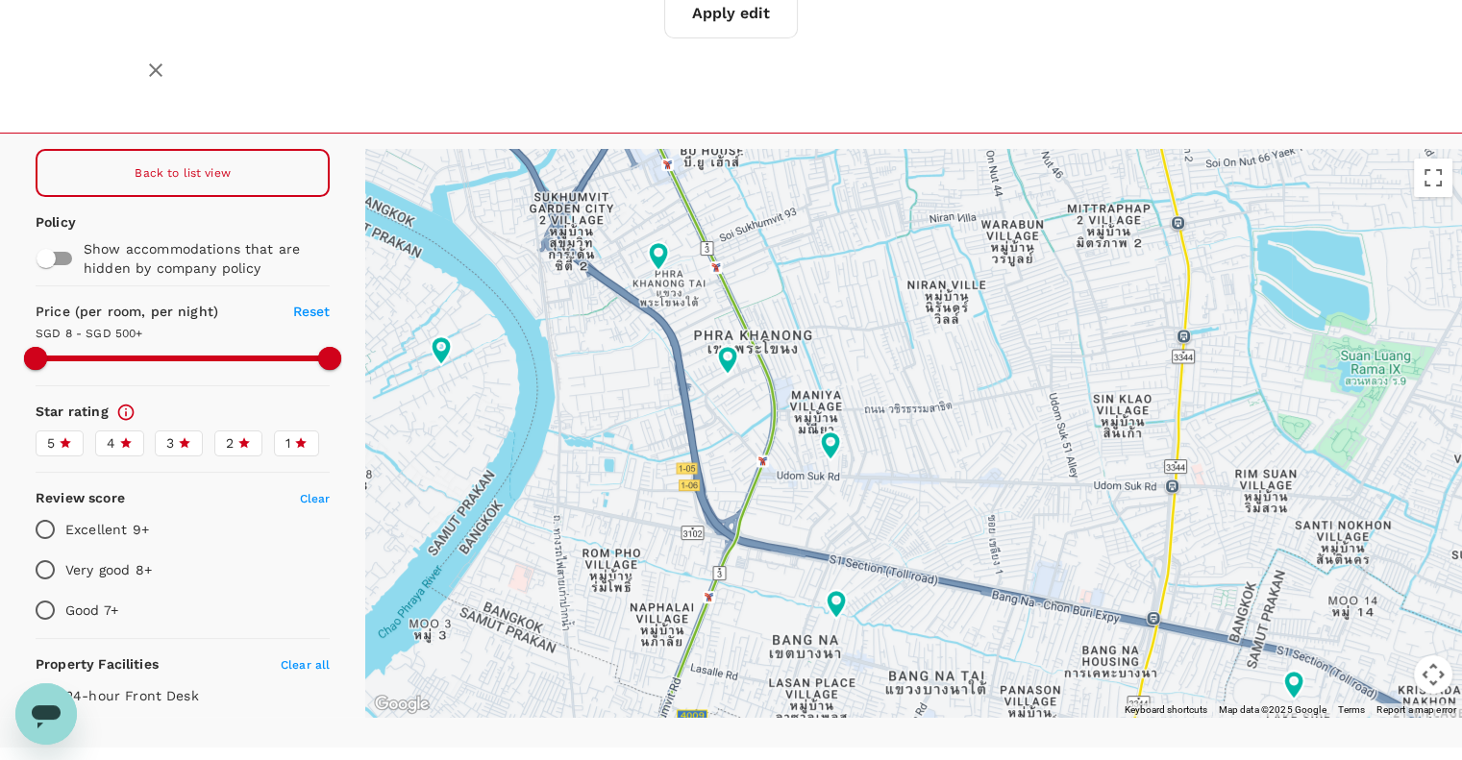
click at [69, 240] on input "checkbox" at bounding box center [46, 258] width 110 height 37
checkbox input "true"
type input "499.8"
